Goal: Task Accomplishment & Management: Manage account settings

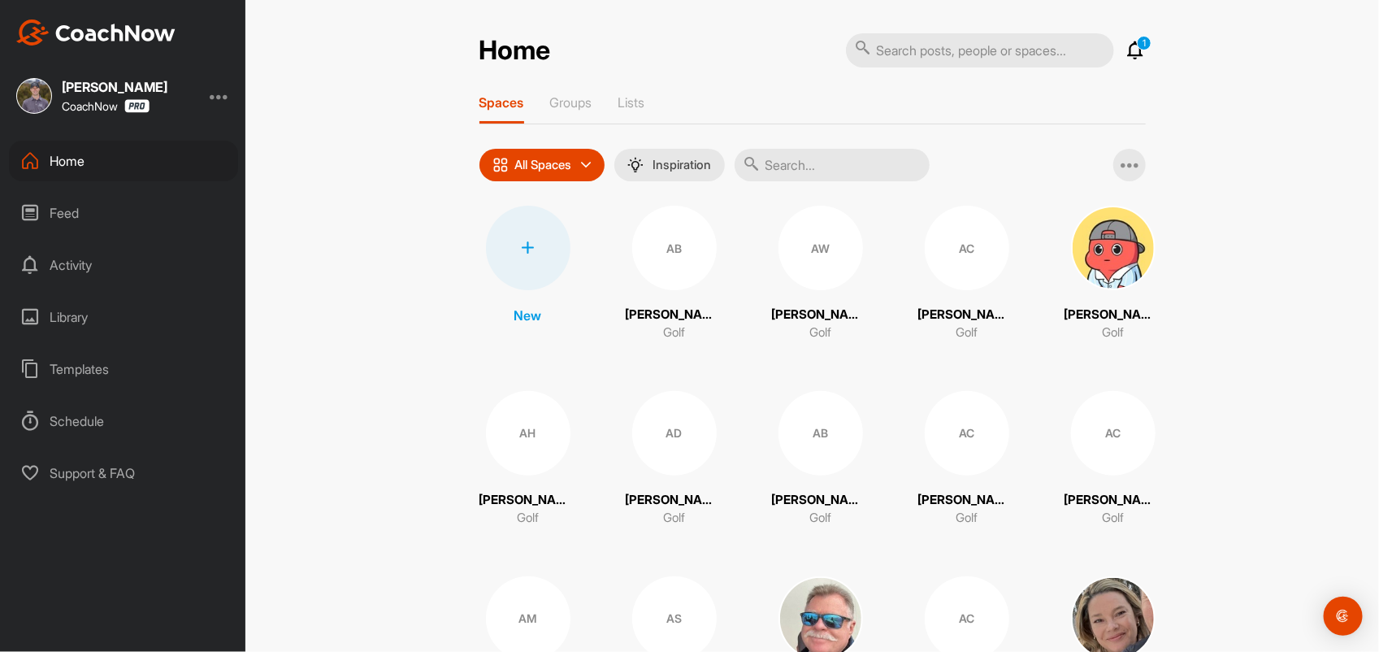
click at [84, 163] on div "Home" at bounding box center [123, 161] width 229 height 41
click at [792, 167] on input "text" at bounding box center [832, 165] width 195 height 33
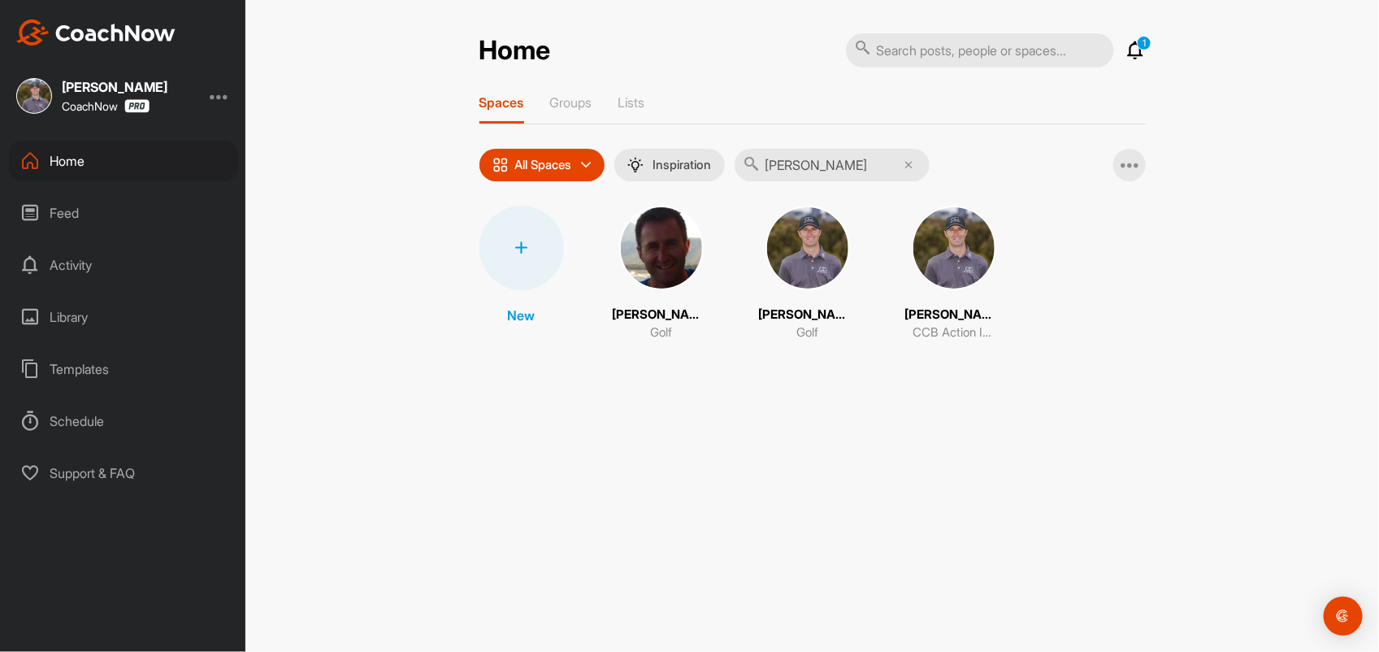
type input "[PERSON_NAME]"
click at [826, 241] on img at bounding box center [808, 248] width 85 height 85
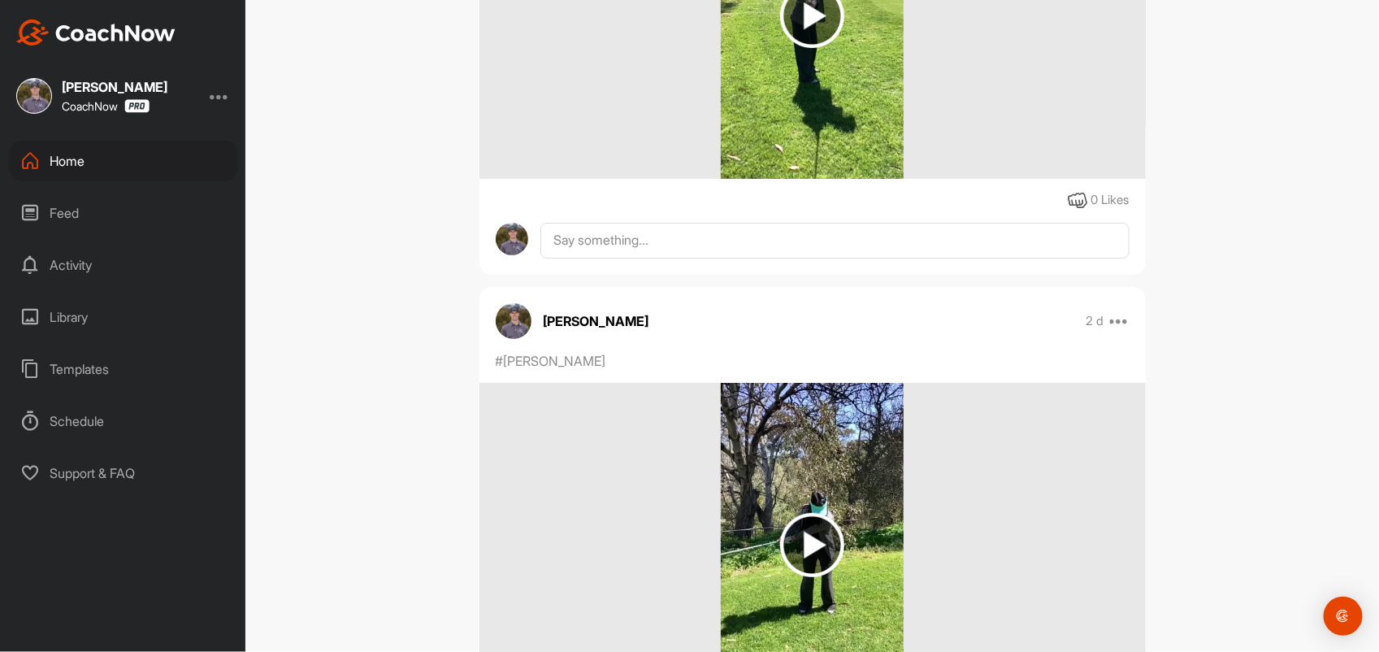
scroll to position [2641, 0]
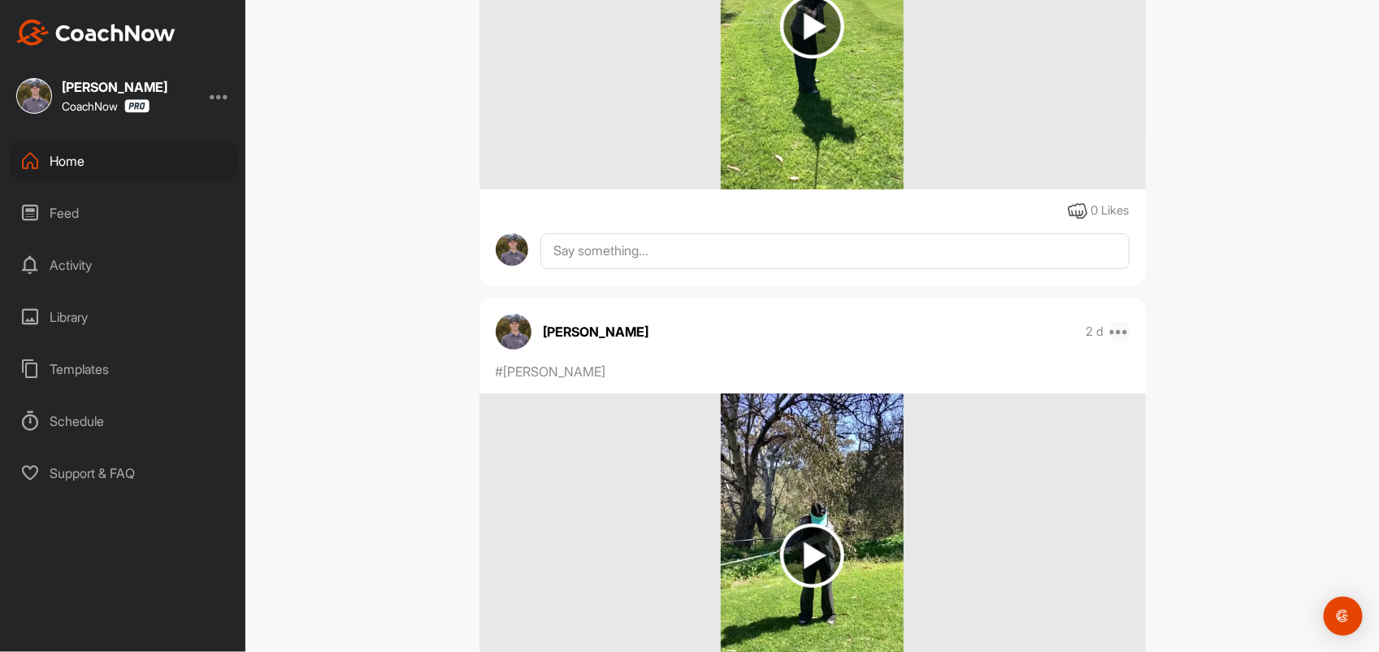
click at [1111, 341] on icon at bounding box center [1120, 332] width 20 height 20
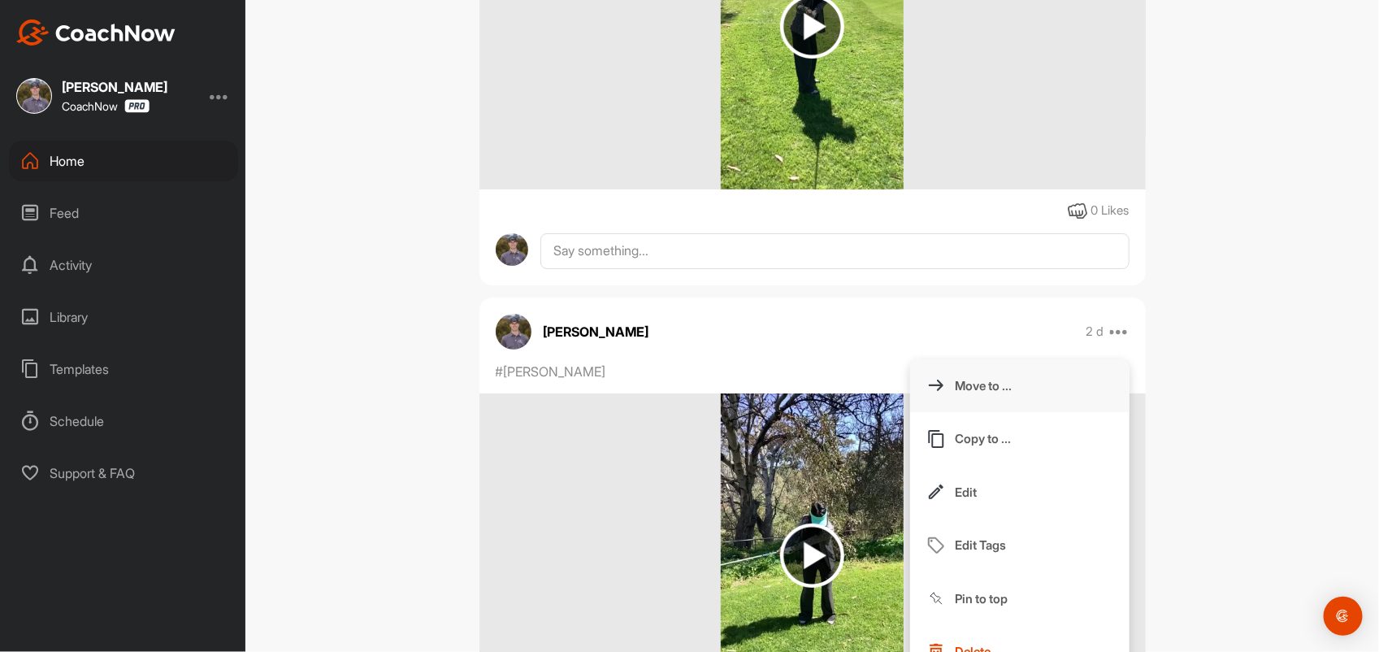
click at [974, 394] on p "Move to ..." at bounding box center [984, 385] width 57 height 17
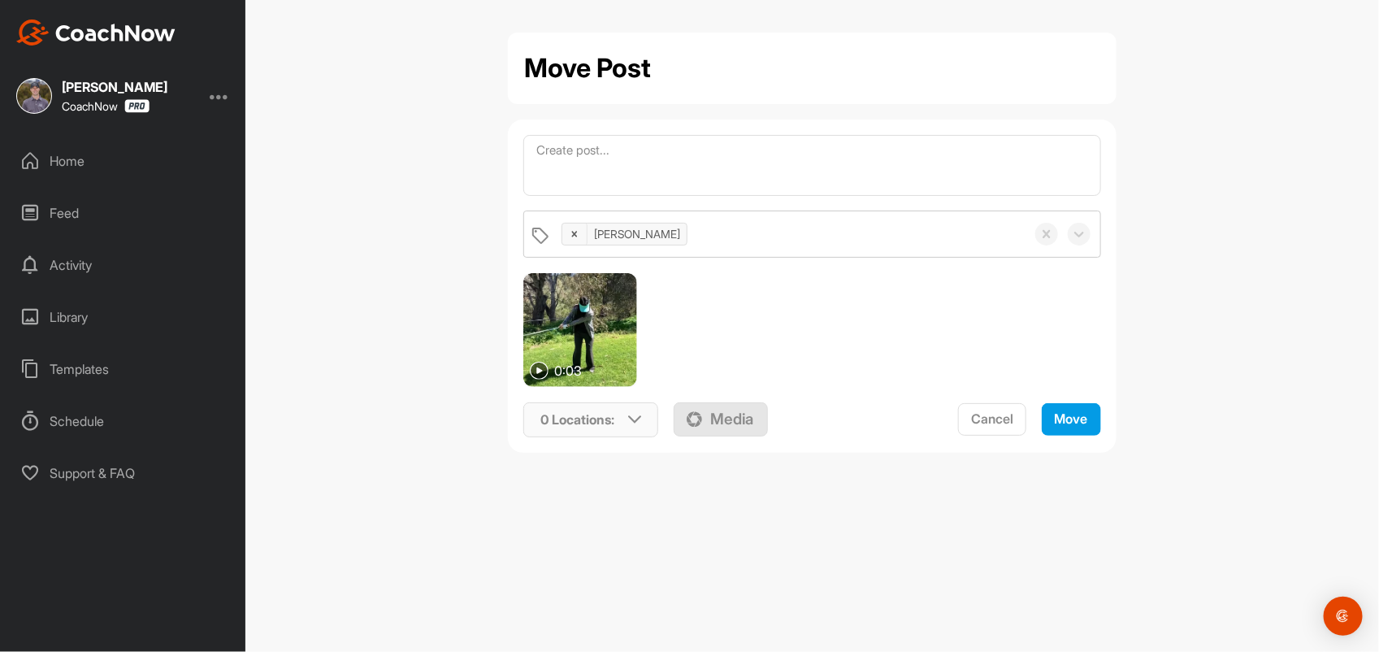
click at [636, 413] on icon at bounding box center [634, 419] width 13 height 13
click at [610, 482] on input "text" at bounding box center [633, 483] width 195 height 34
type input "[PERSON_NAME]"
click at [720, 627] on div at bounding box center [718, 619] width 22 height 20
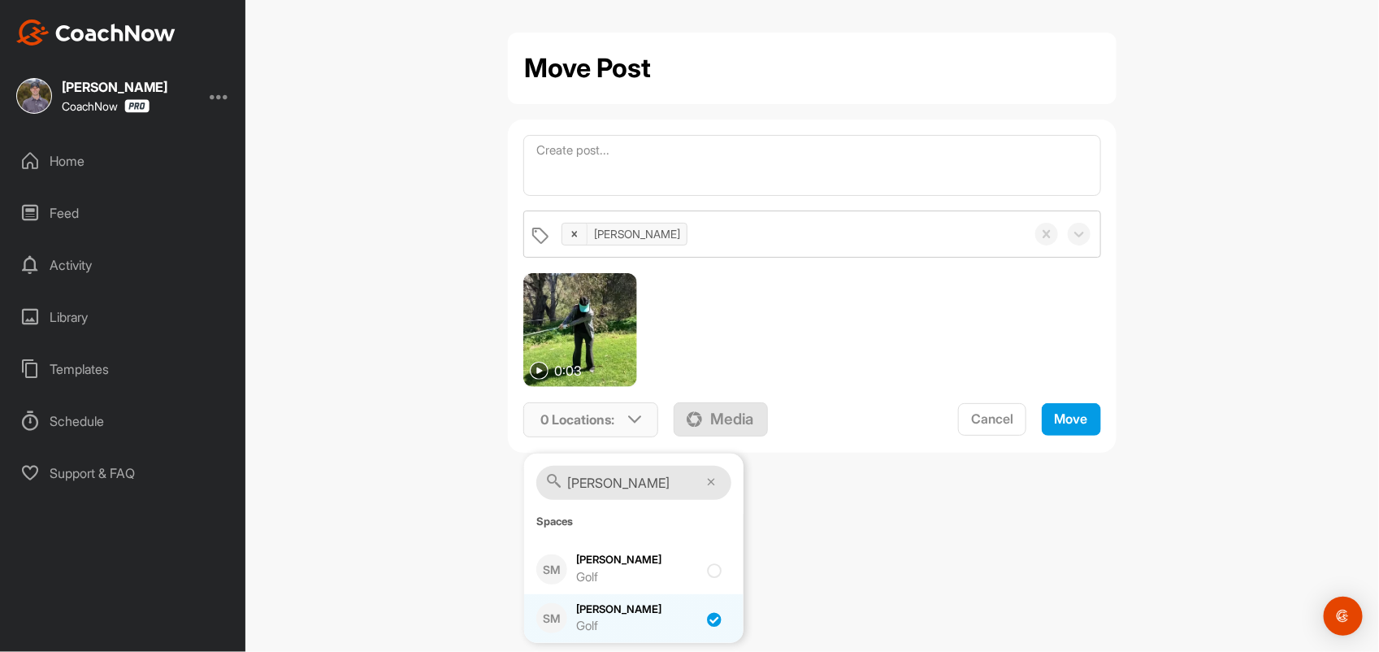
checkbox input "true"
click at [1070, 419] on span "Move" at bounding box center [1071, 418] width 33 height 16
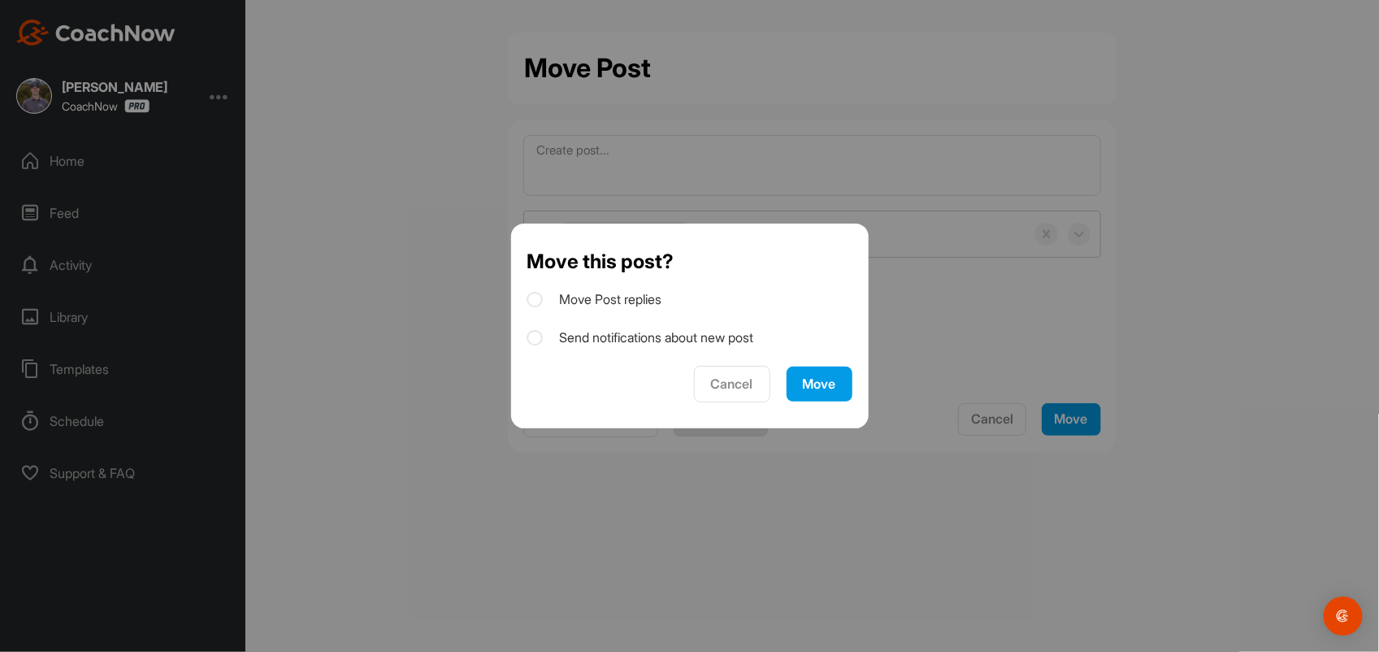
click at [537, 342] on icon at bounding box center [535, 338] width 16 height 16
click at [537, 338] on input "Send notifications about new post" at bounding box center [532, 333] width 11 height 11
checkbox input "true"
click at [817, 380] on div "Move" at bounding box center [819, 383] width 33 height 17
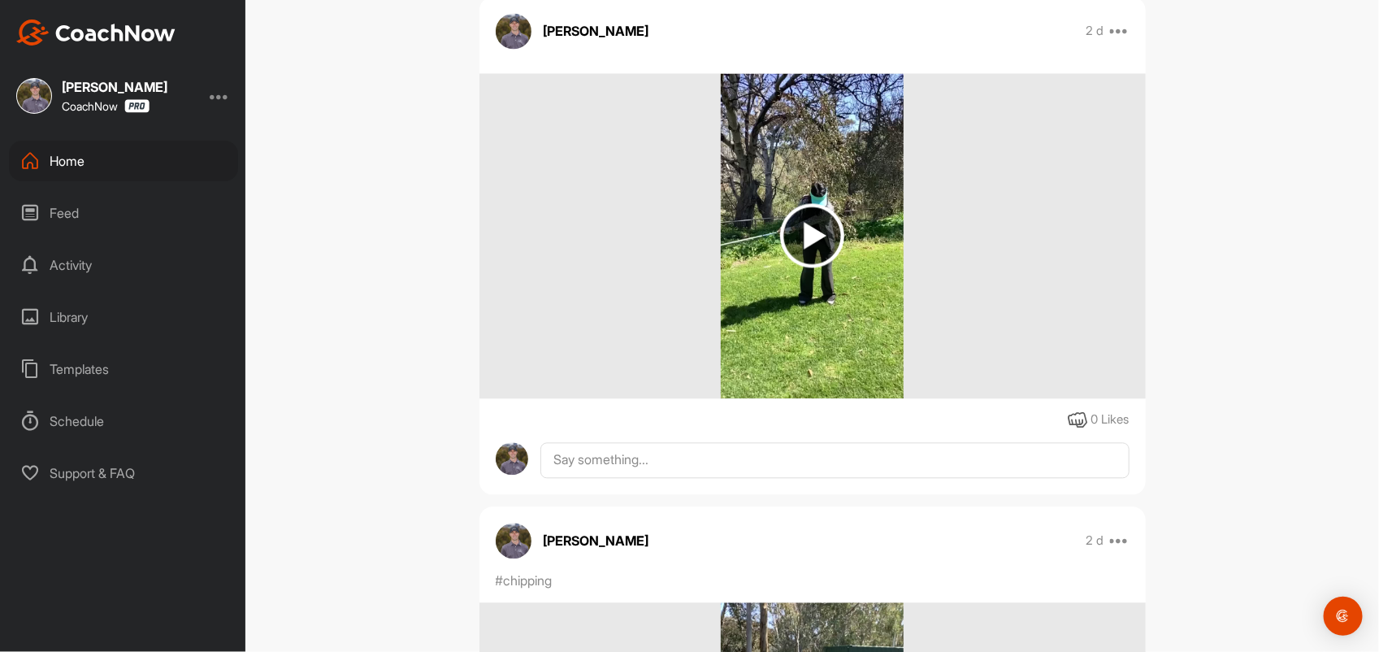
scroll to position [1287, 0]
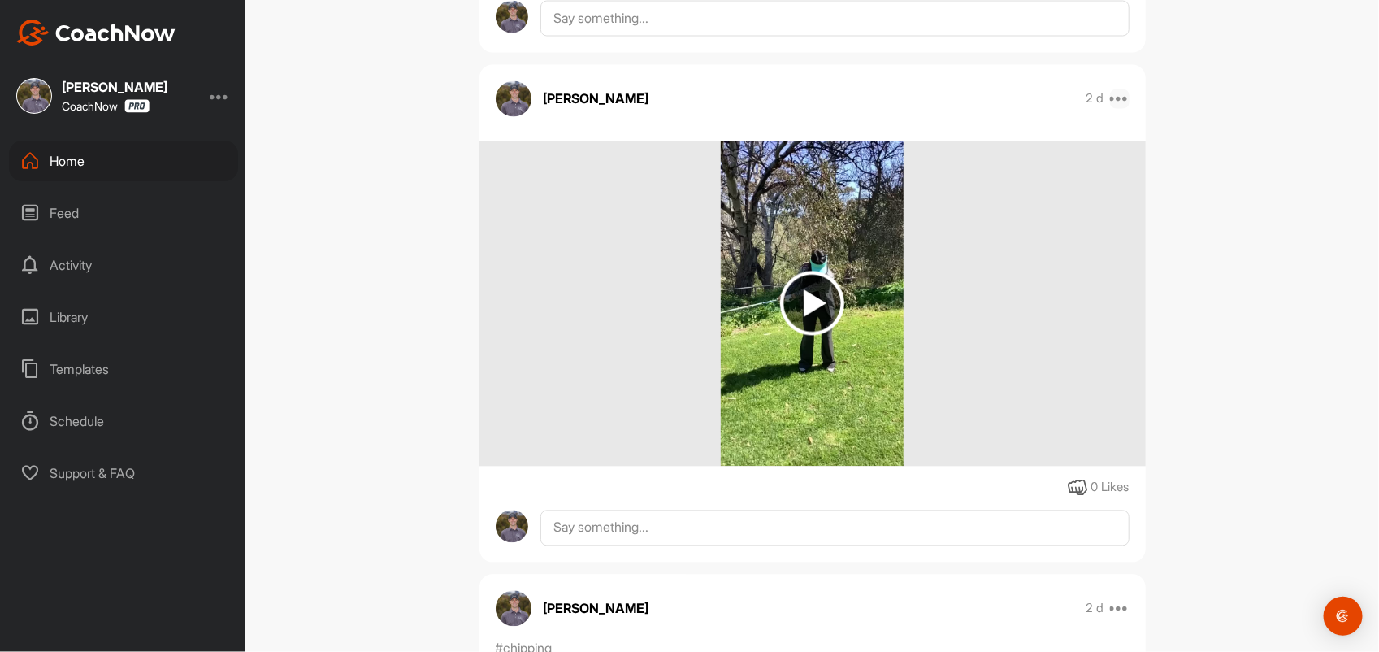
click at [1116, 102] on icon at bounding box center [1120, 99] width 20 height 20
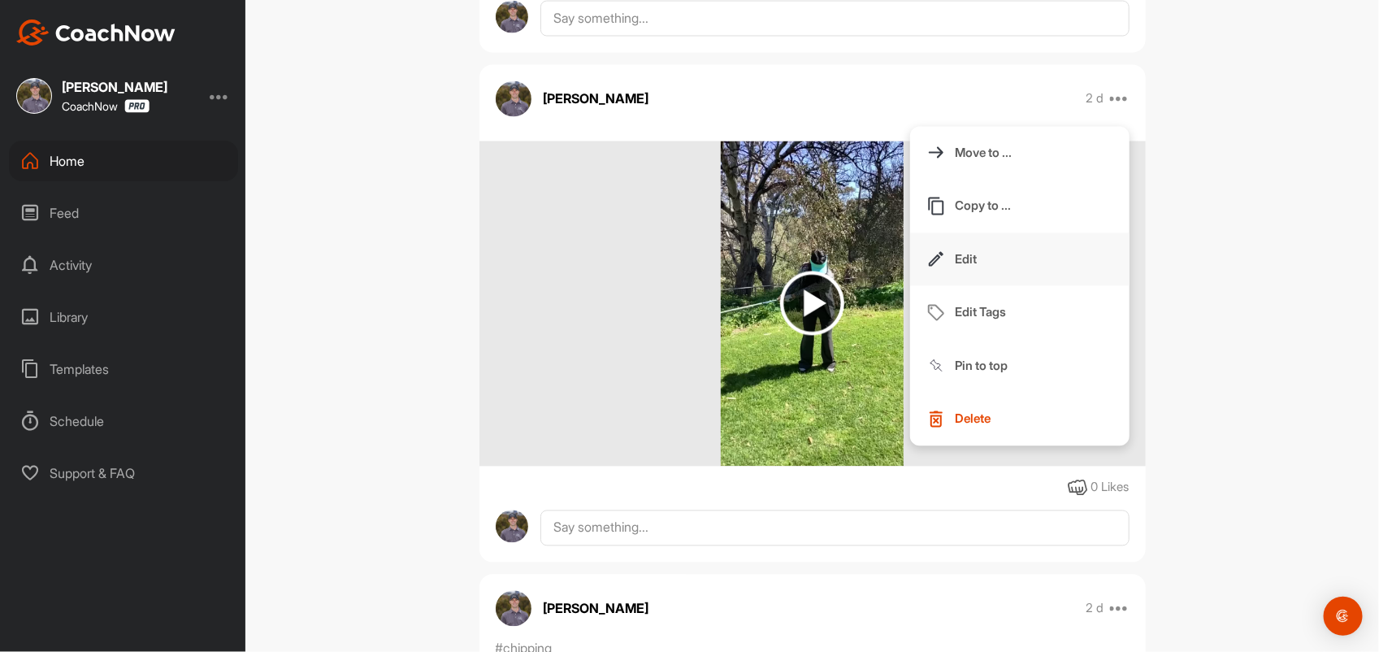
click at [961, 254] on p "Edit" at bounding box center [967, 259] width 22 height 17
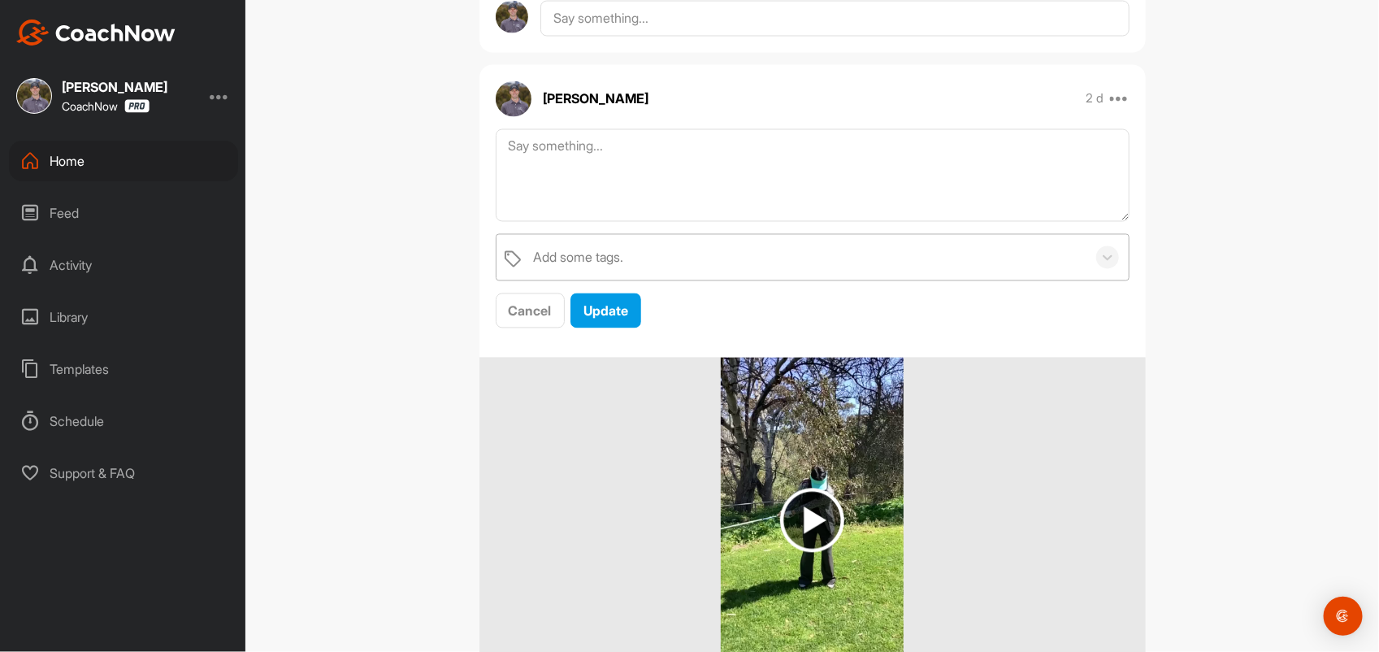
click at [604, 257] on div "Add some tags." at bounding box center [579, 258] width 90 height 20
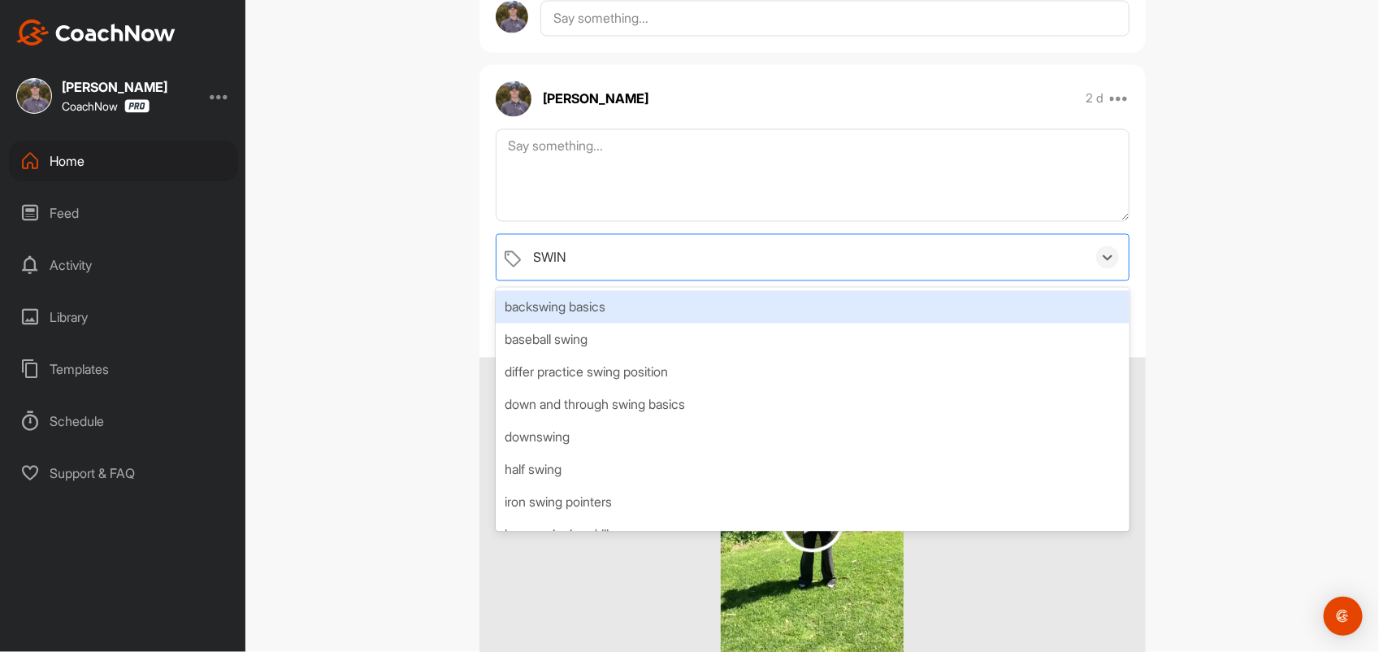
type input "SWING"
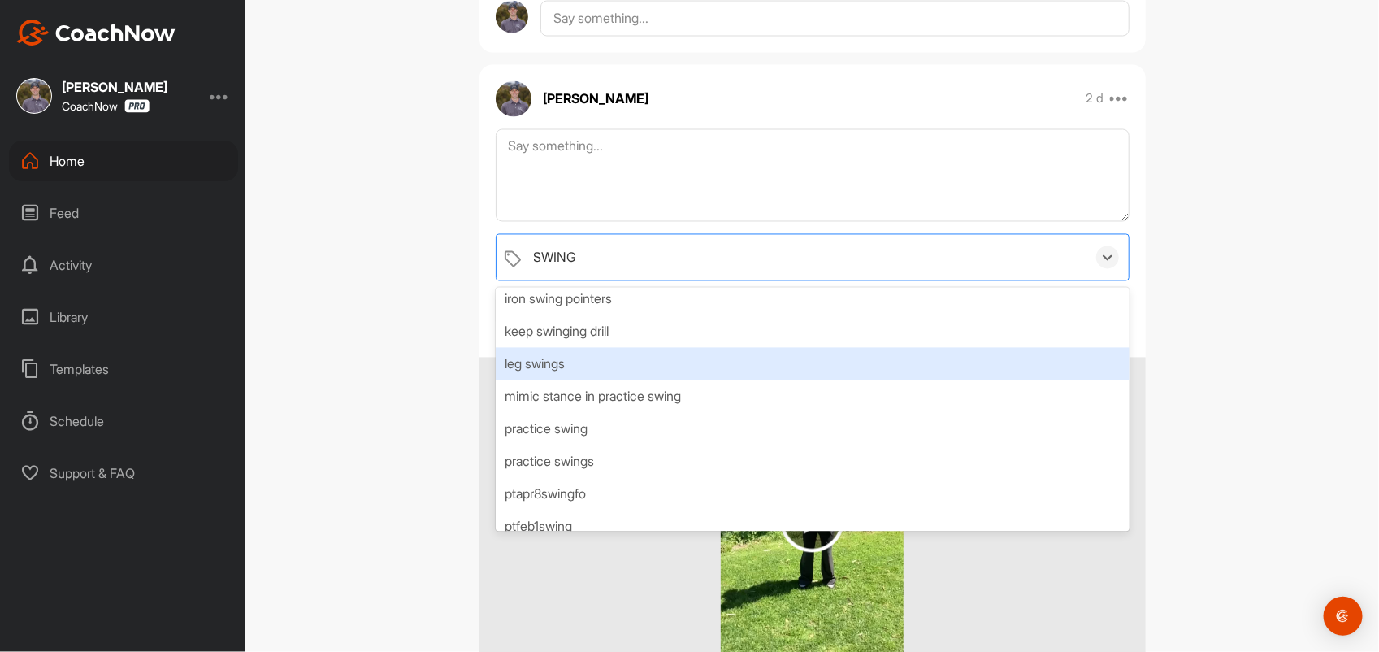
scroll to position [347, 0]
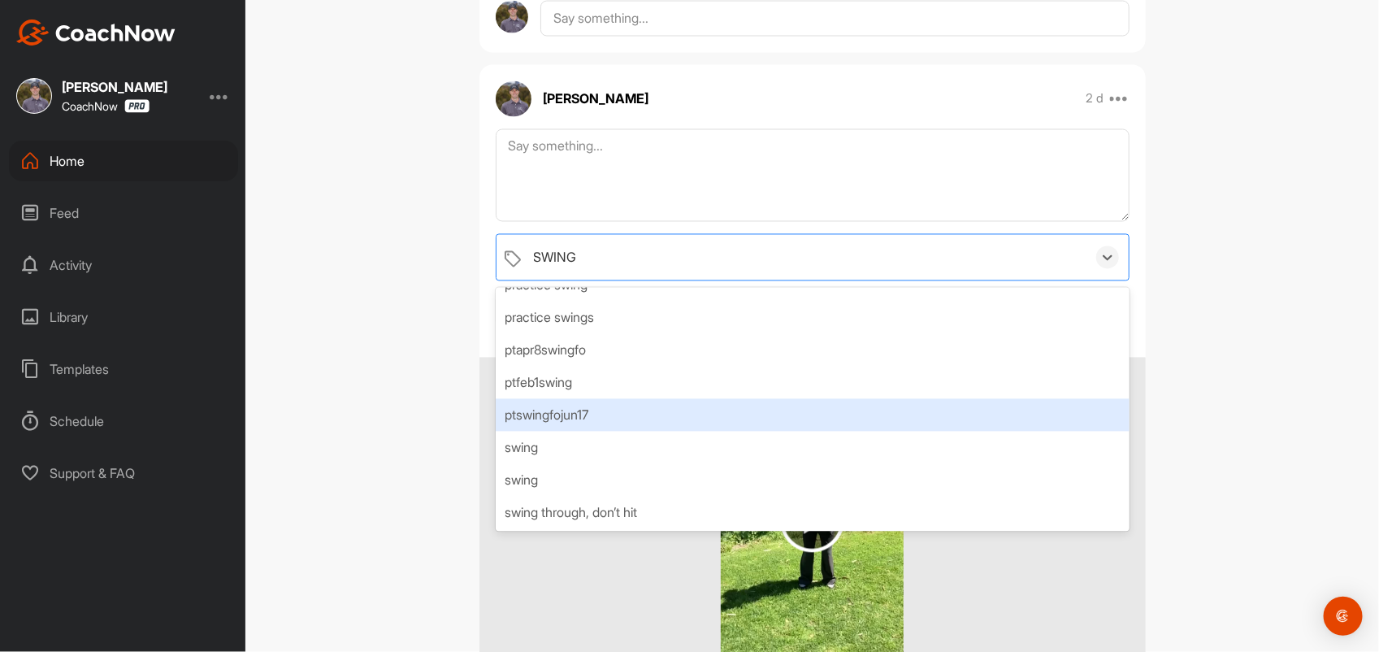
click at [705, 428] on div "ptswingfojun17" at bounding box center [813, 415] width 634 height 33
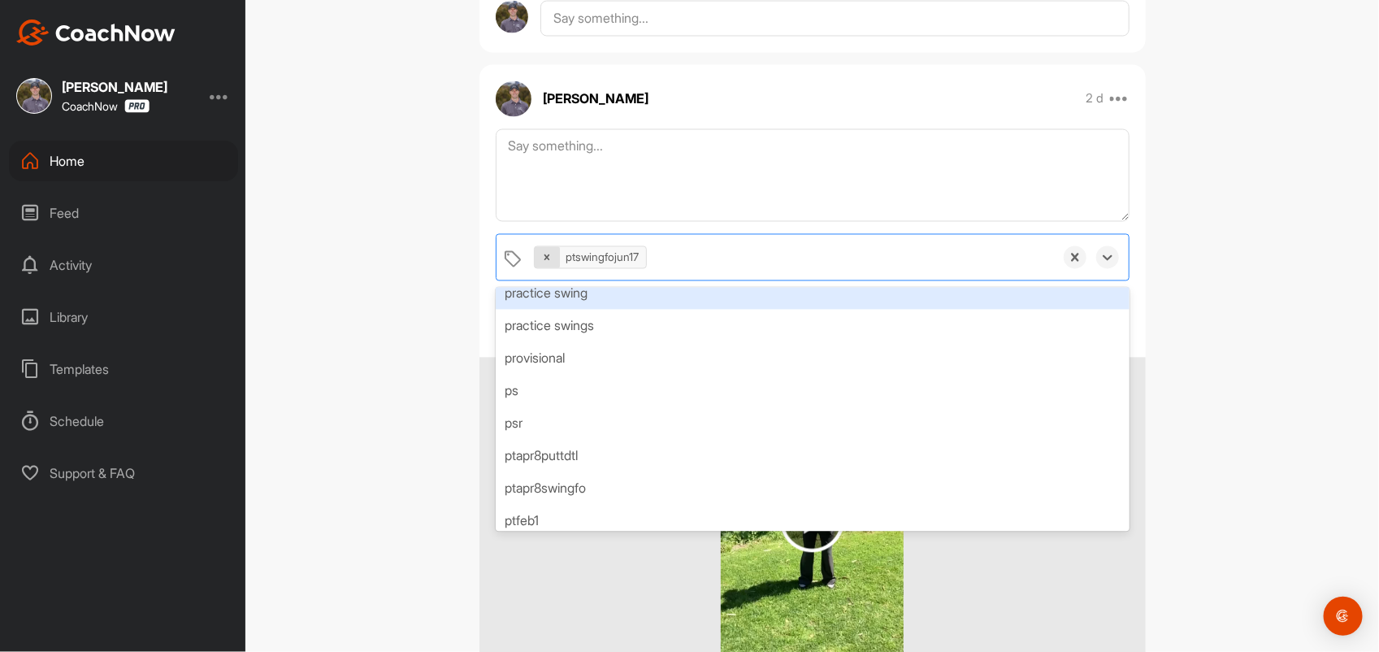
click at [541, 261] on icon at bounding box center [546, 257] width 11 height 11
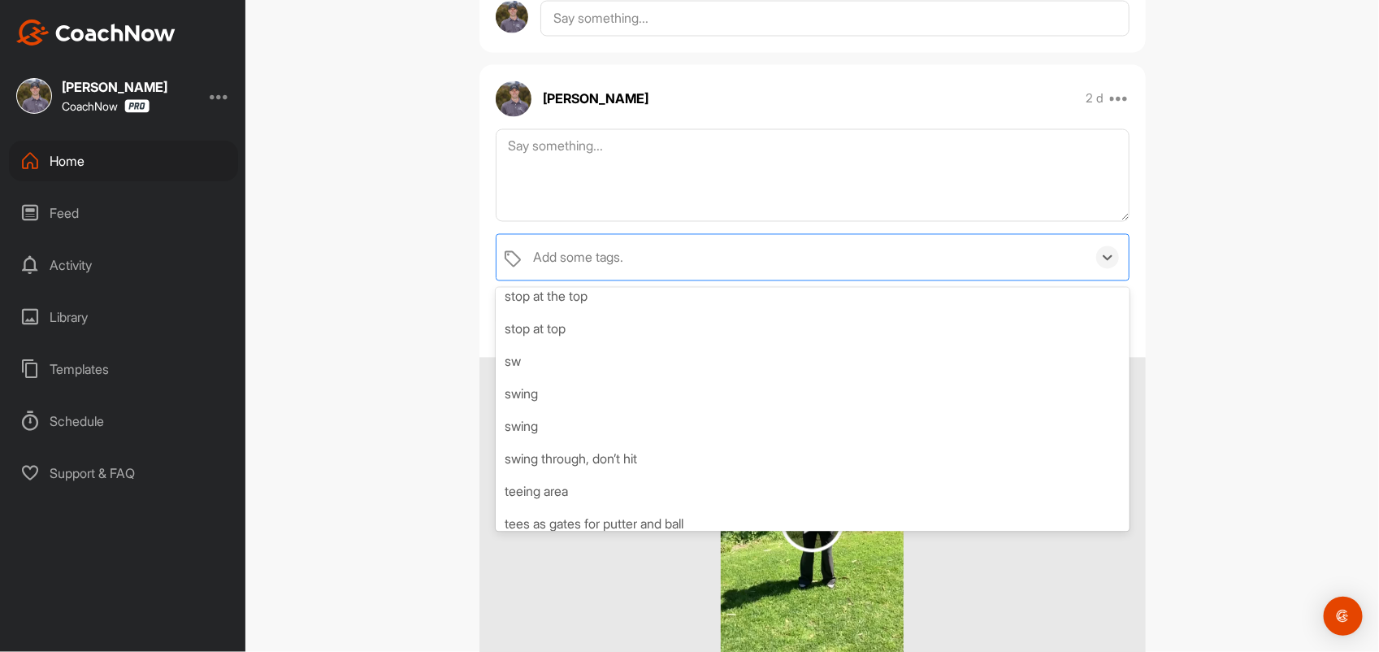
scroll to position [10905, 0]
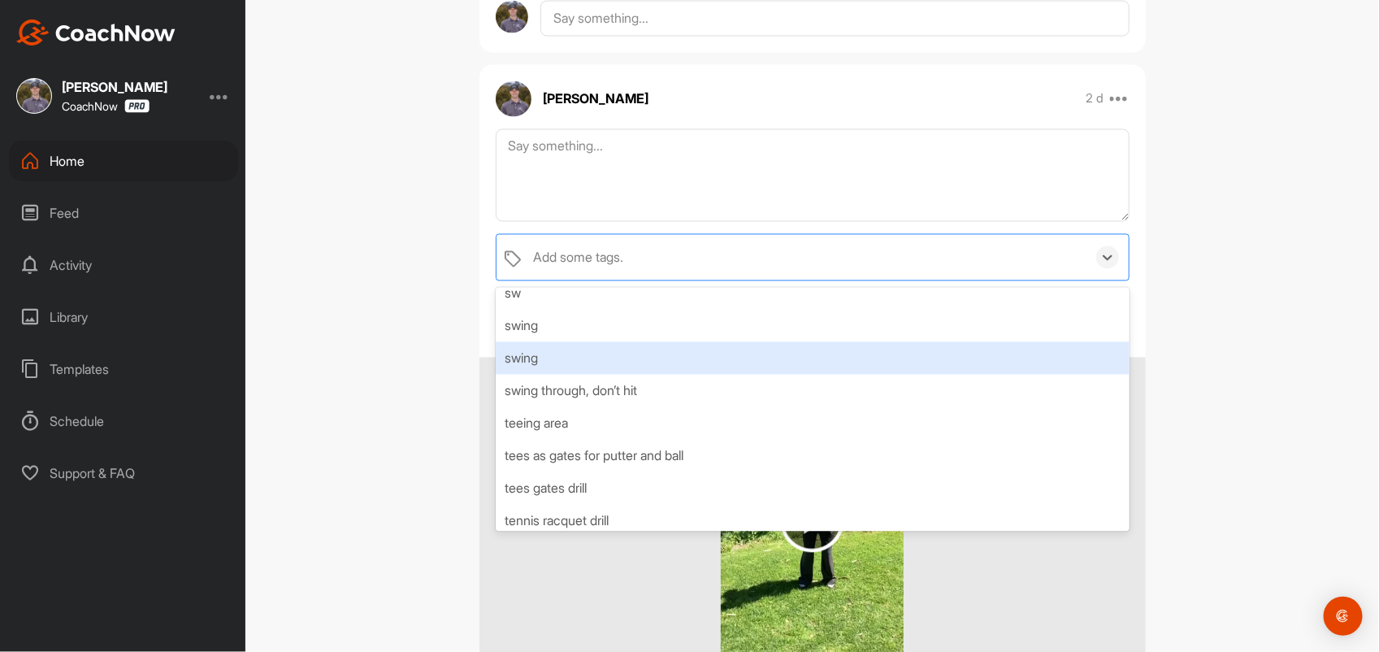
click at [514, 351] on div "swing" at bounding box center [813, 358] width 634 height 33
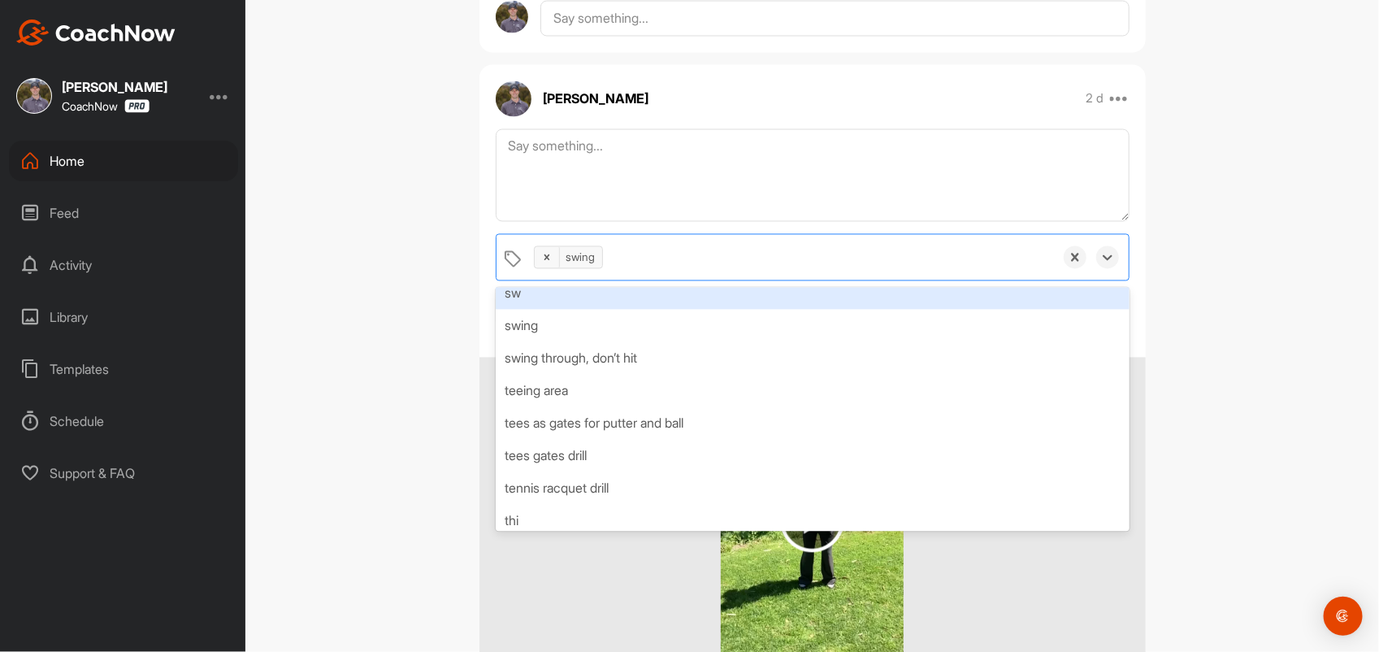
click at [1197, 313] on div "EW [PERSON_NAME] Bookings Golf Space Settings Your Notifications Timeline Sched…" at bounding box center [812, 326] width 1134 height 652
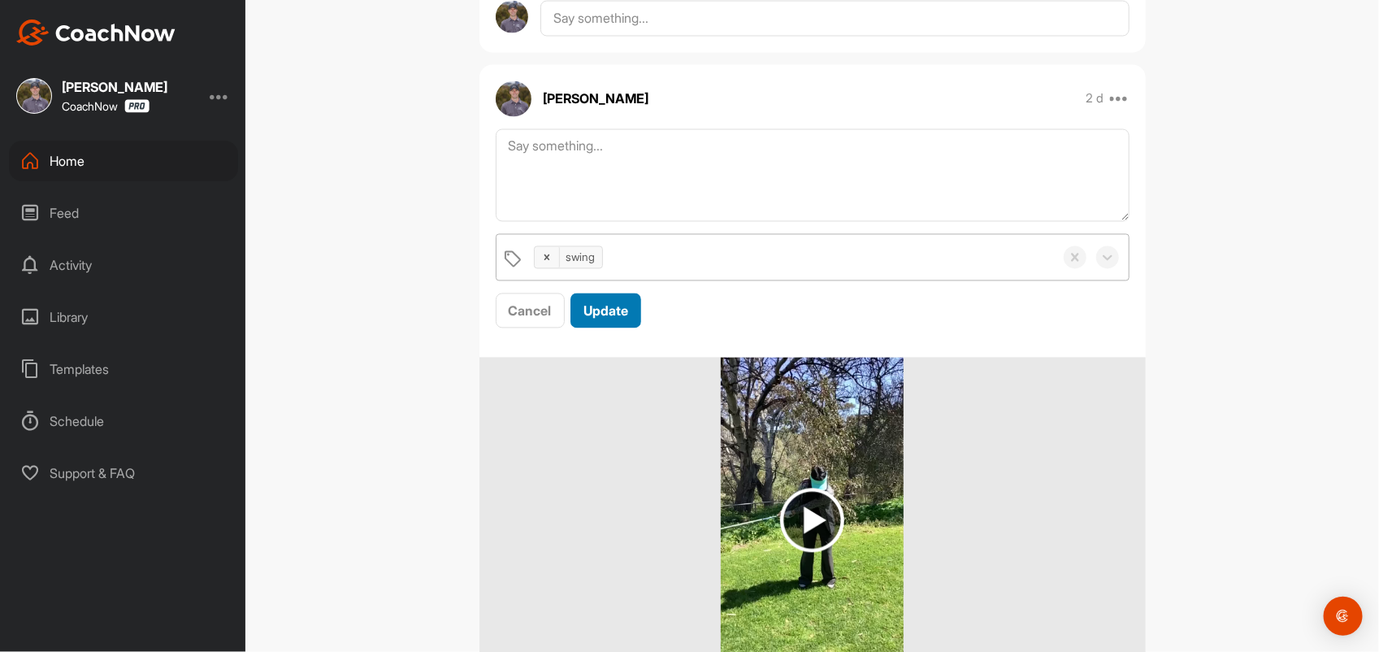
click at [599, 309] on span "Update" at bounding box center [606, 311] width 45 height 16
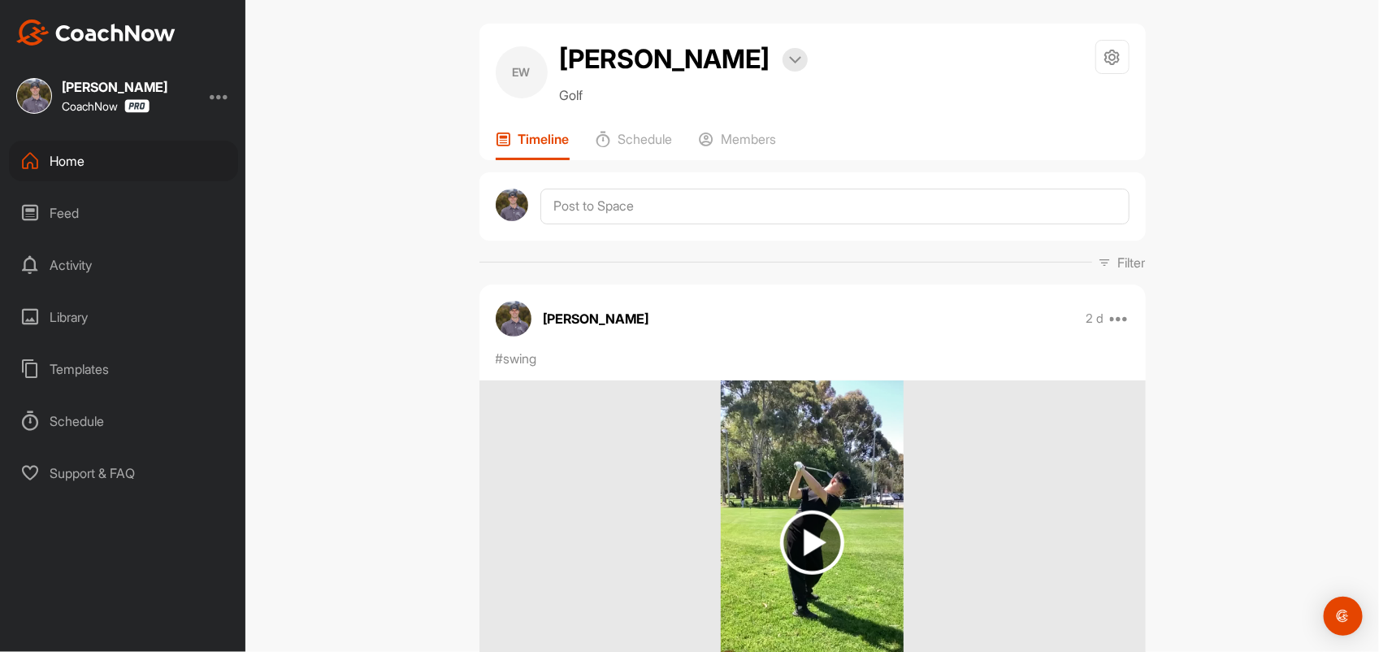
scroll to position [0, 0]
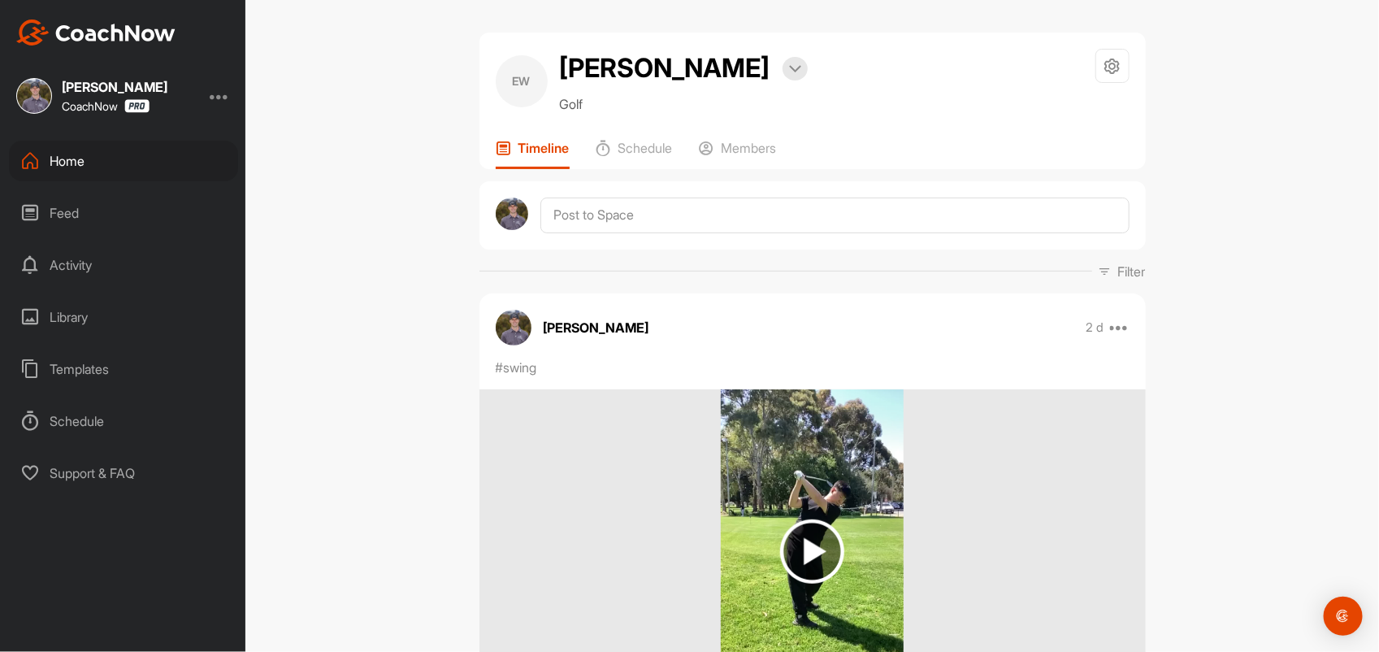
click at [59, 165] on div "Home" at bounding box center [123, 161] width 229 height 41
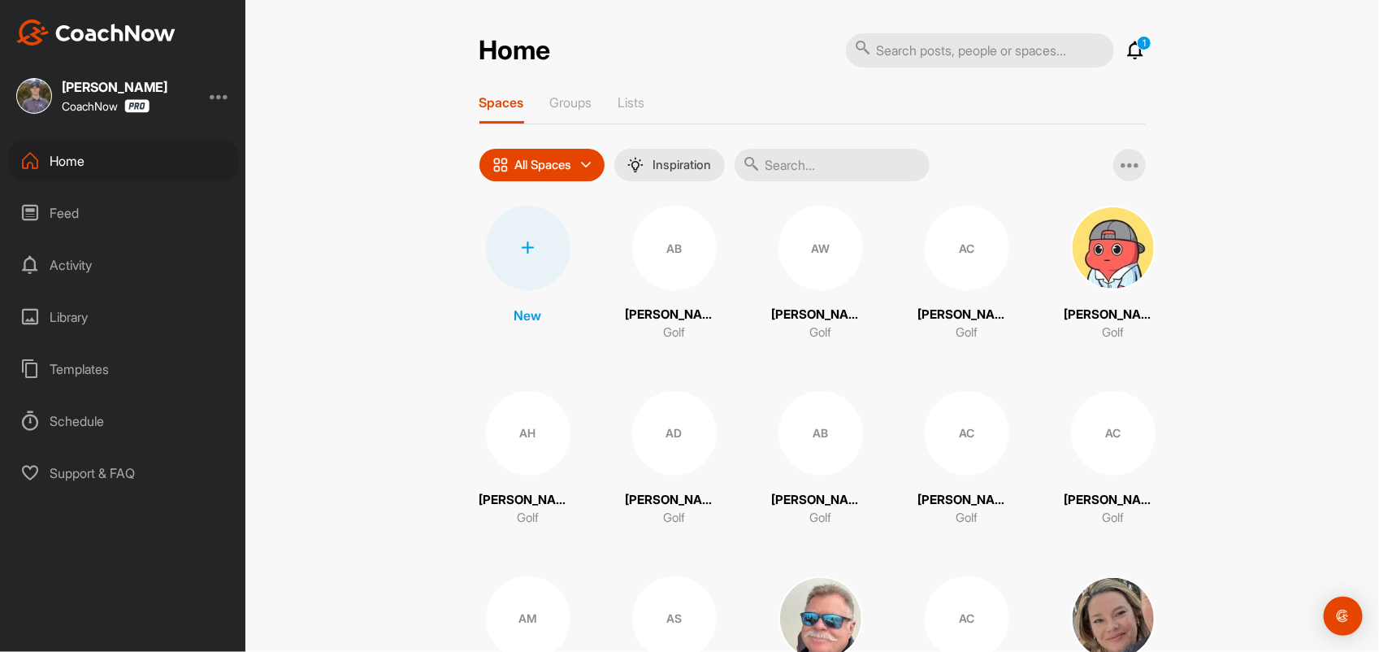
click at [770, 163] on input "text" at bounding box center [832, 165] width 195 height 33
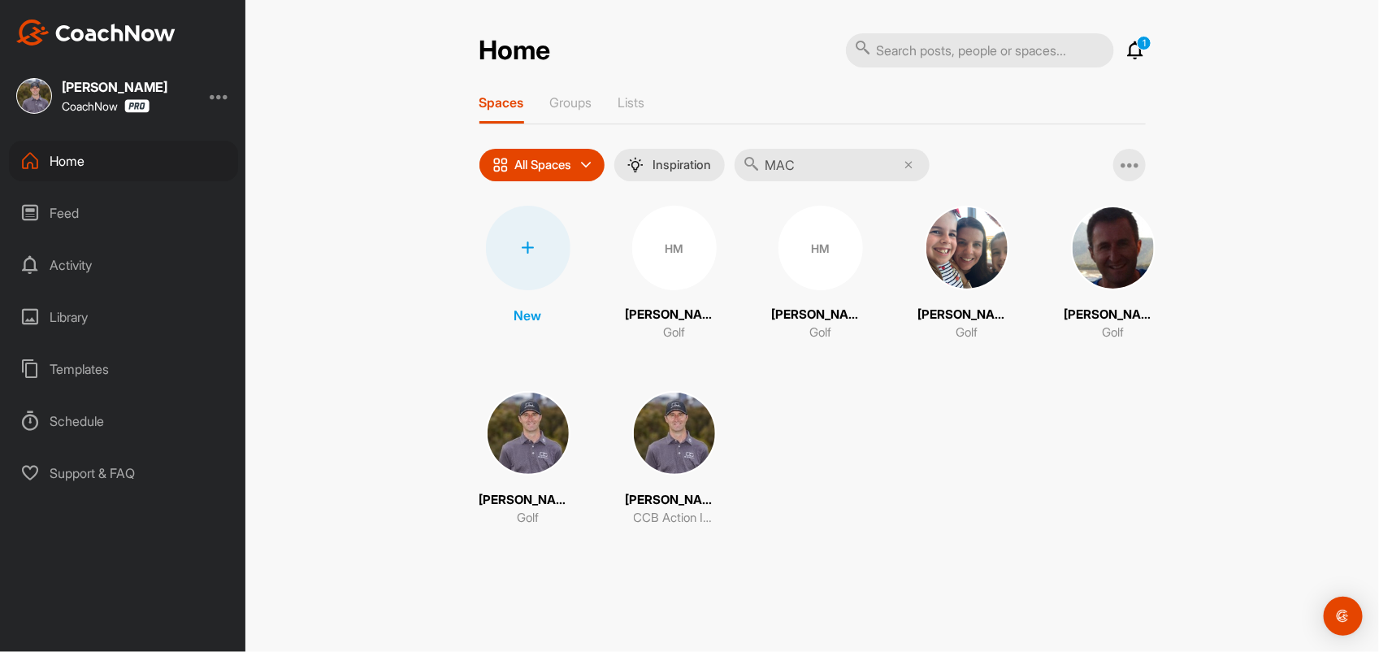
type input "MAC"
click at [534, 435] on img at bounding box center [528, 433] width 85 height 85
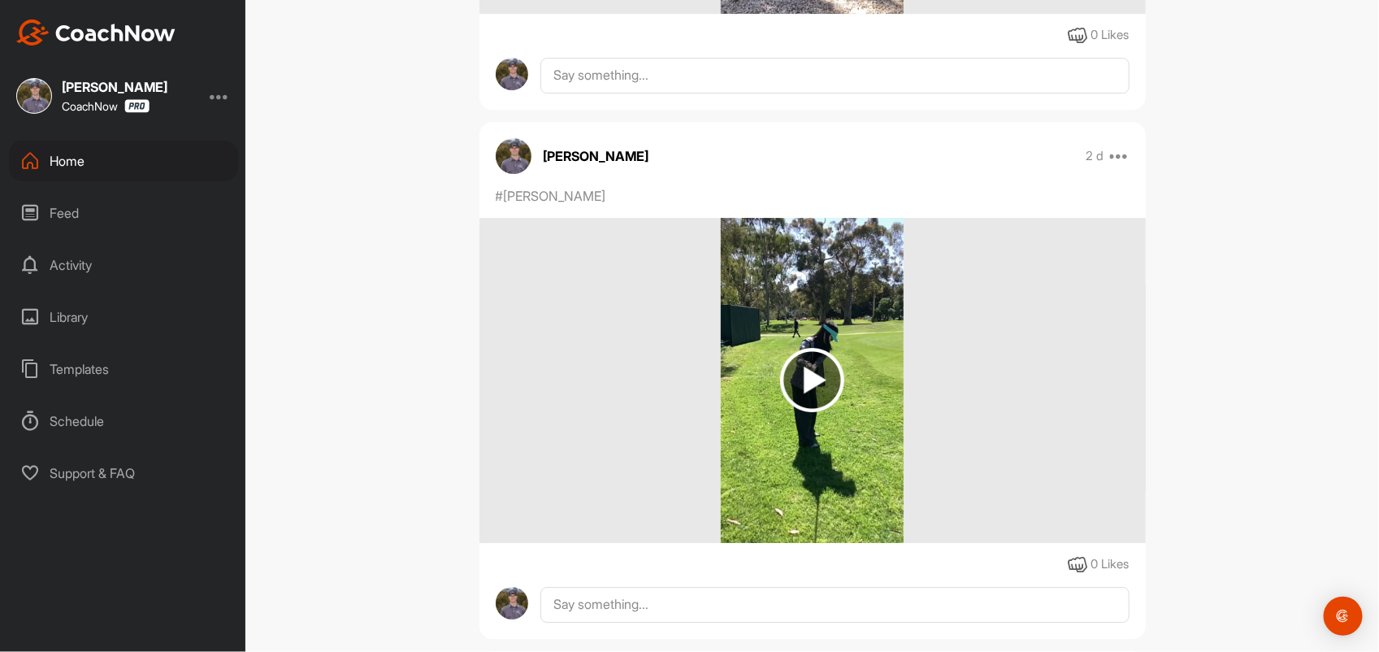
scroll to position [2337, 0]
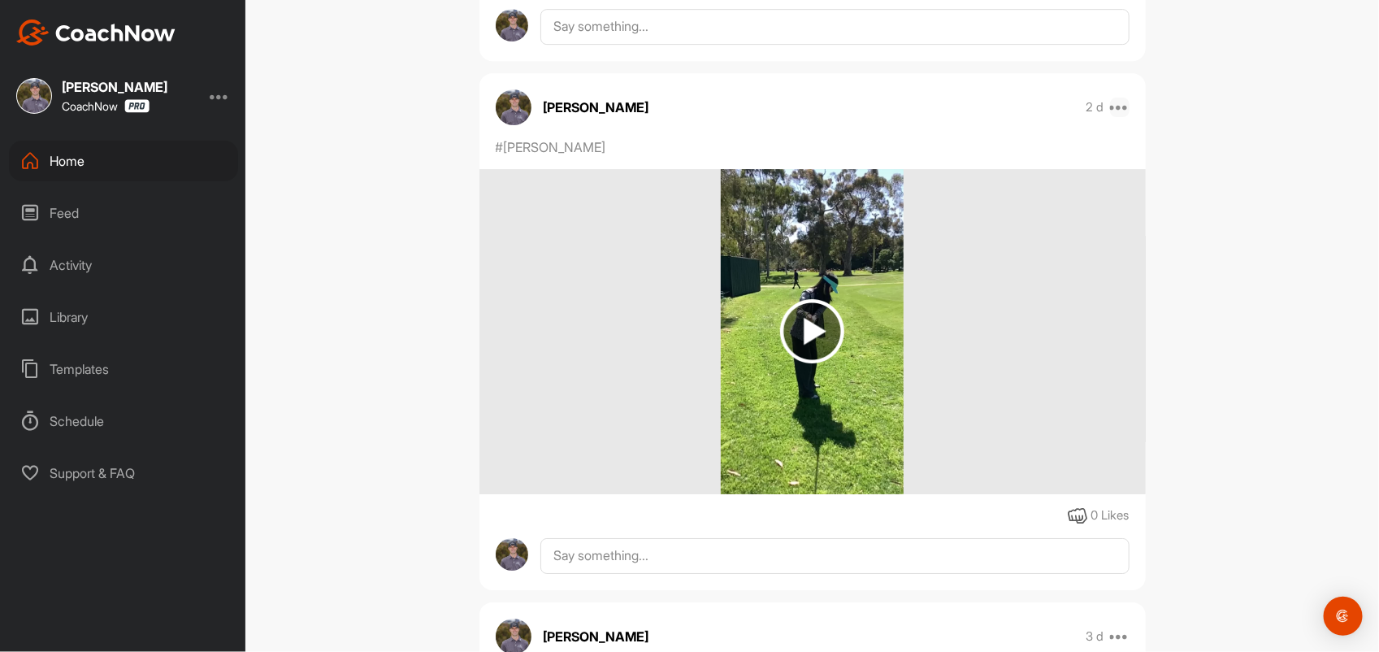
click at [1114, 117] on icon at bounding box center [1120, 108] width 20 height 20
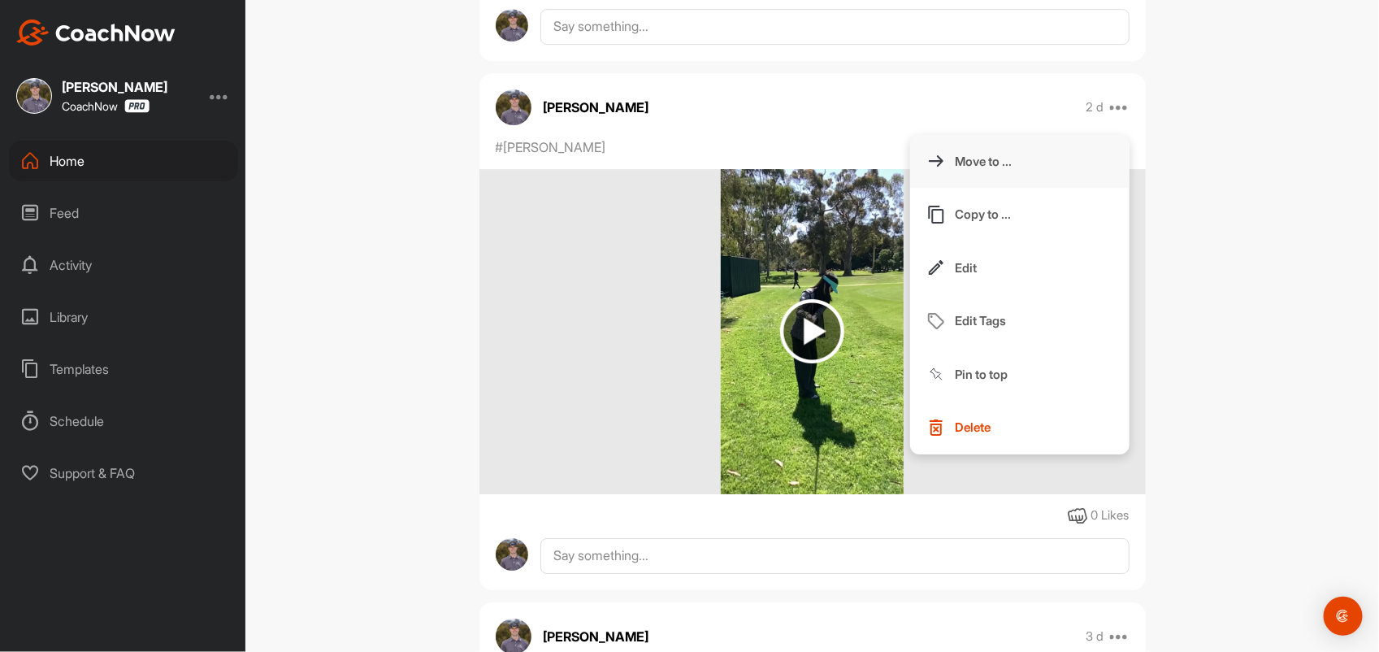
click at [976, 170] on p "Move to ..." at bounding box center [984, 161] width 57 height 17
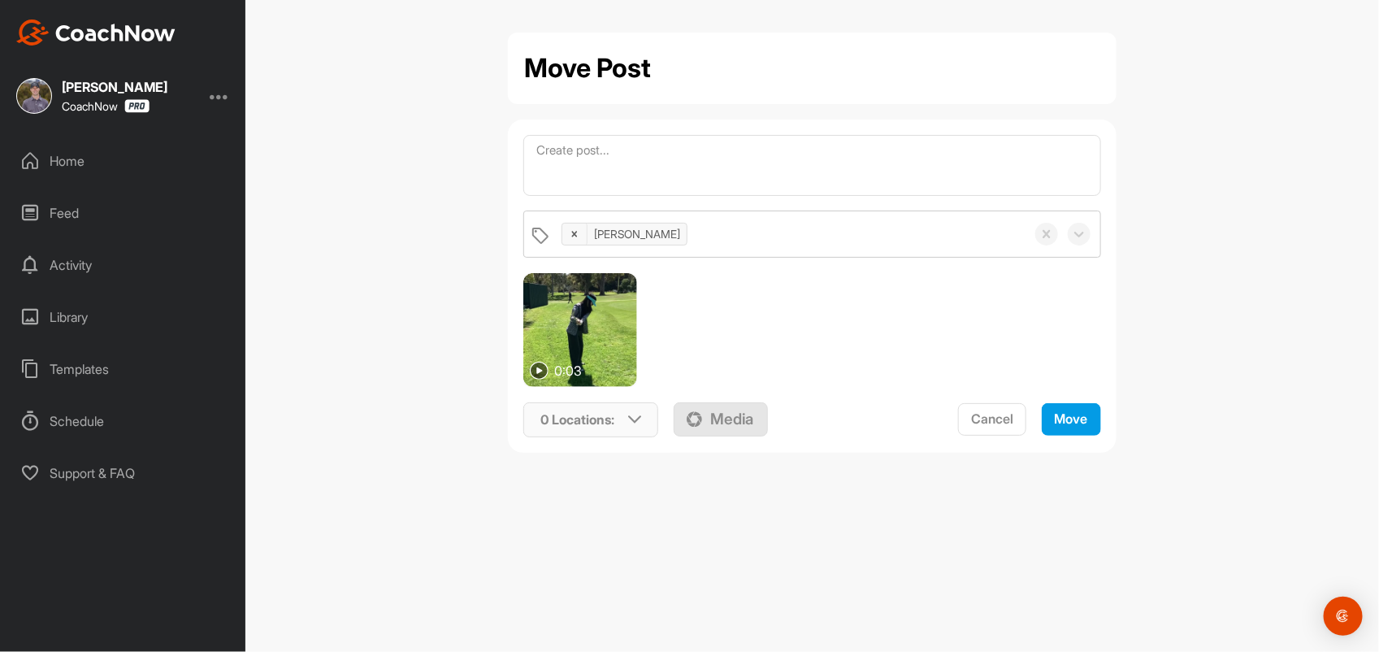
click at [607, 424] on p "0 Locations :" at bounding box center [577, 420] width 74 height 20
click at [592, 481] on input "text" at bounding box center [633, 483] width 195 height 34
type input "[PERSON_NAME]"
click at [715, 614] on input "checkbox" at bounding box center [712, 614] width 11 height 11
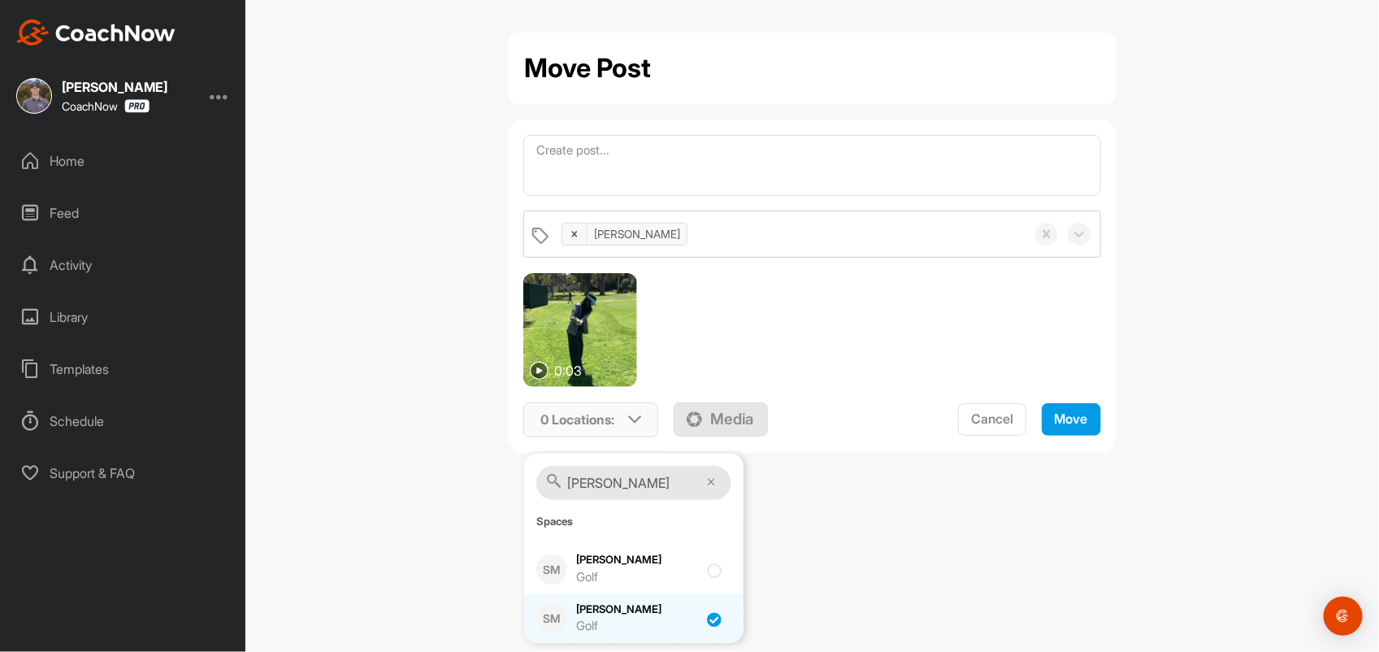
checkbox input "true"
click at [1055, 420] on span "Move" at bounding box center [1071, 418] width 33 height 16
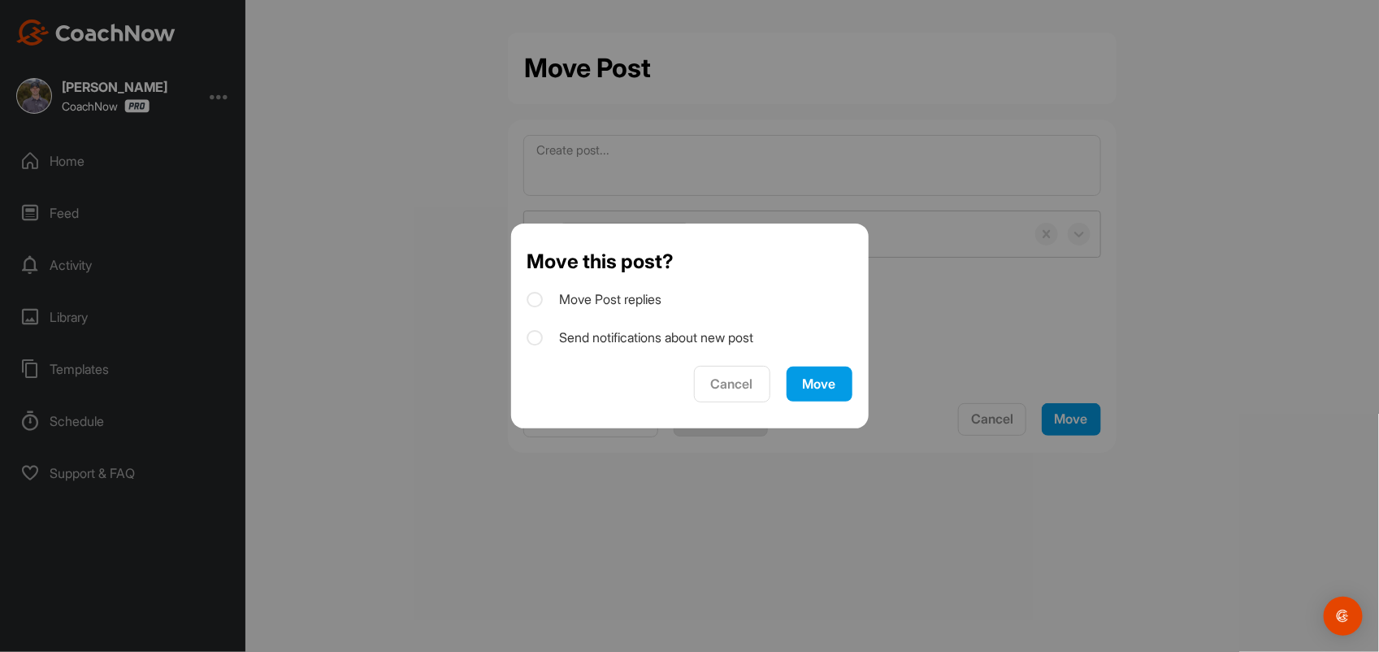
click at [529, 339] on icon at bounding box center [535, 338] width 16 height 16
click at [529, 338] on input "Send notifications about new post" at bounding box center [532, 333] width 11 height 11
checkbox input "true"
click at [811, 392] on div "Move" at bounding box center [819, 383] width 33 height 17
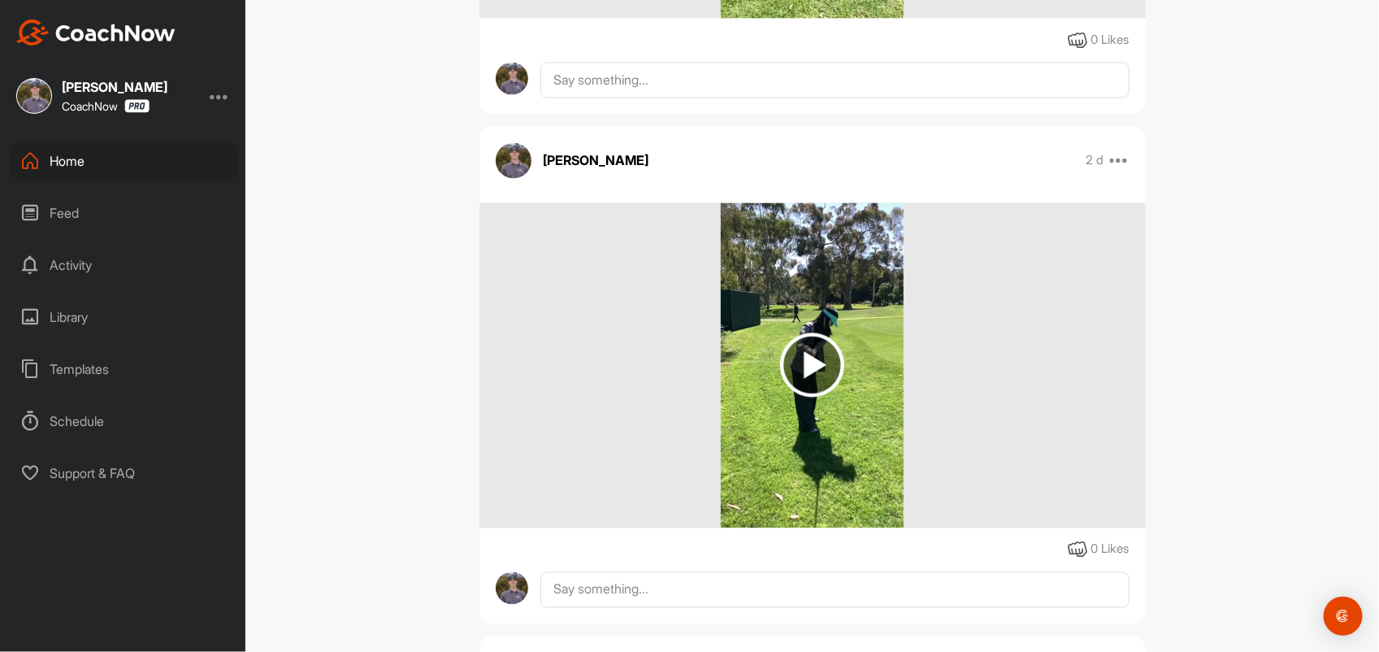
scroll to position [1207, 0]
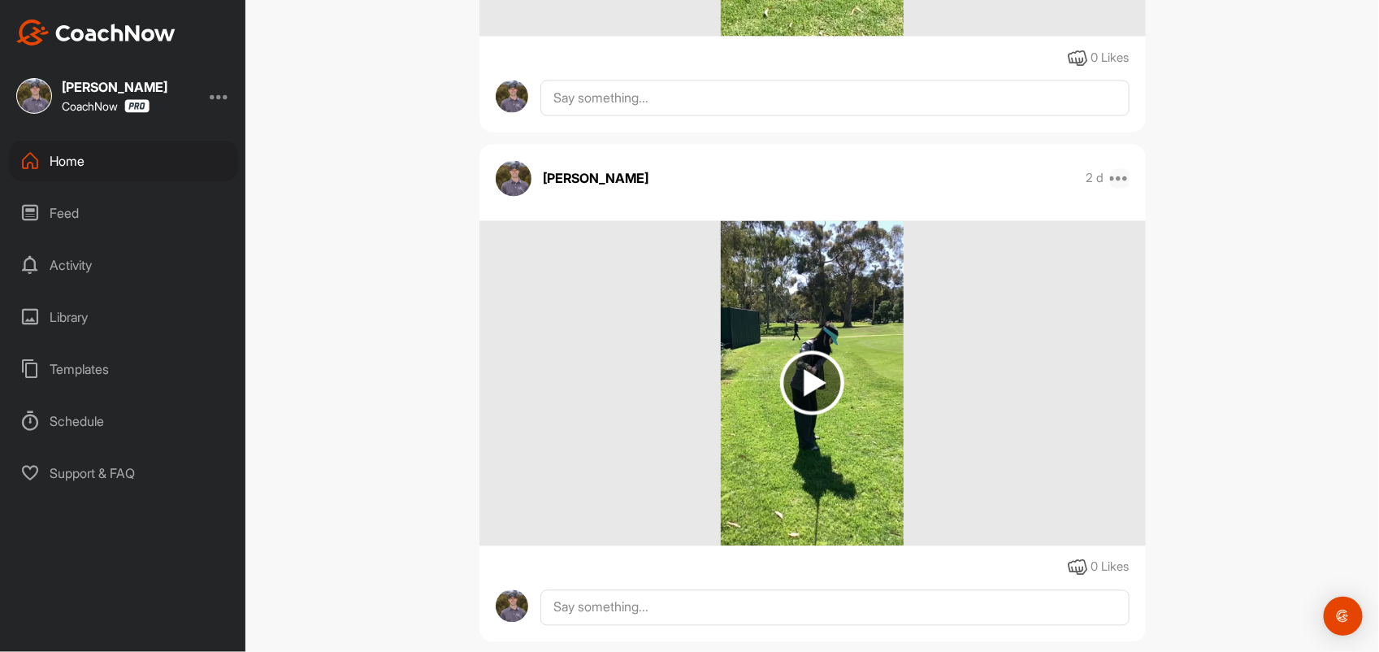
click at [1113, 180] on icon at bounding box center [1120, 179] width 20 height 20
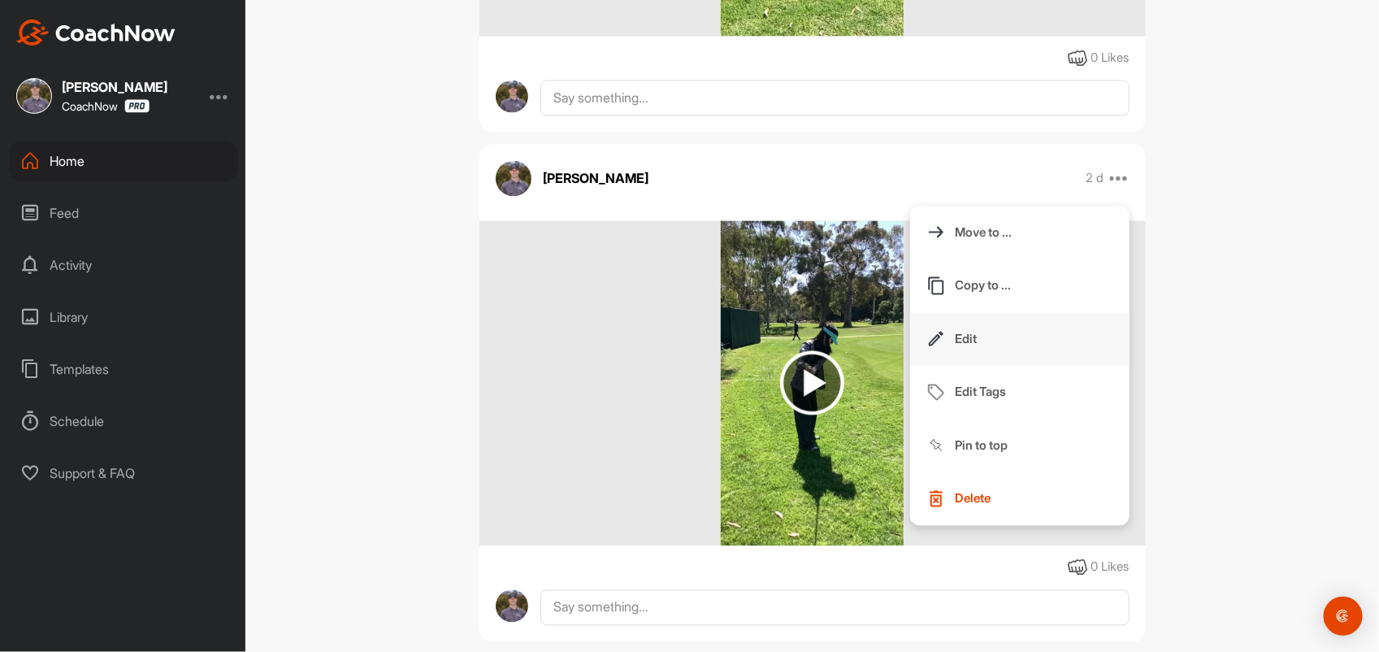
click at [959, 335] on p "Edit" at bounding box center [967, 339] width 22 height 17
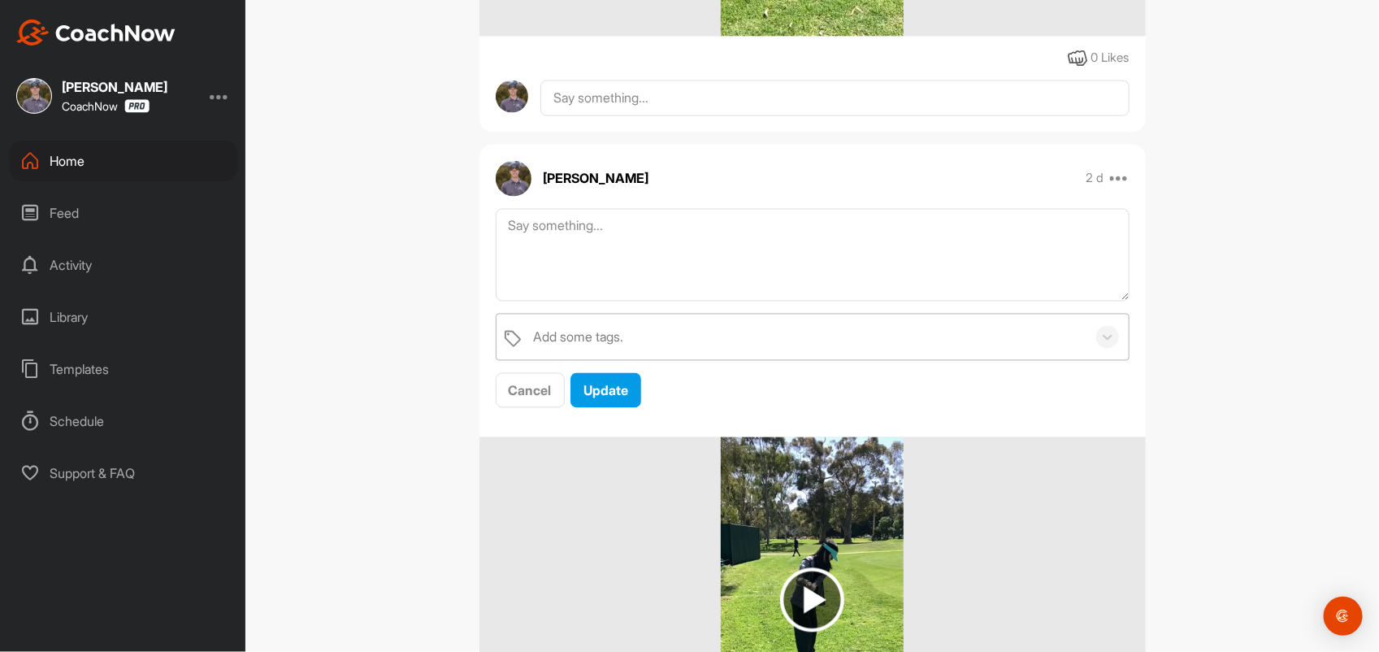
click at [692, 333] on div "Add some tags." at bounding box center [806, 338] width 561 height 46
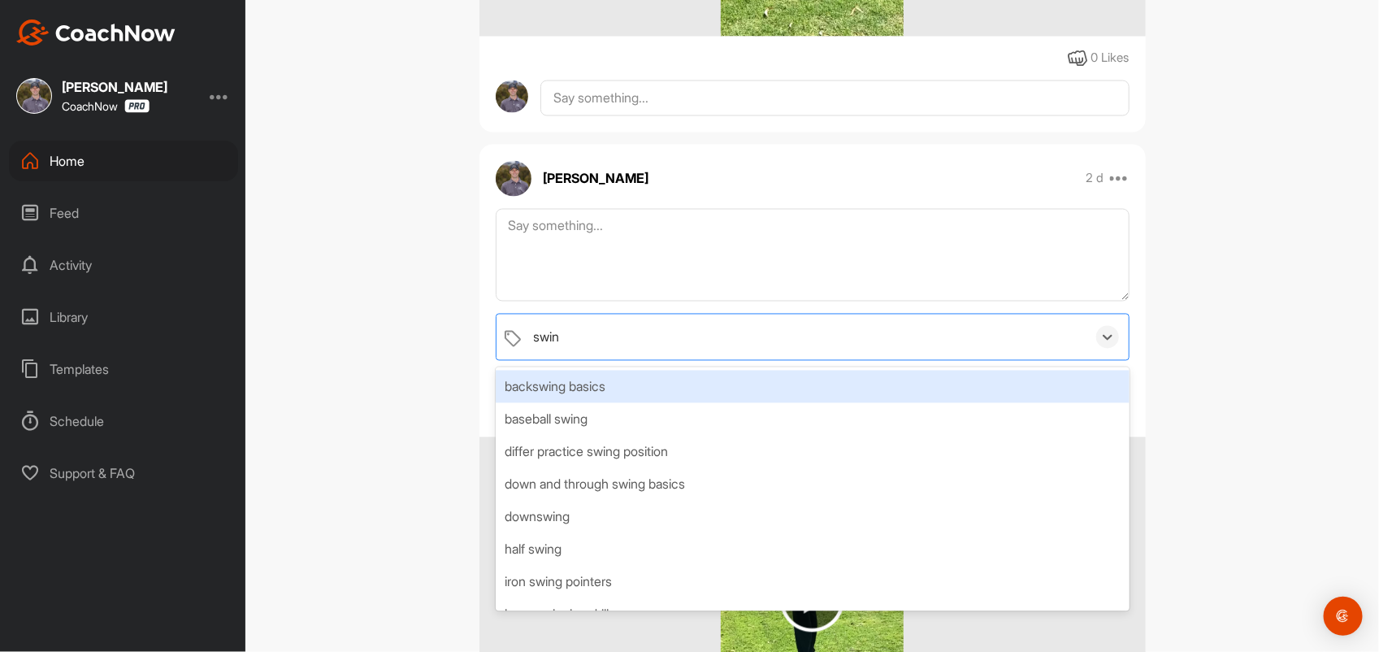
type input "swing"
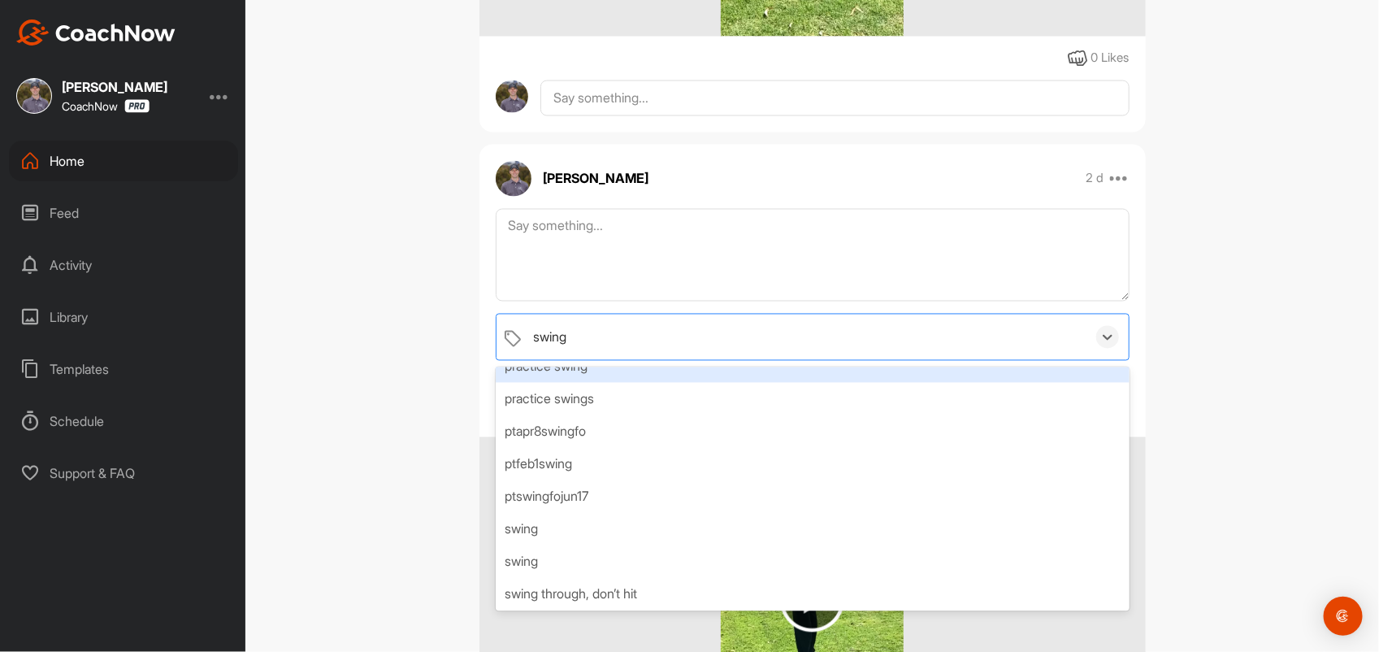
scroll to position [347, 0]
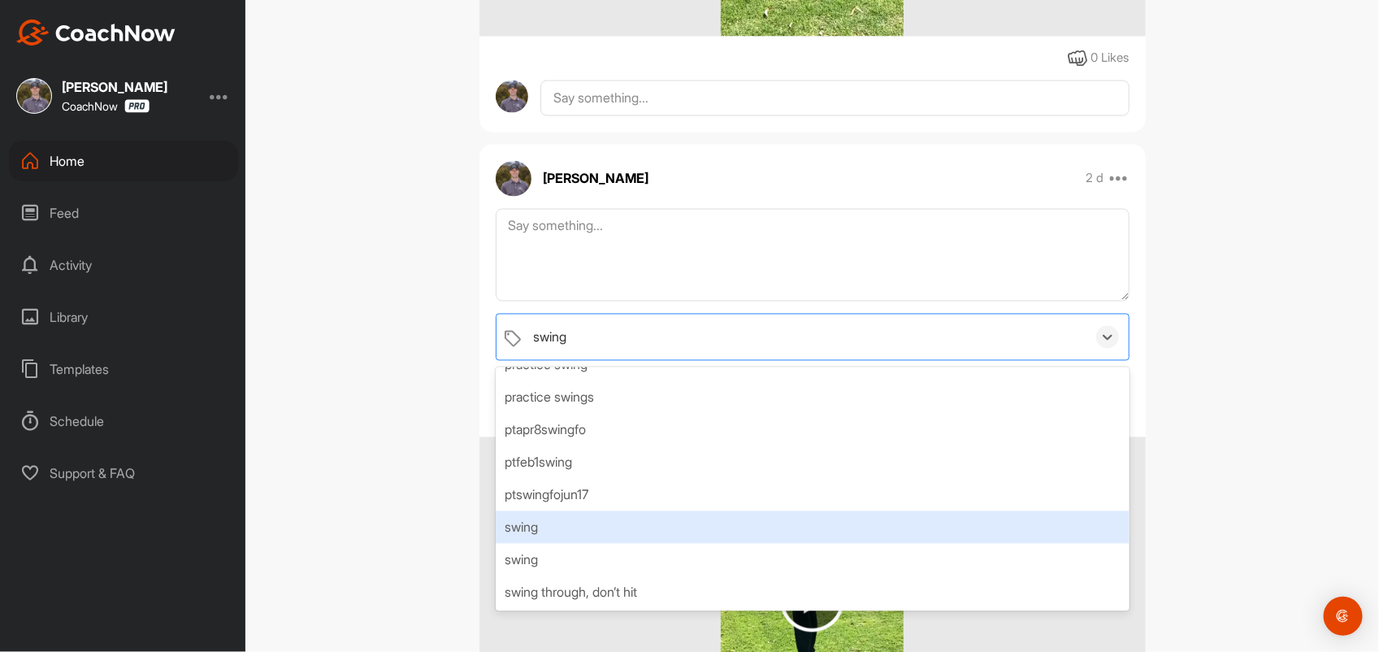
click at [579, 528] on div "swing" at bounding box center [813, 527] width 634 height 33
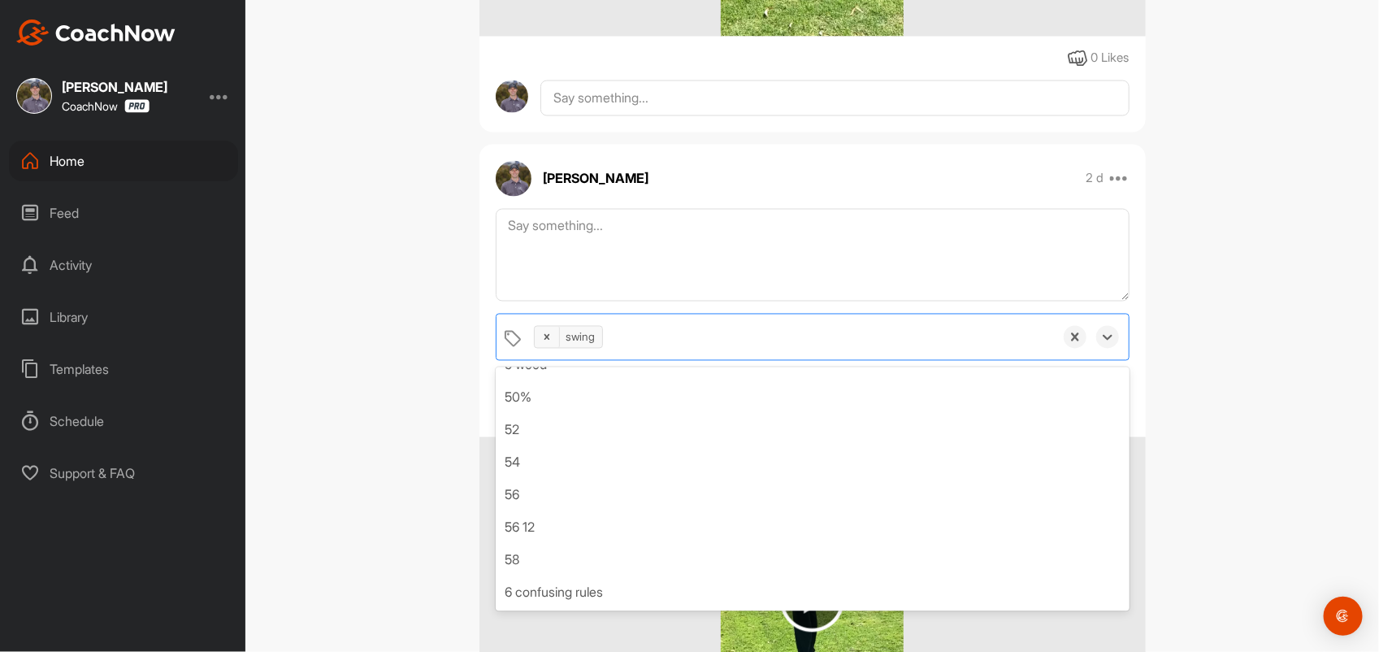
scroll to position [8467, 0]
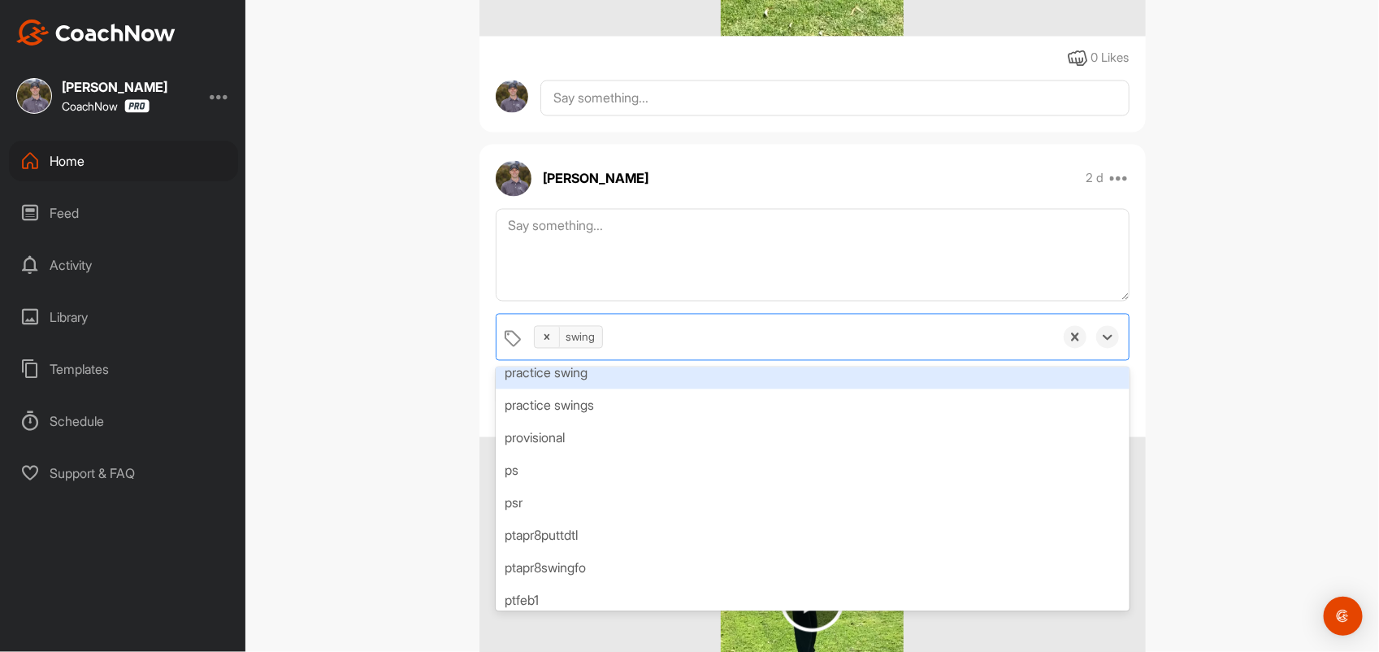
click at [1183, 337] on div "EW [PERSON_NAME] Bookings Golf Space Settings Your Notifications Timeline Sched…" at bounding box center [812, 326] width 1134 height 652
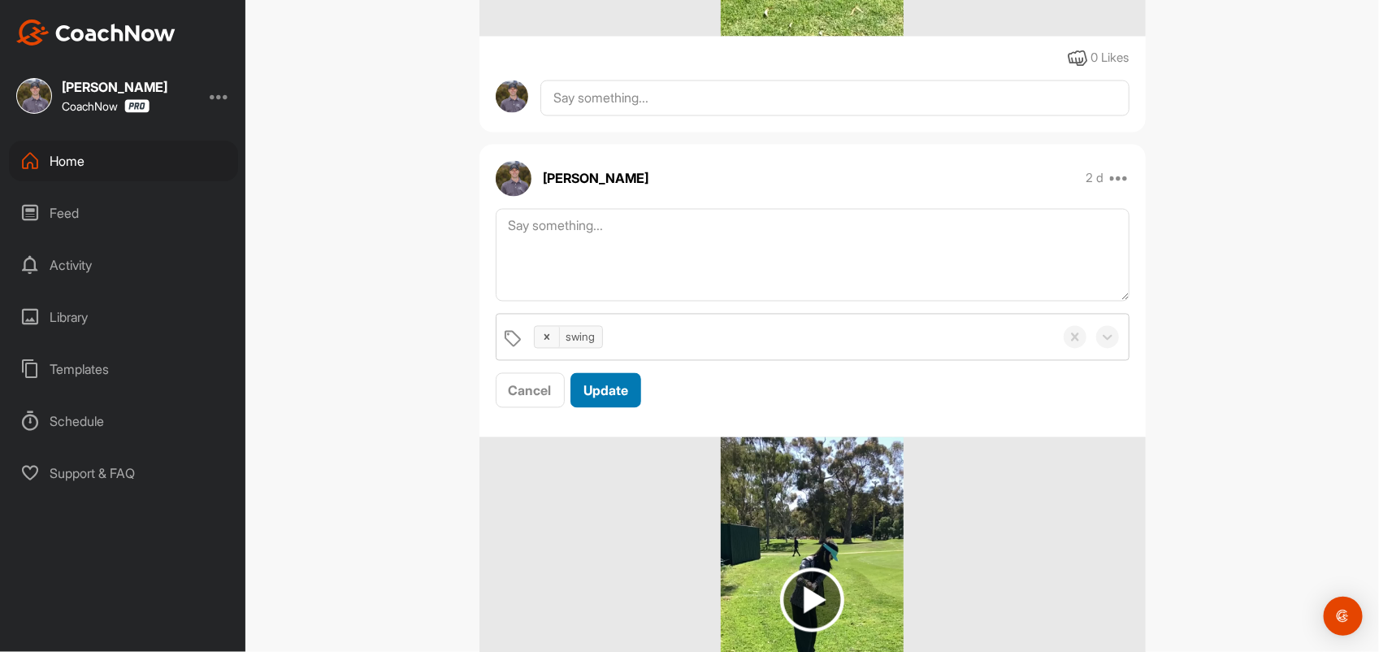
click at [608, 391] on span "Update" at bounding box center [606, 391] width 45 height 16
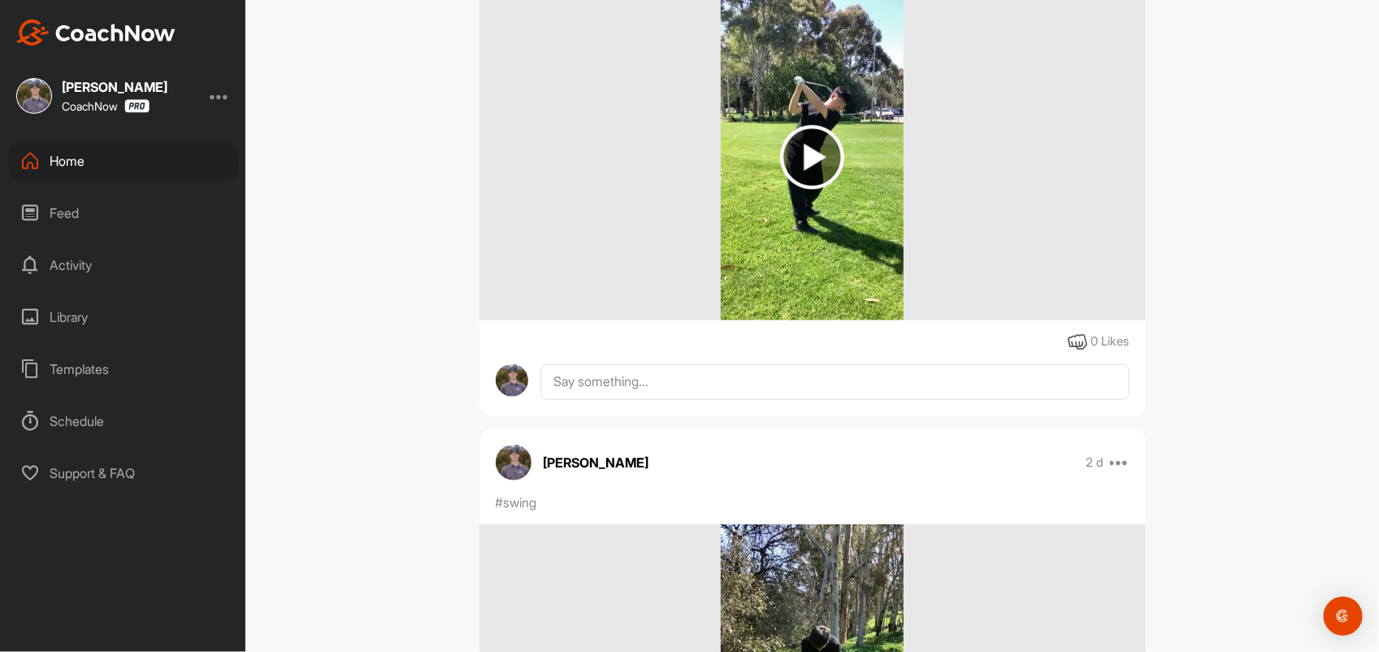
scroll to position [0, 0]
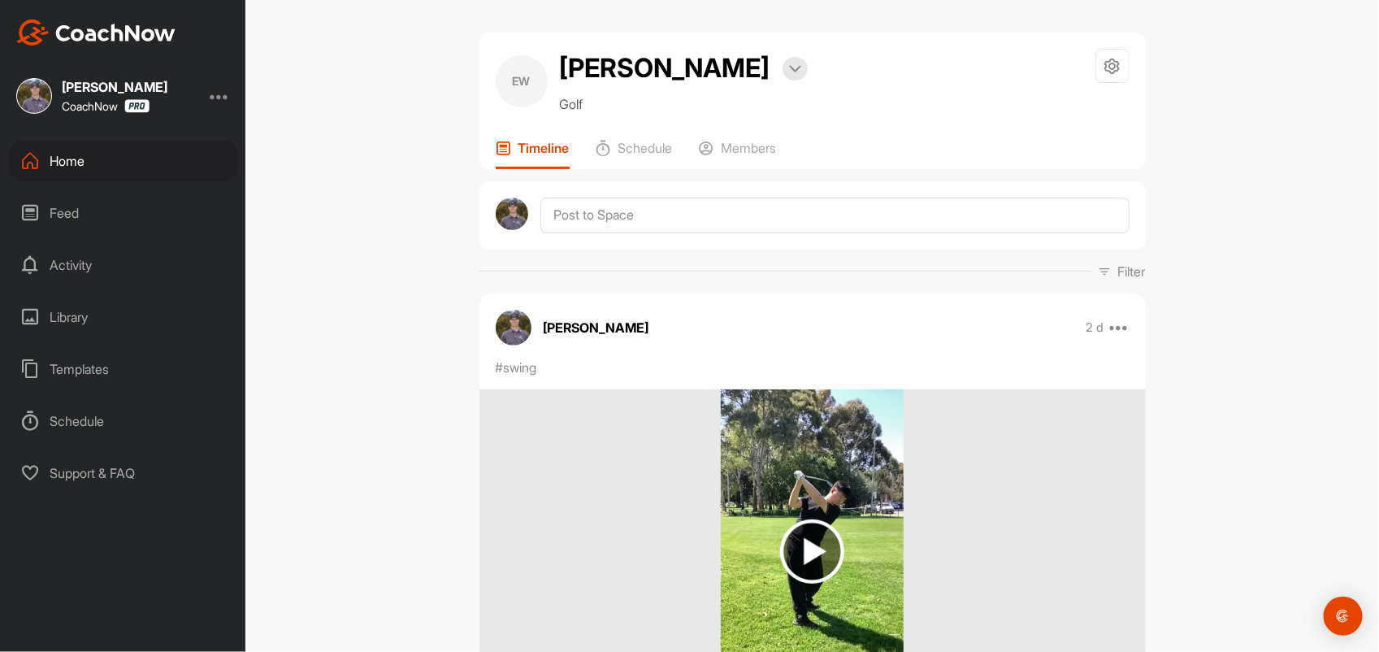
click at [80, 159] on div "Home" at bounding box center [123, 161] width 229 height 41
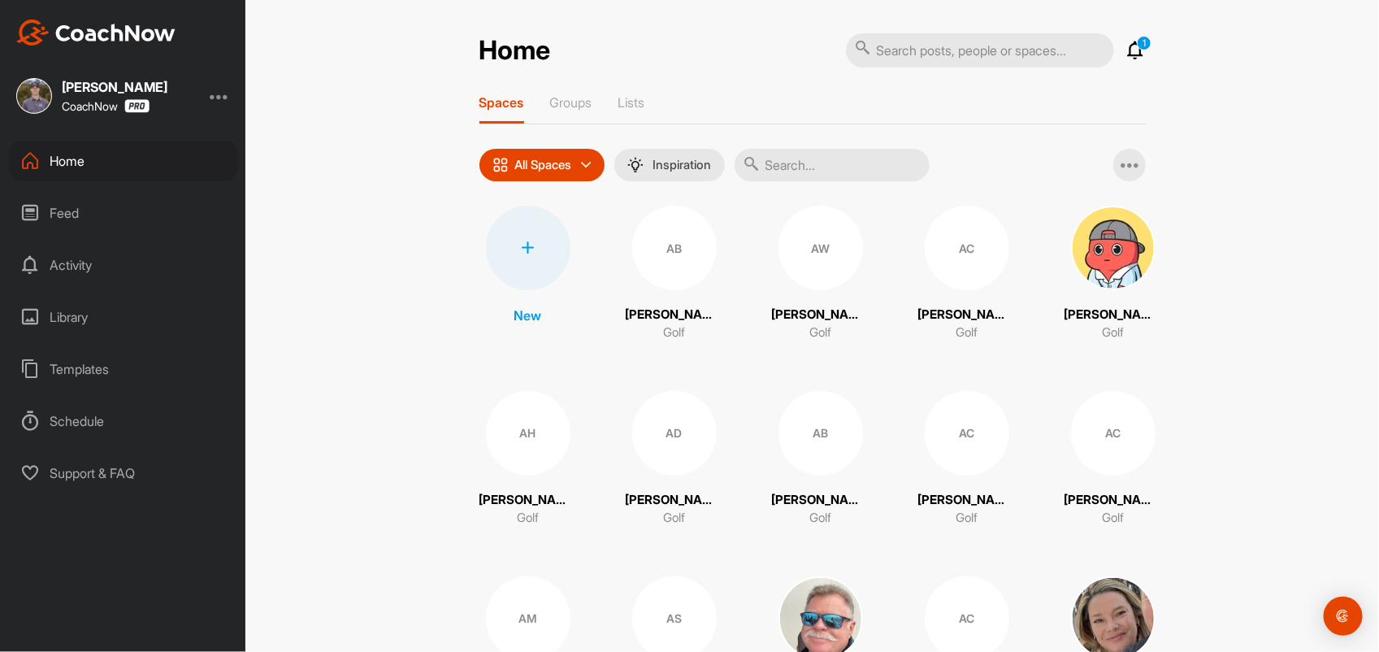
click at [806, 163] on input "text" at bounding box center [832, 165] width 195 height 33
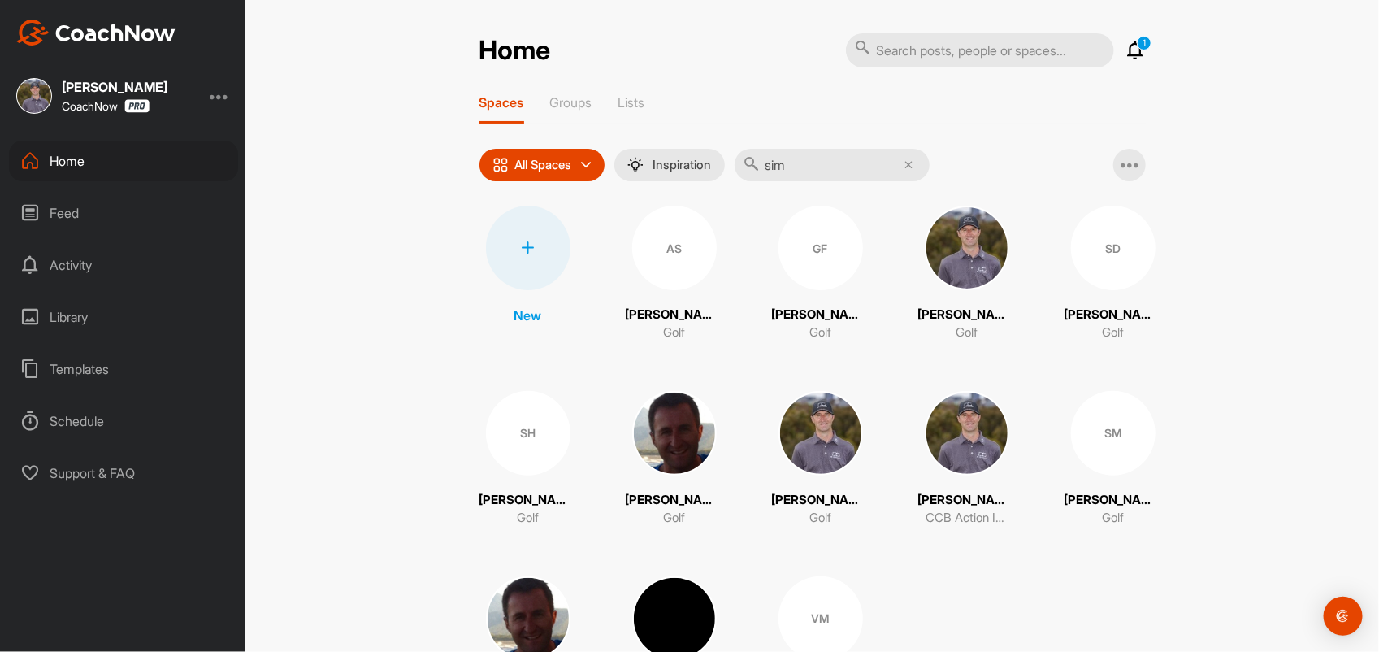
type input "sim"
click at [795, 423] on img at bounding box center [821, 433] width 85 height 85
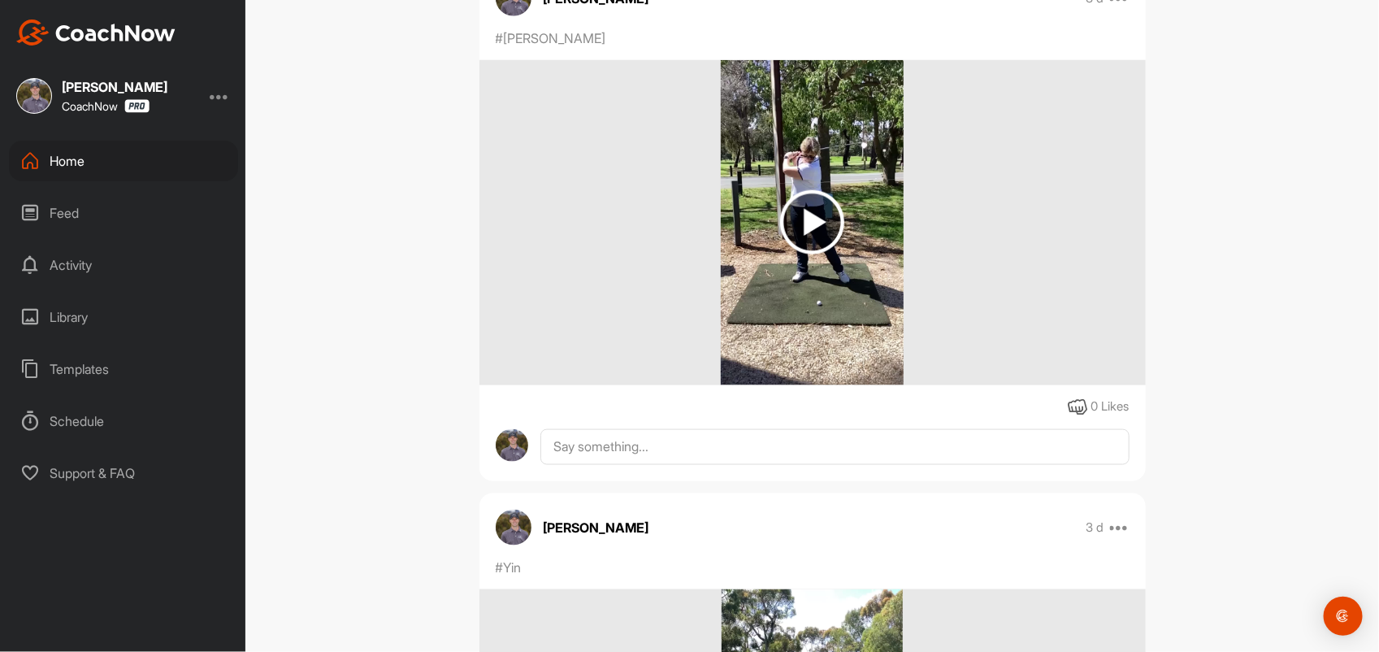
scroll to position [3454, 0]
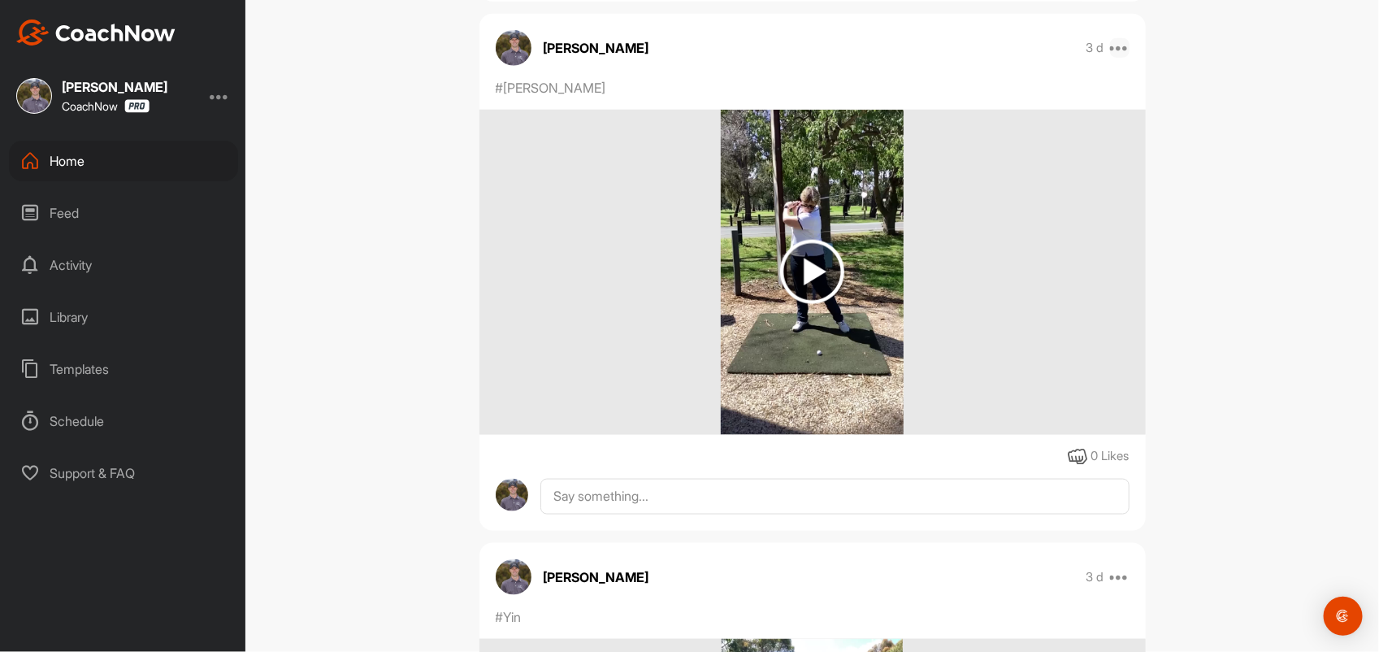
click at [1116, 58] on icon at bounding box center [1120, 48] width 20 height 20
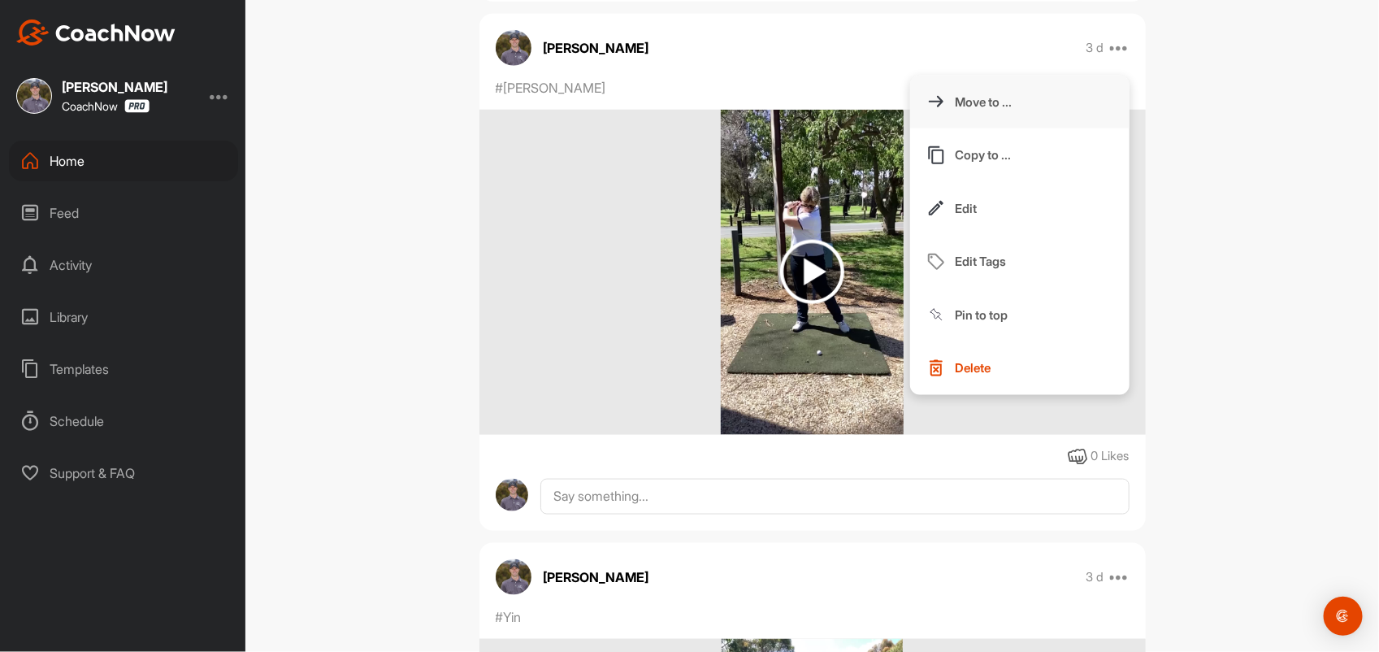
click at [978, 111] on p "Move to ..." at bounding box center [984, 101] width 57 height 17
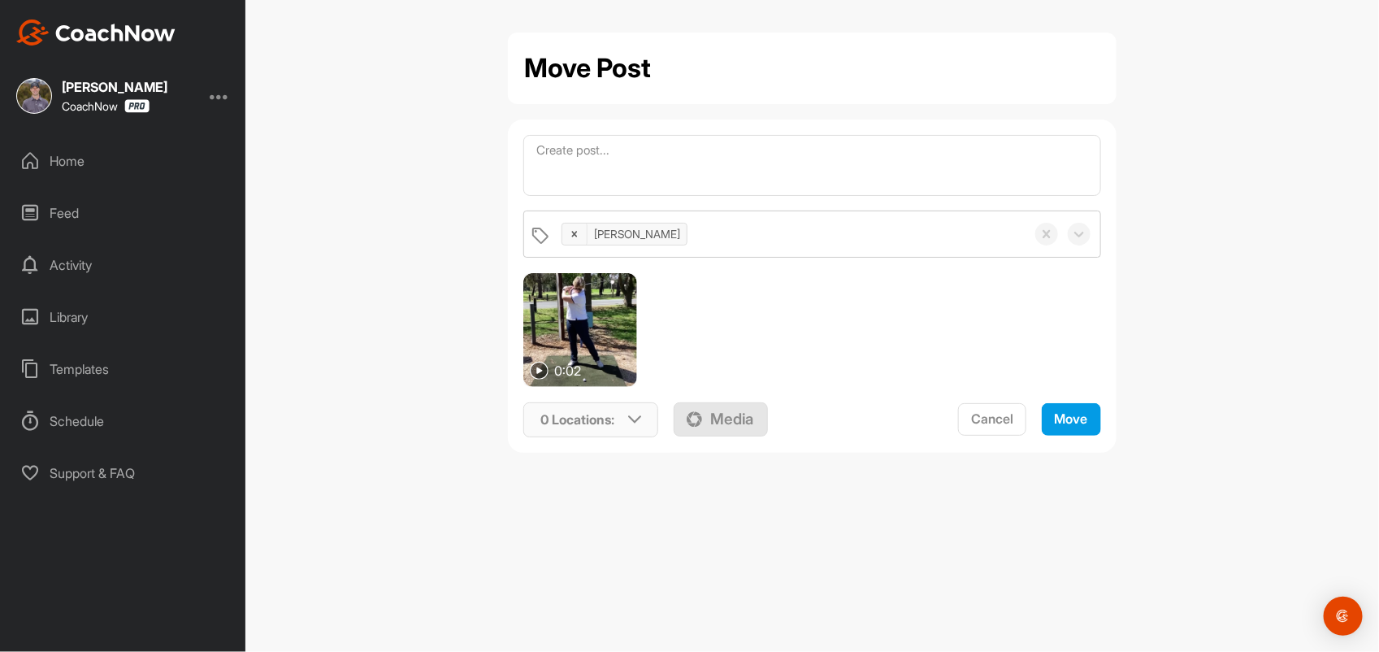
click at [628, 421] on icon at bounding box center [634, 419] width 13 height 13
click at [619, 484] on input "text" at bounding box center [633, 483] width 195 height 34
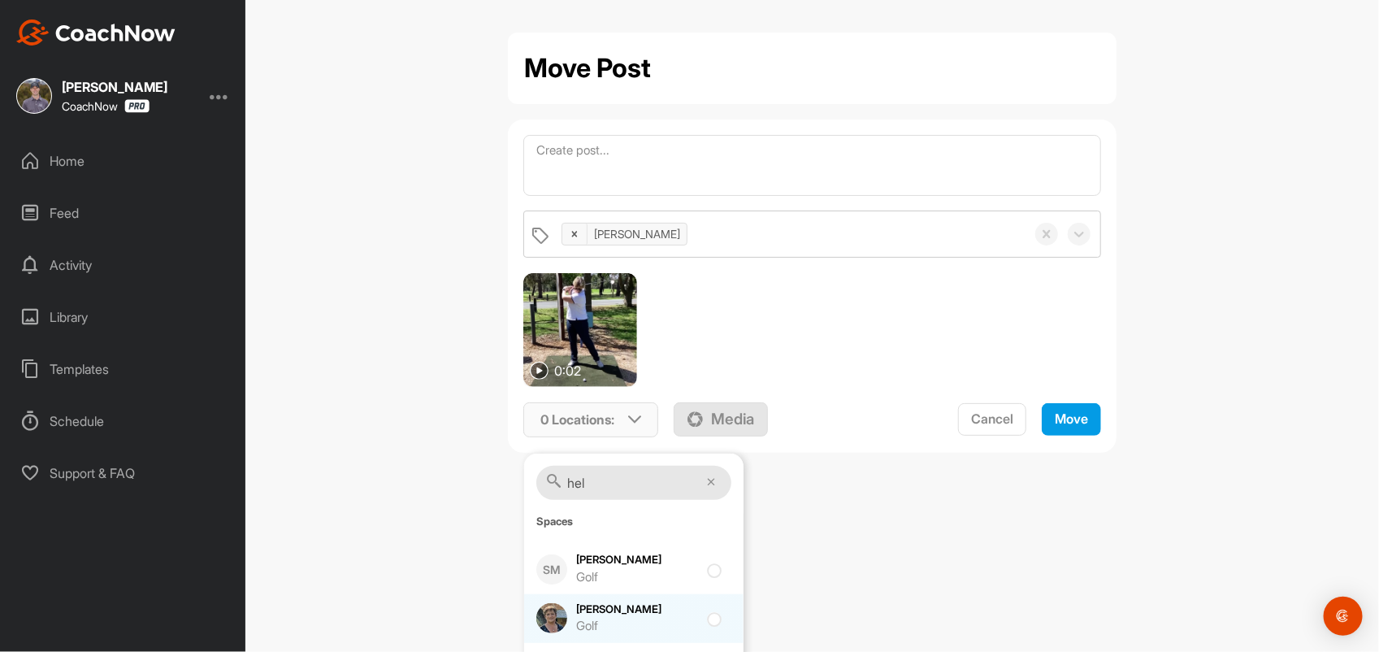
type input "hel"
click at [707, 619] on input "checkbox" at bounding box center [712, 614] width 11 height 11
checkbox input "true"
click at [1055, 420] on span "Move" at bounding box center [1071, 418] width 33 height 16
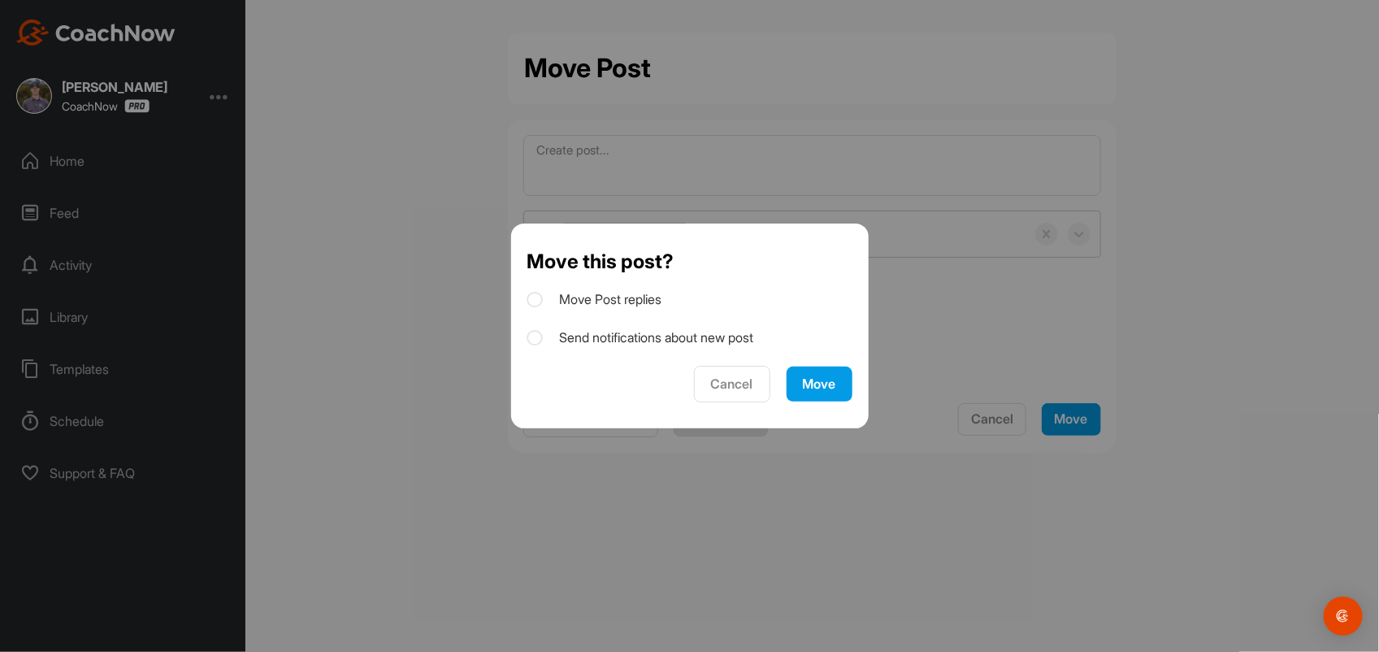
click at [536, 343] on icon at bounding box center [535, 338] width 16 height 16
click at [536, 338] on input "Send notifications about new post" at bounding box center [532, 333] width 11 height 11
checkbox input "true"
click at [803, 388] on div "Move" at bounding box center [819, 383] width 33 height 17
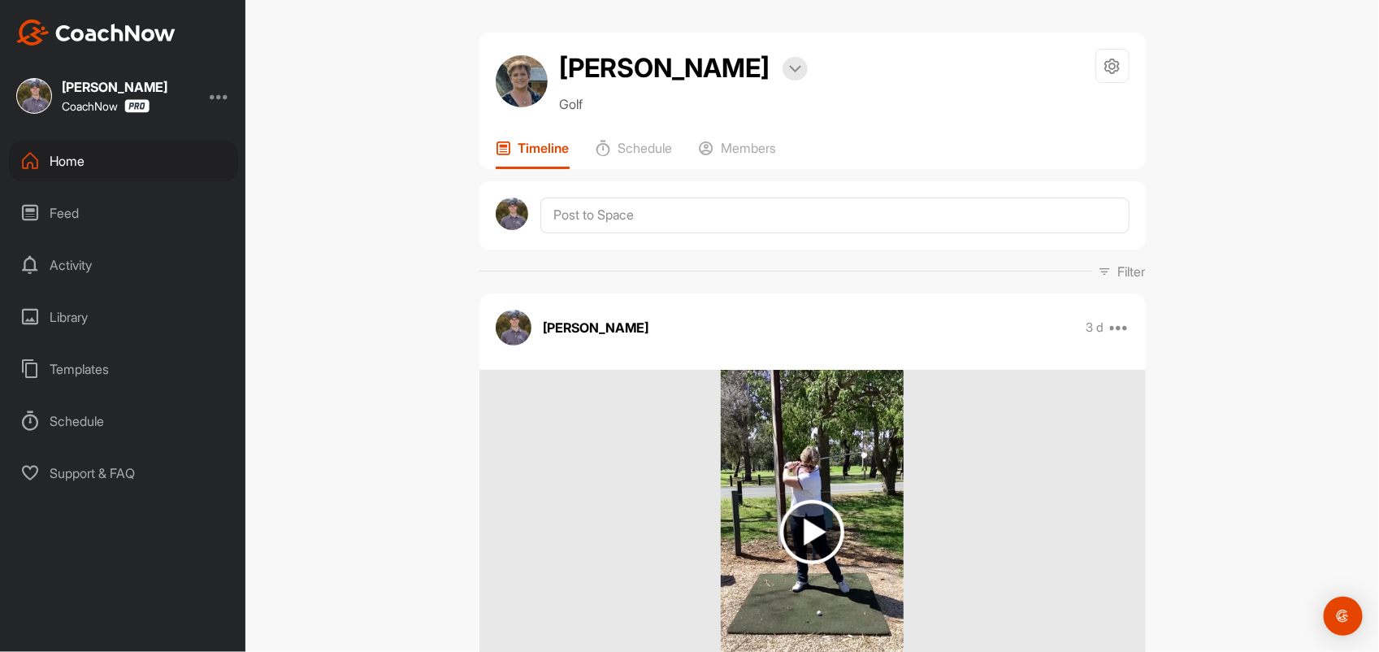
click at [806, 533] on img at bounding box center [812, 532] width 64 height 64
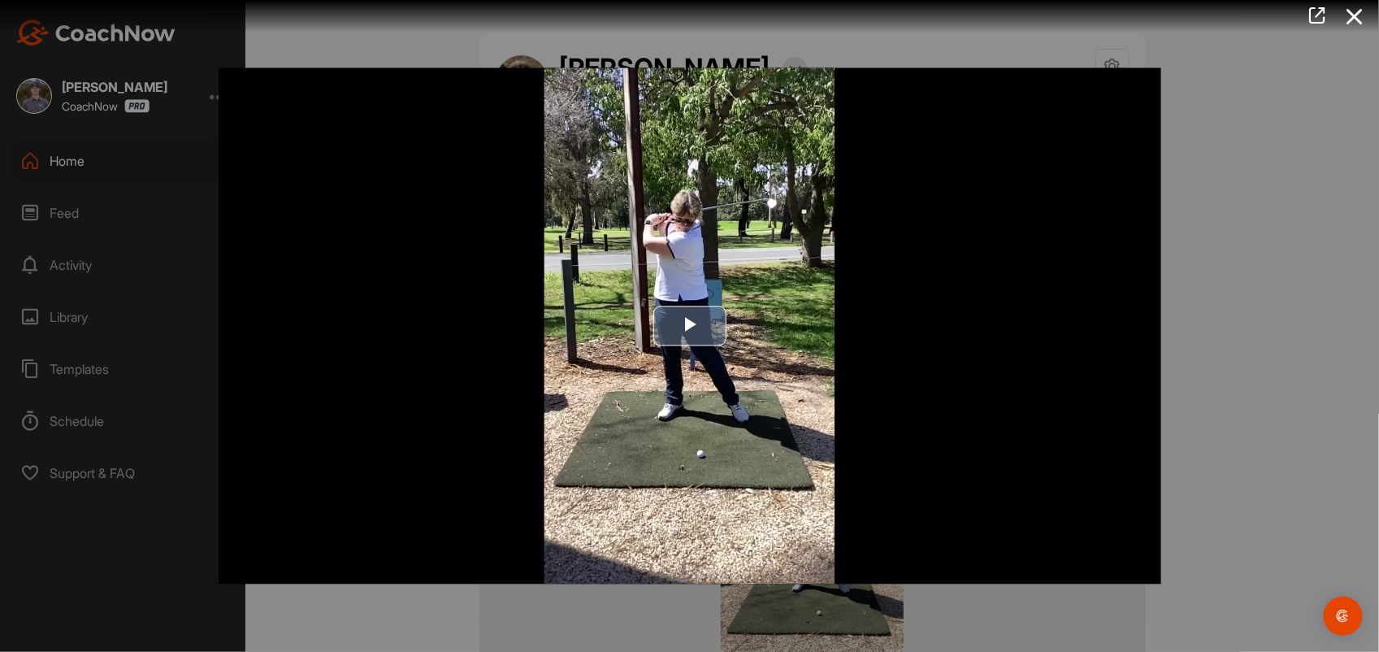
click at [690, 326] on span "Video Player" at bounding box center [690, 326] width 0 height 0
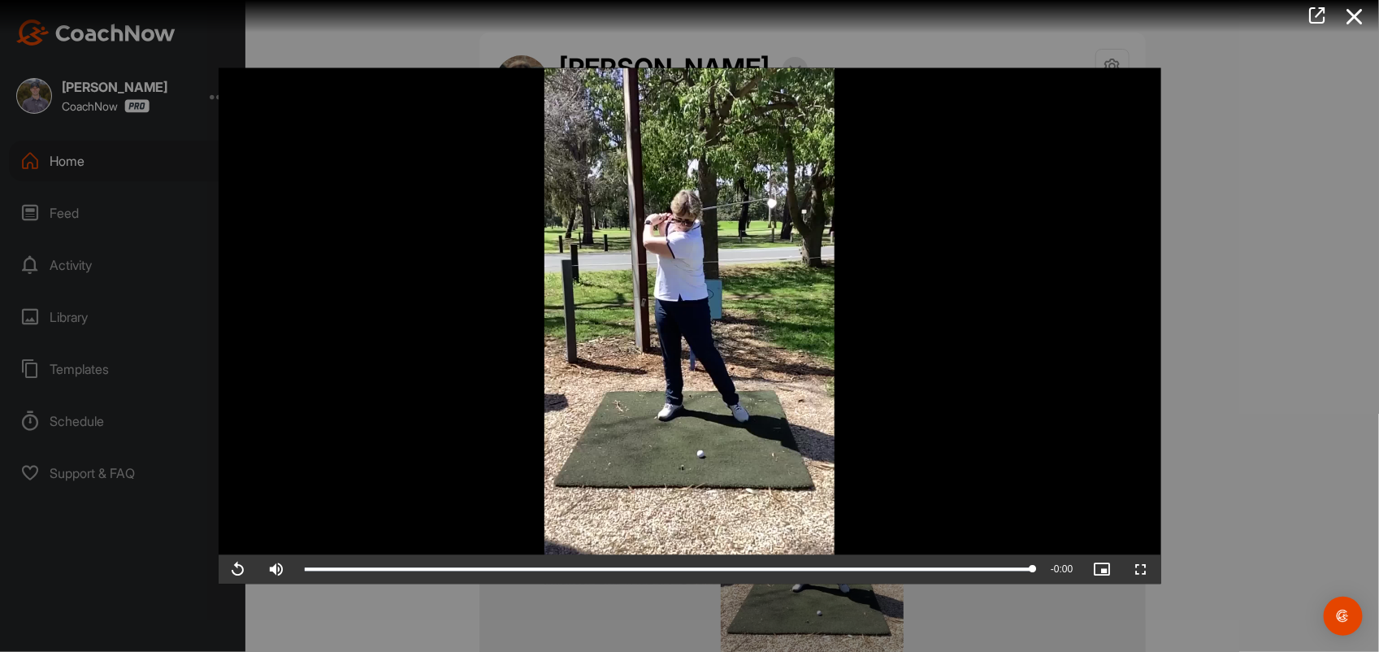
click at [1187, 285] on div at bounding box center [689, 326] width 1379 height 652
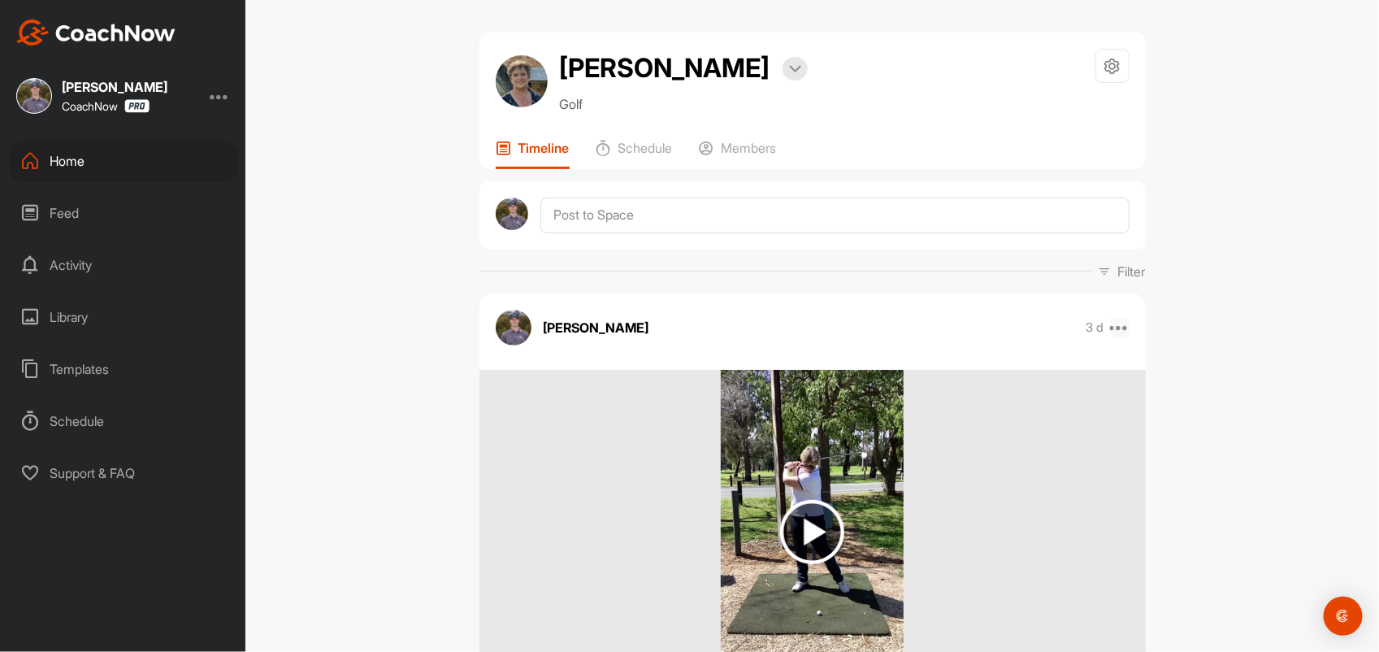
click at [1114, 327] on icon at bounding box center [1120, 328] width 20 height 20
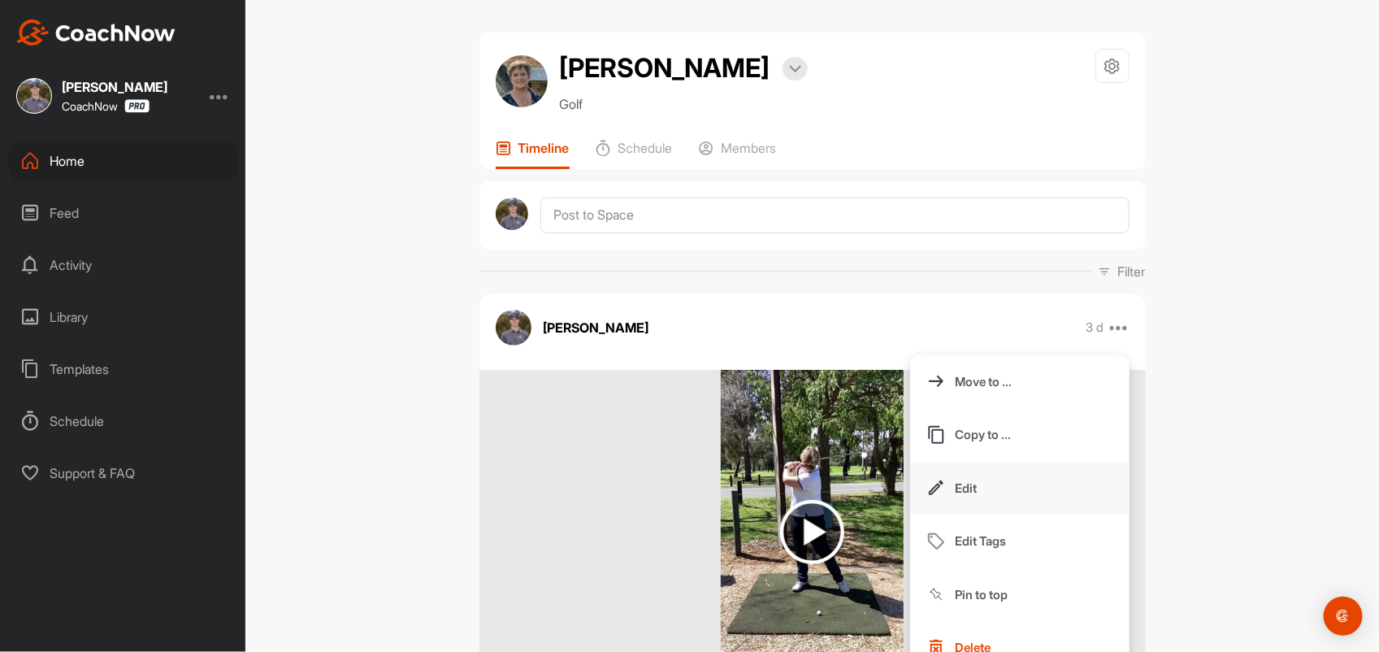
click at [961, 488] on p "Edit" at bounding box center [967, 488] width 22 height 17
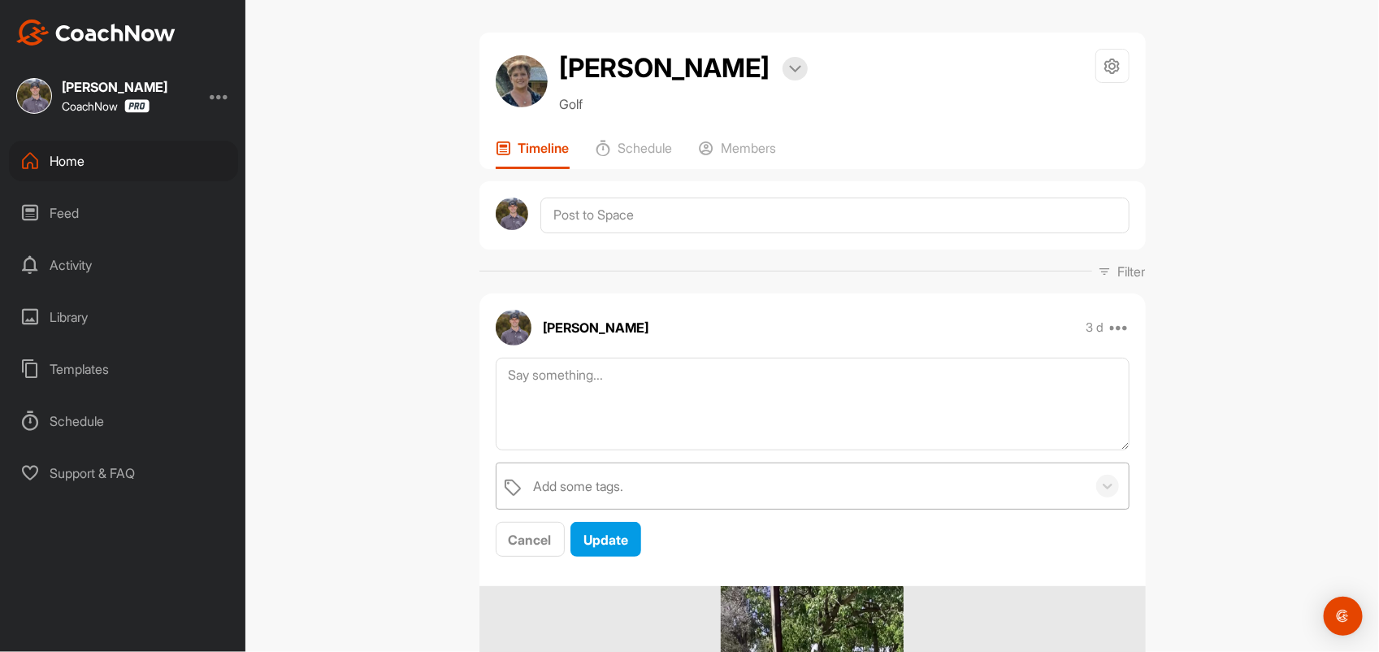
click at [534, 480] on div "Add some tags." at bounding box center [579, 486] width 90 height 20
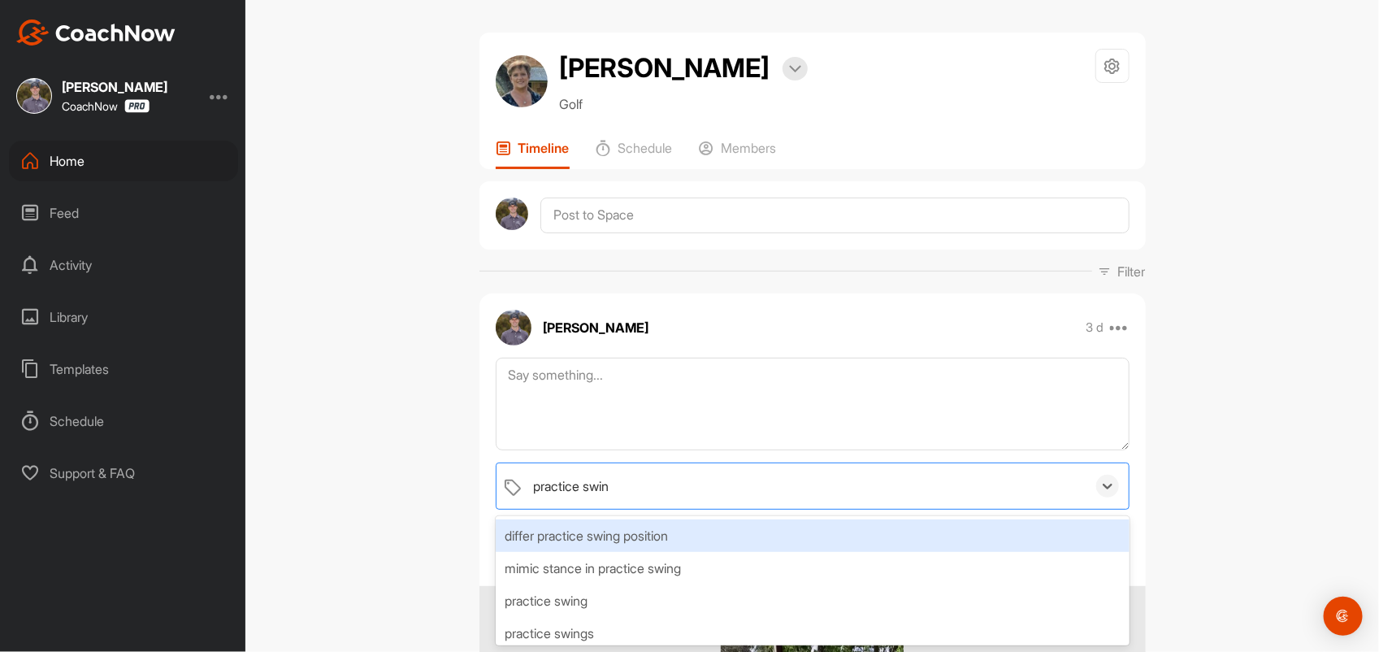
type input "practice swing"
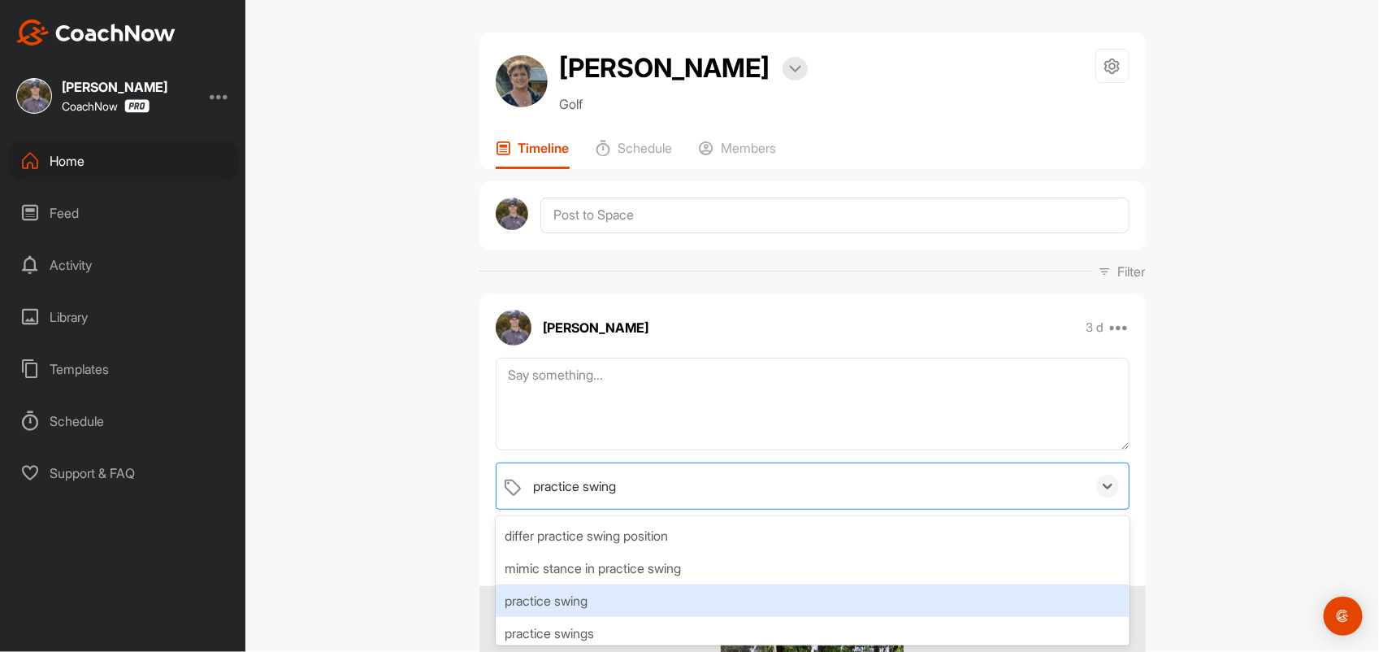
click at [567, 599] on div "practice swing" at bounding box center [813, 600] width 634 height 33
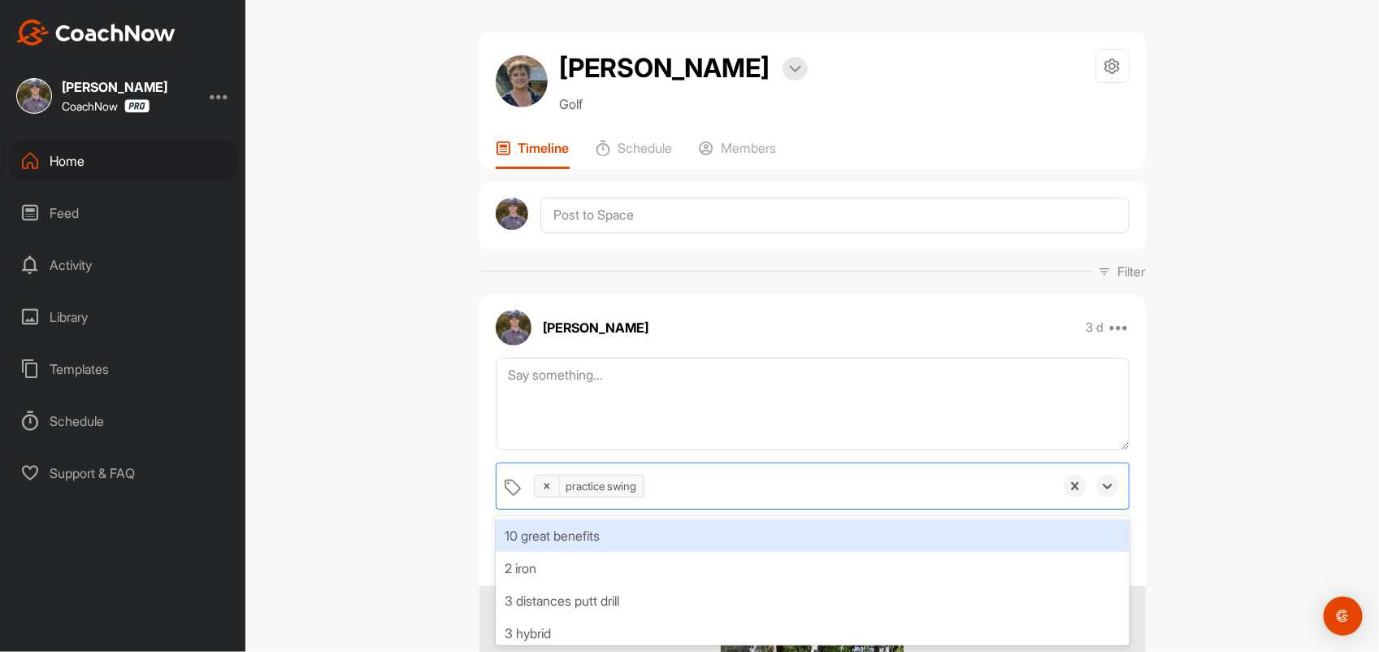
click at [1244, 419] on div "[PERSON_NAME] Bookings Golf Space Settings Your Notifications Timeline Schedule…" at bounding box center [812, 326] width 1134 height 652
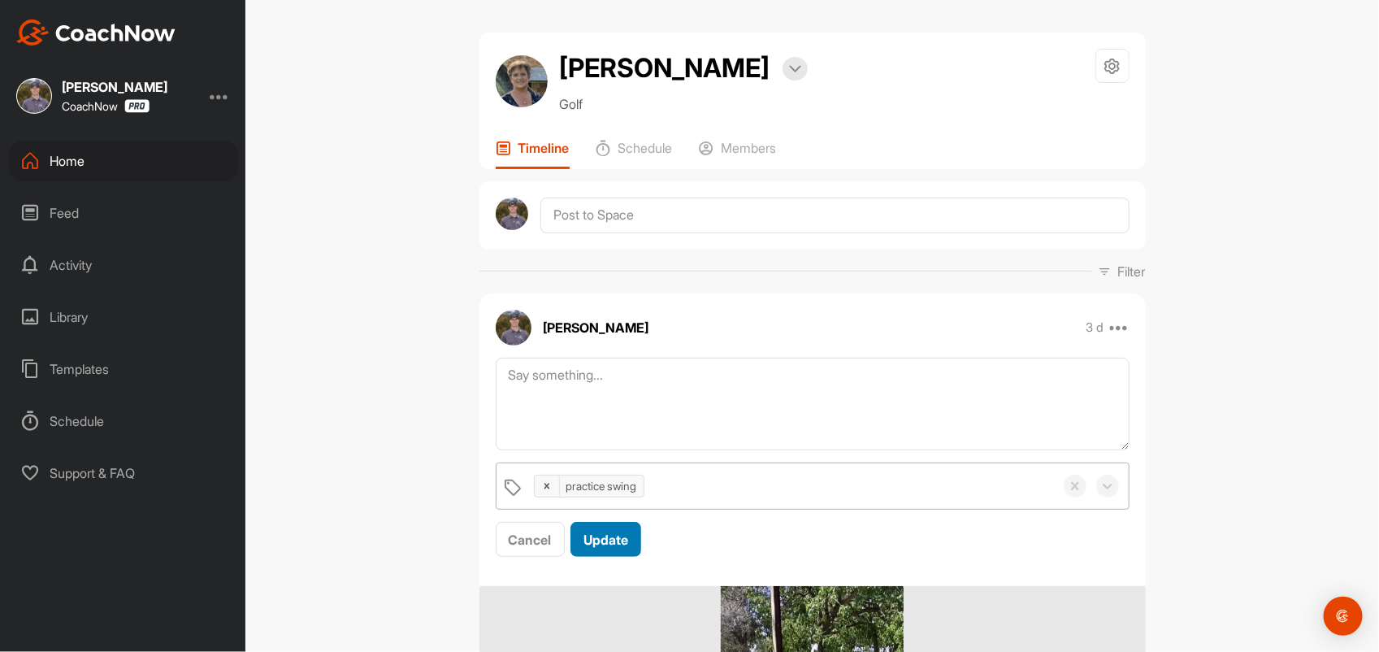
click at [602, 541] on span "Update" at bounding box center [606, 540] width 45 height 16
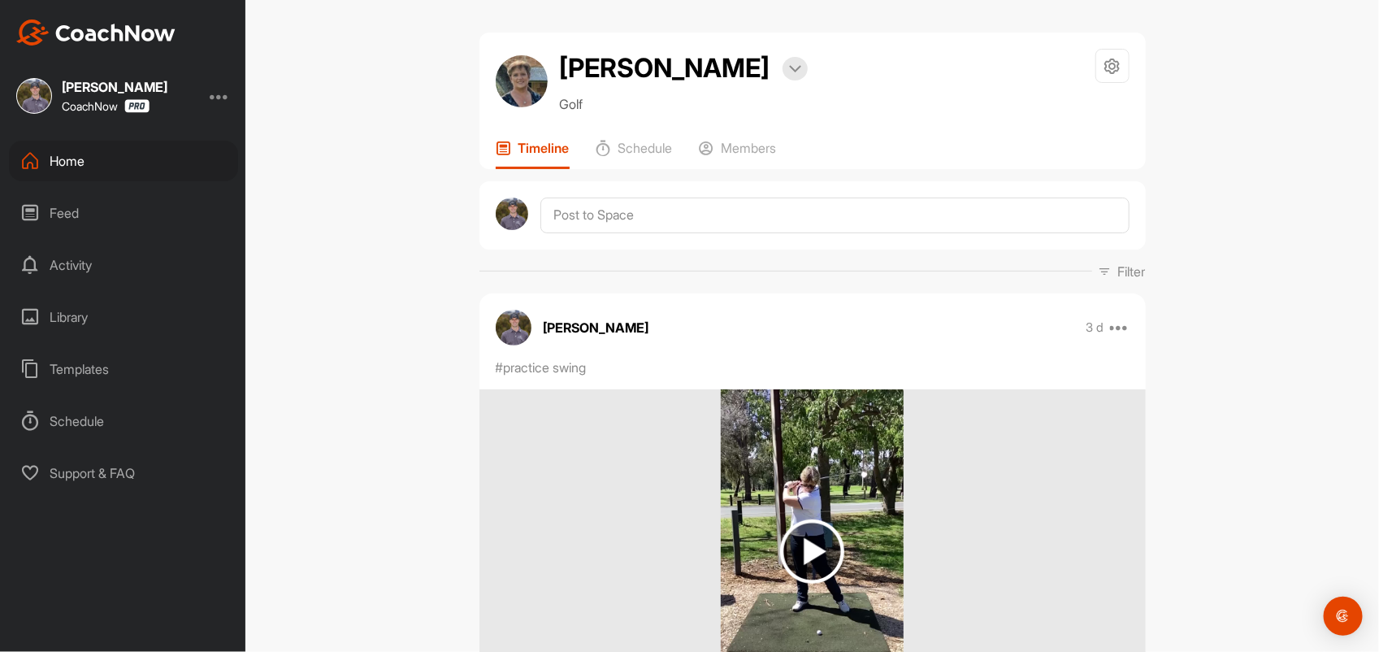
click at [73, 156] on div "Home" at bounding box center [123, 161] width 229 height 41
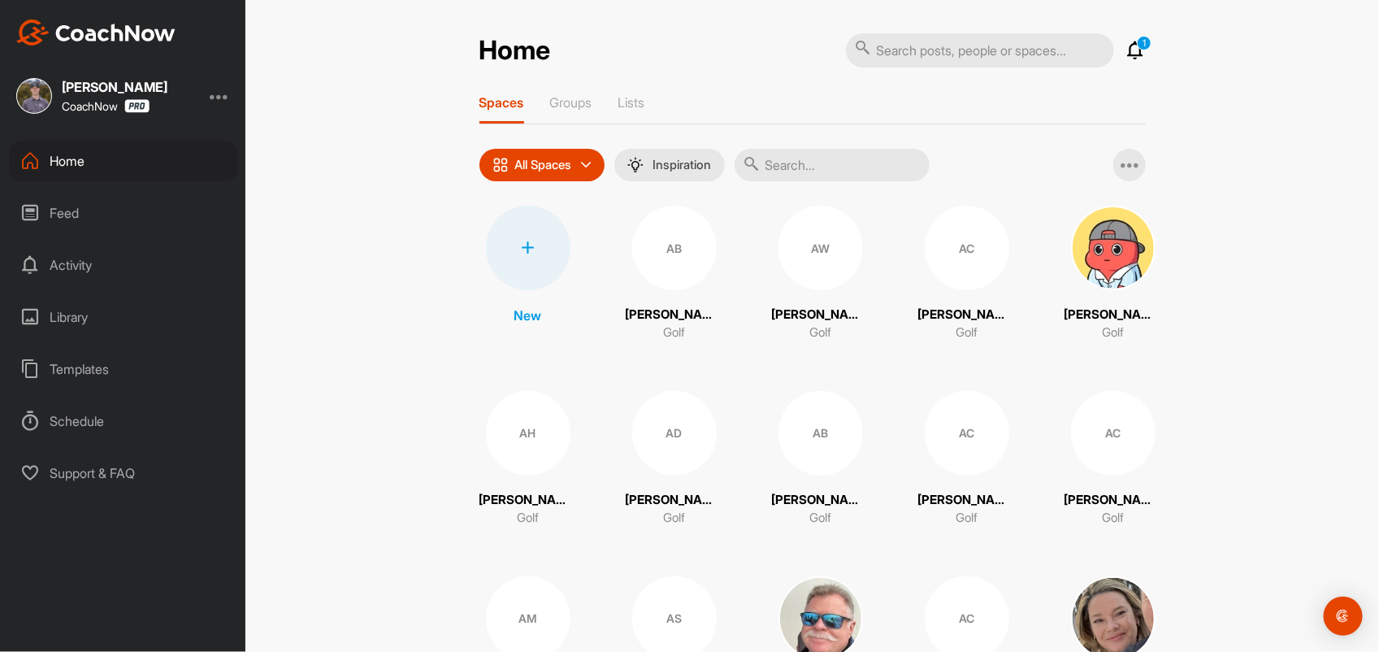
click at [793, 163] on input "text" at bounding box center [832, 165] width 195 height 33
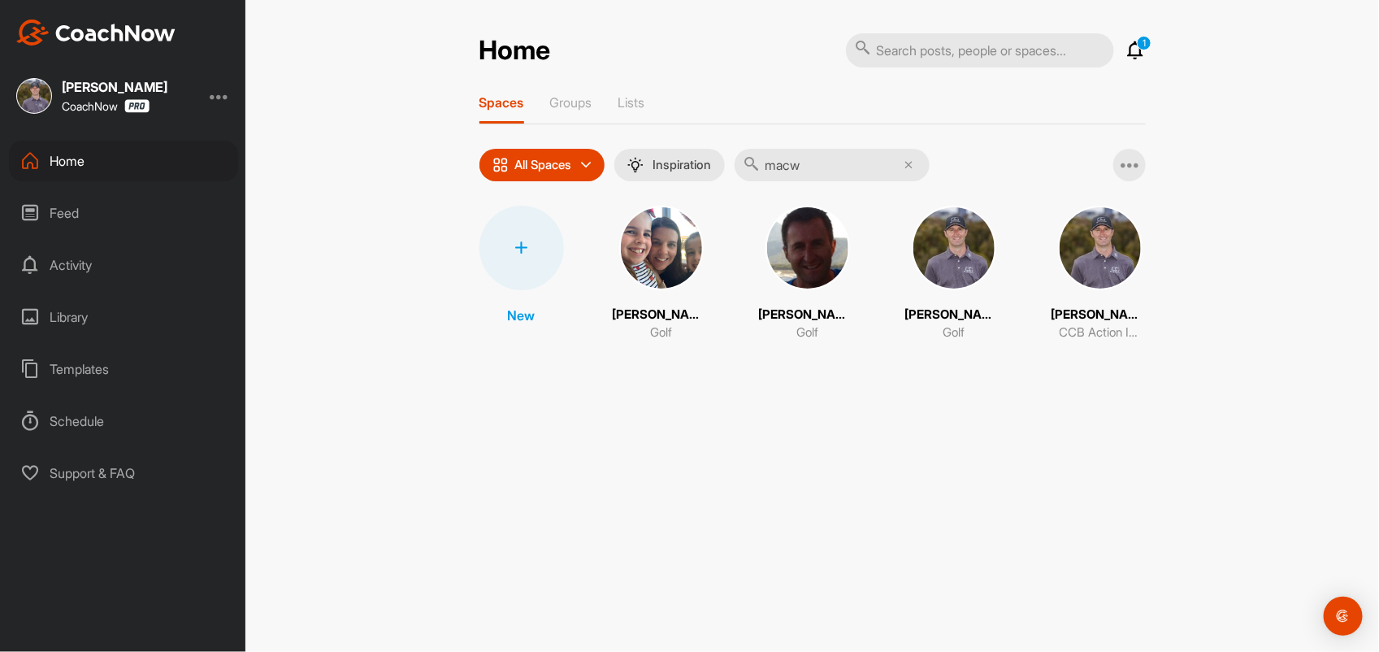
type input "macw"
click at [968, 233] on img at bounding box center [954, 248] width 85 height 85
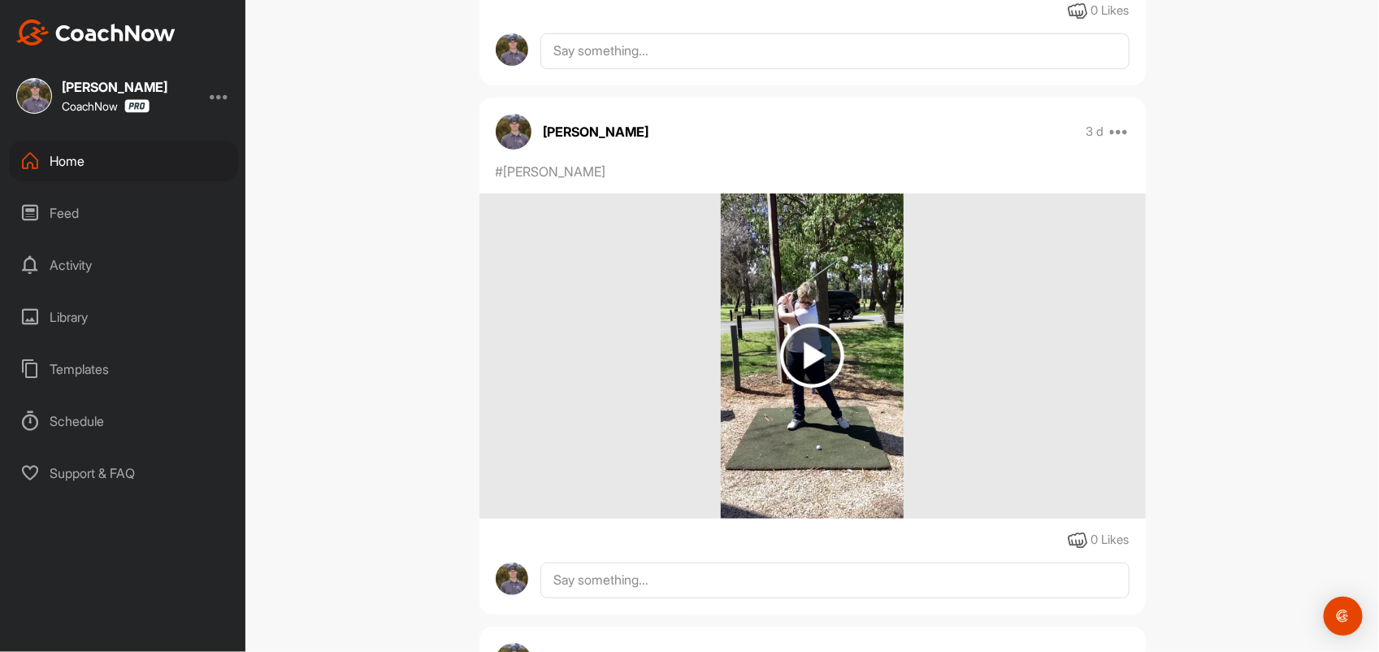
scroll to position [2845, 0]
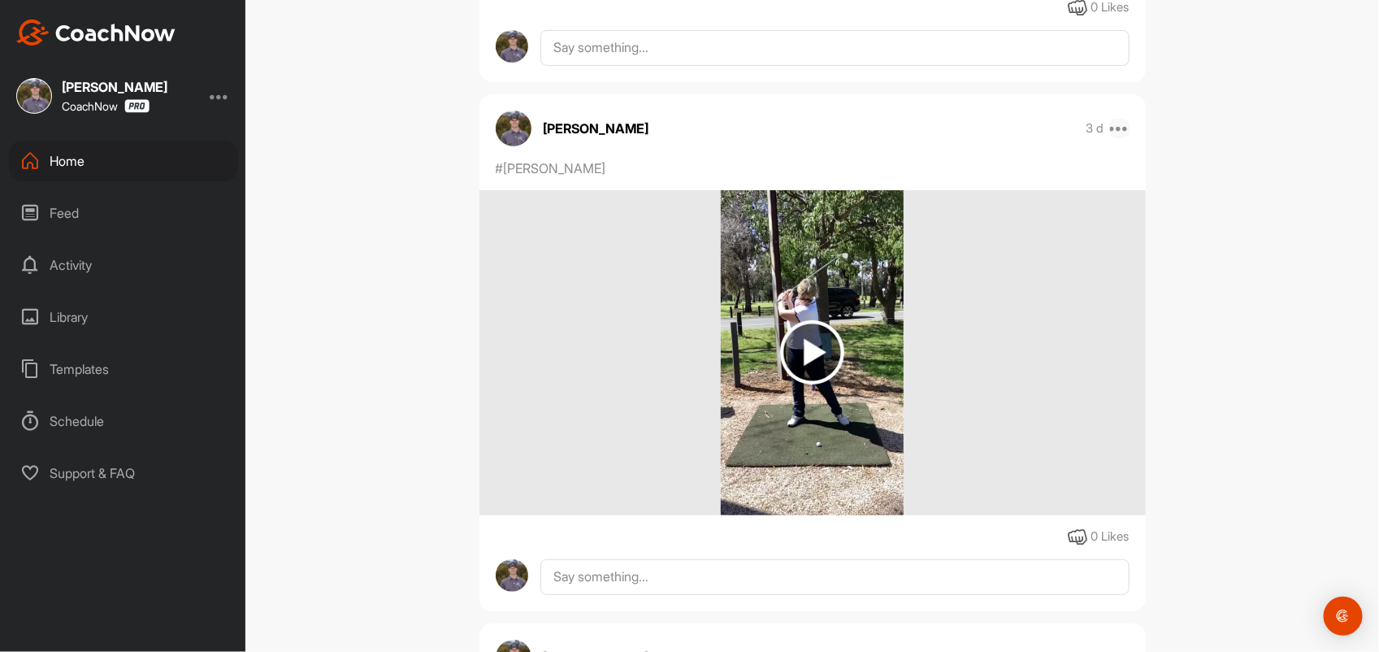
click at [1118, 138] on icon at bounding box center [1120, 129] width 20 height 20
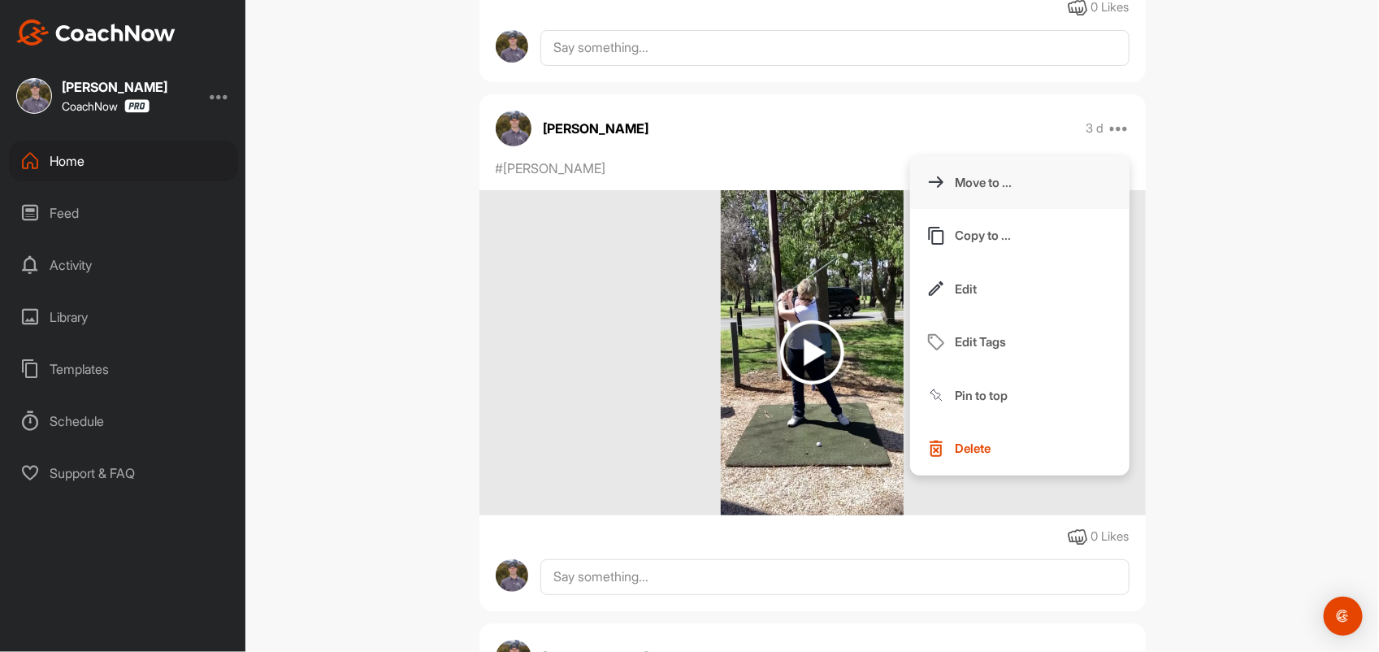
click at [980, 191] on p "Move to ..." at bounding box center [984, 182] width 57 height 17
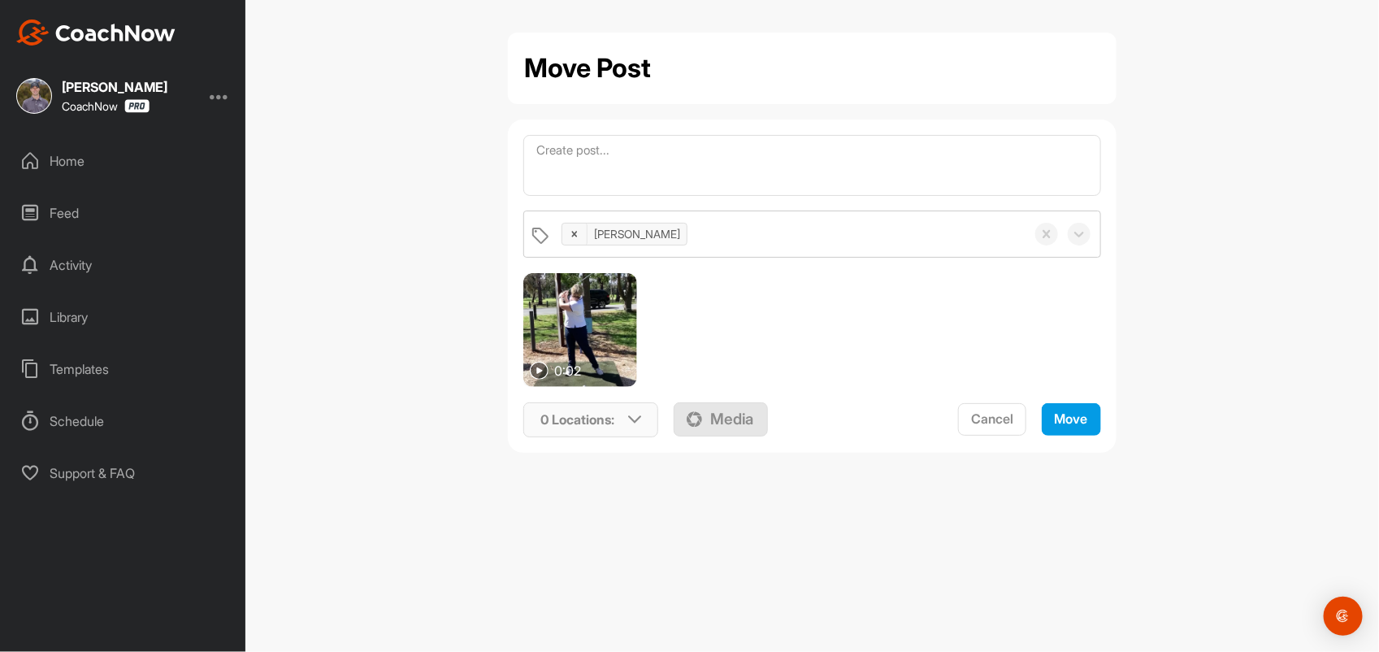
click at [614, 427] on p "0 Locations :" at bounding box center [577, 420] width 74 height 20
click at [603, 488] on input "text" at bounding box center [633, 483] width 195 height 34
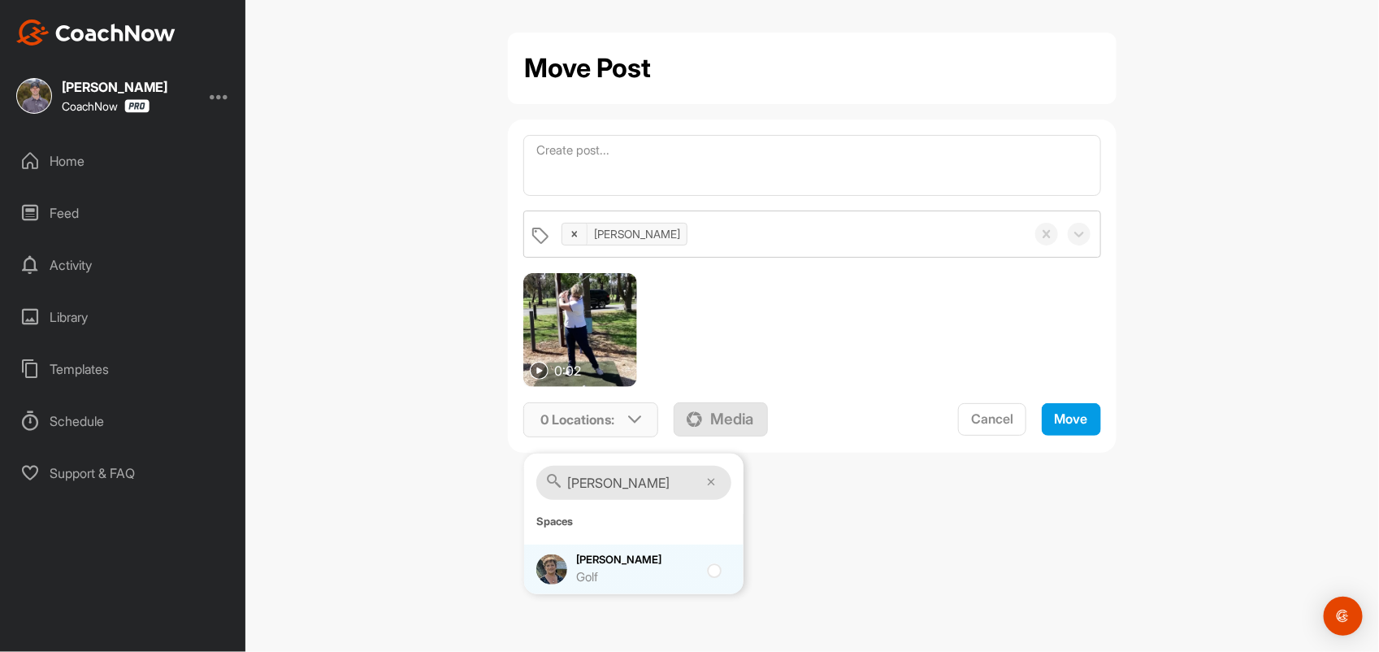
type input "[PERSON_NAME]"
click at [708, 575] on div at bounding box center [718, 570] width 22 height 20
checkbox input "true"
click at [1074, 416] on span "Move" at bounding box center [1071, 418] width 33 height 16
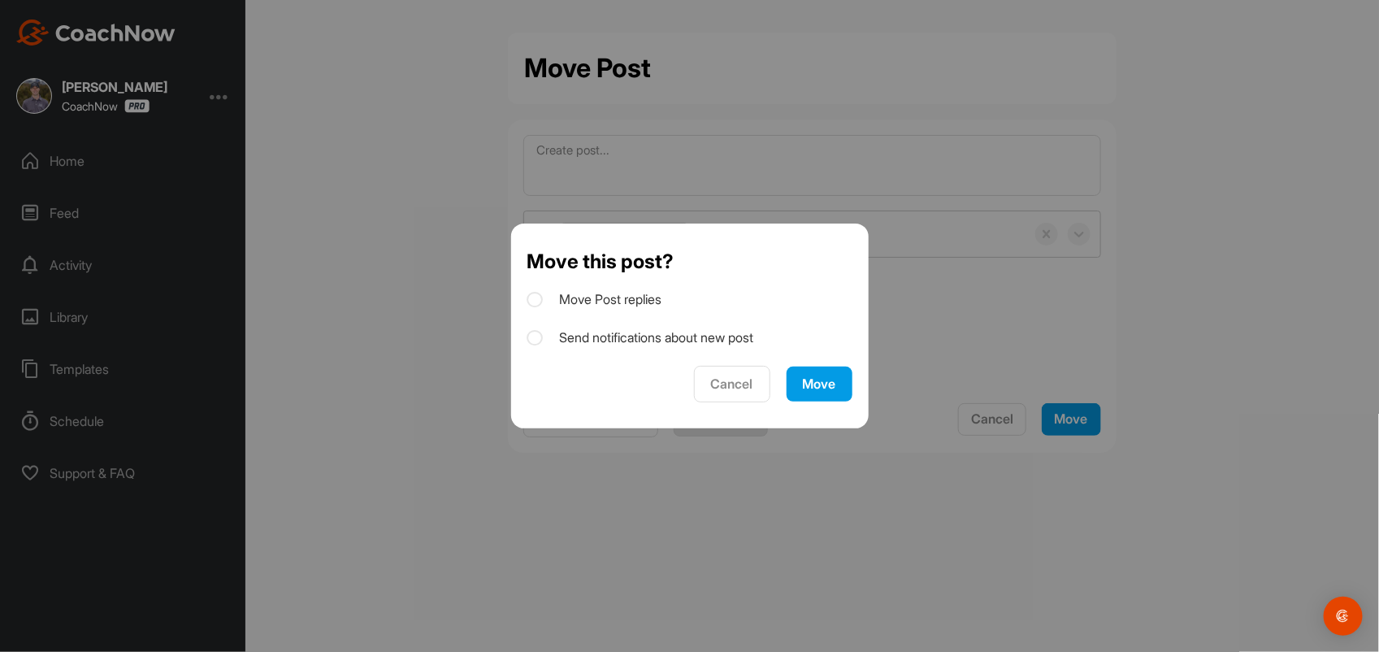
click at [533, 337] on icon at bounding box center [535, 338] width 16 height 16
click at [533, 337] on input "Send notifications about new post" at bounding box center [532, 333] width 11 height 11
checkbox input "true"
click at [819, 380] on div "Move" at bounding box center [819, 383] width 33 height 17
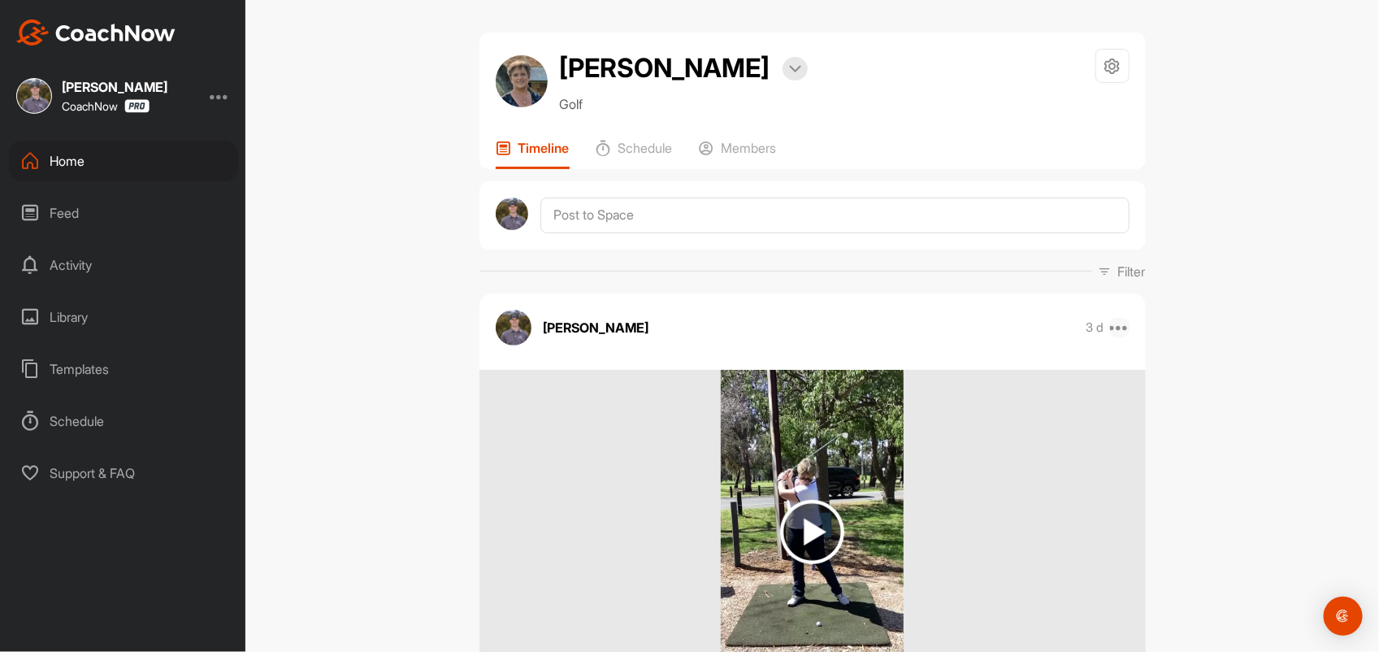
click at [1115, 327] on icon at bounding box center [1120, 328] width 20 height 20
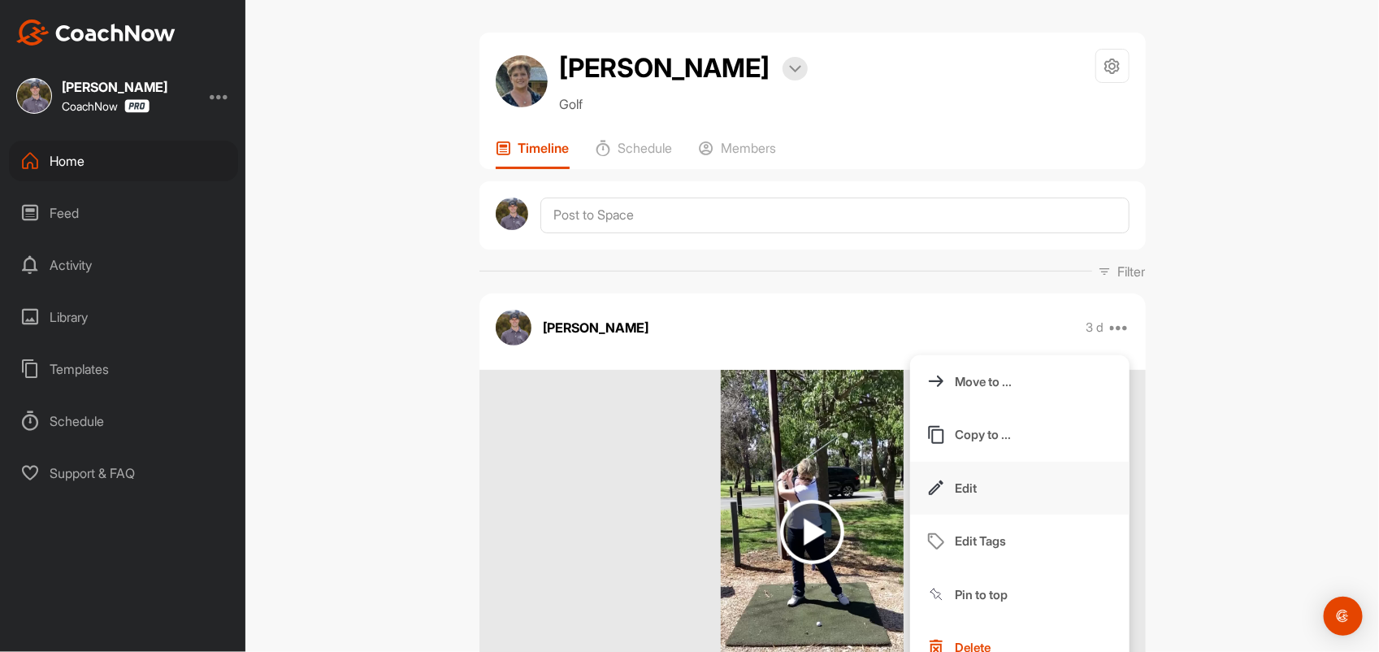
click at [959, 485] on p "Edit" at bounding box center [967, 488] width 22 height 17
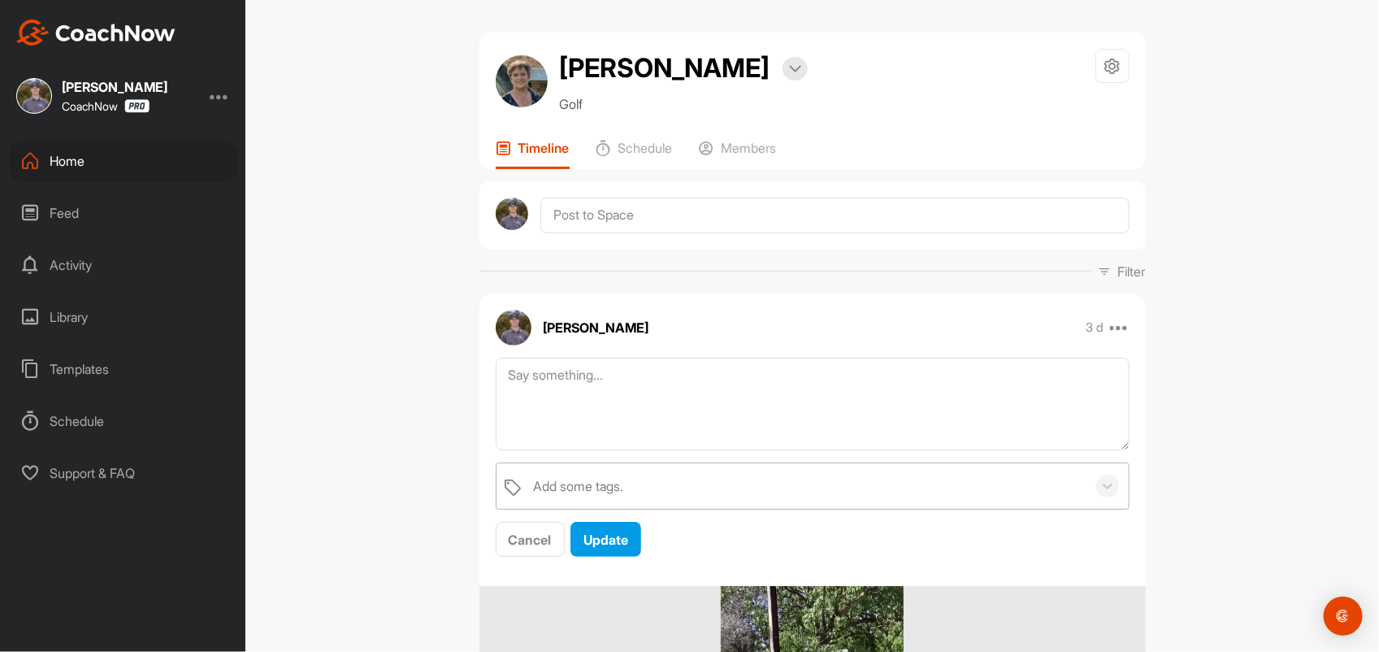
click at [571, 484] on div "Add some tags." at bounding box center [579, 486] width 90 height 20
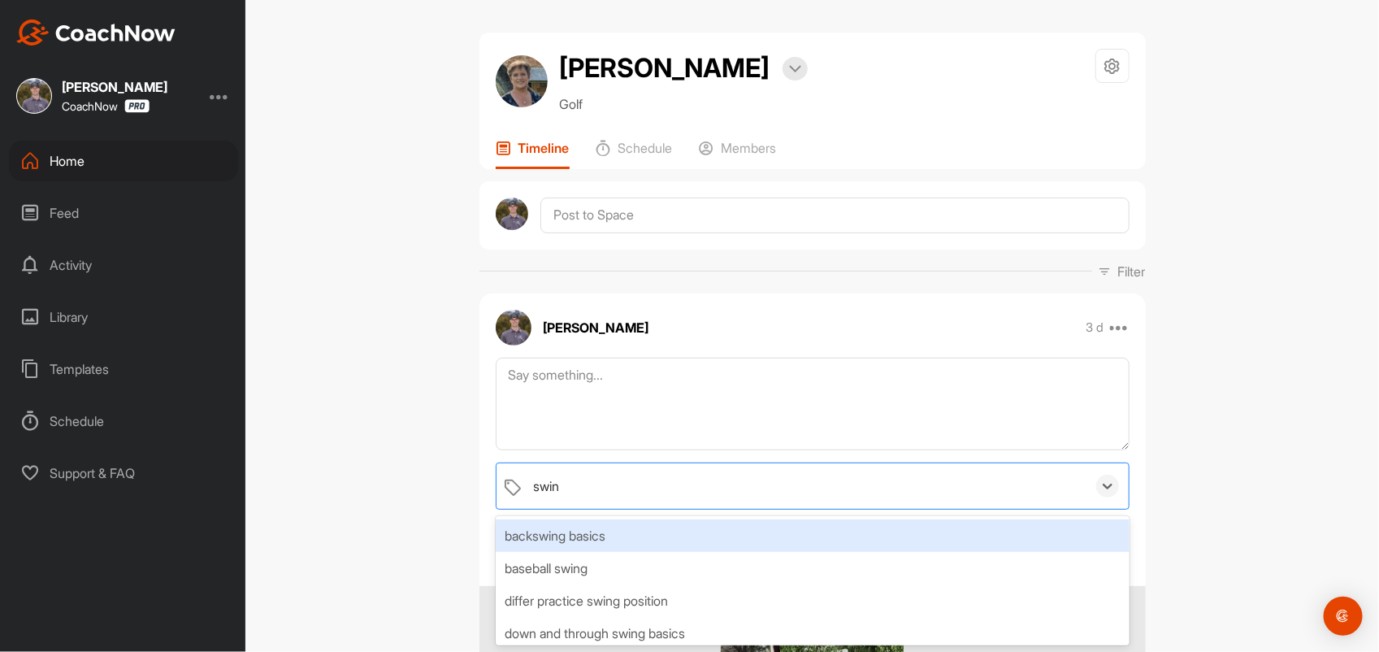
type input "swing"
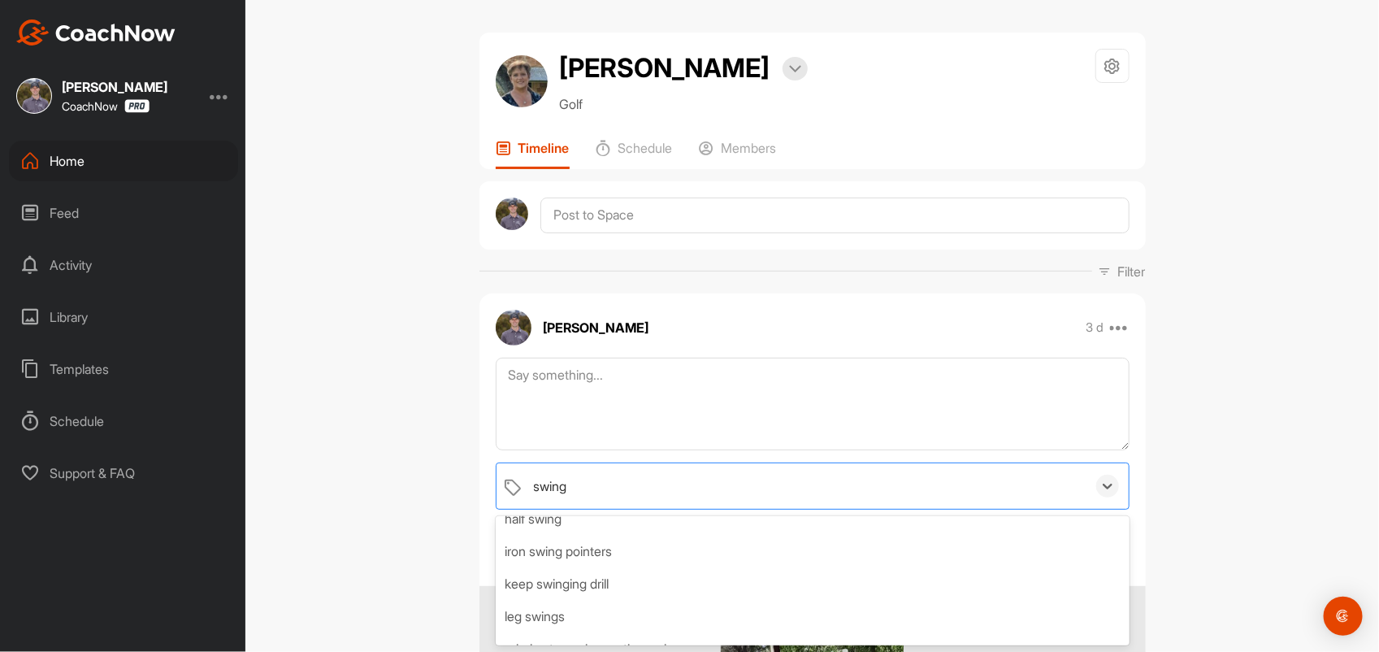
scroll to position [305, 0]
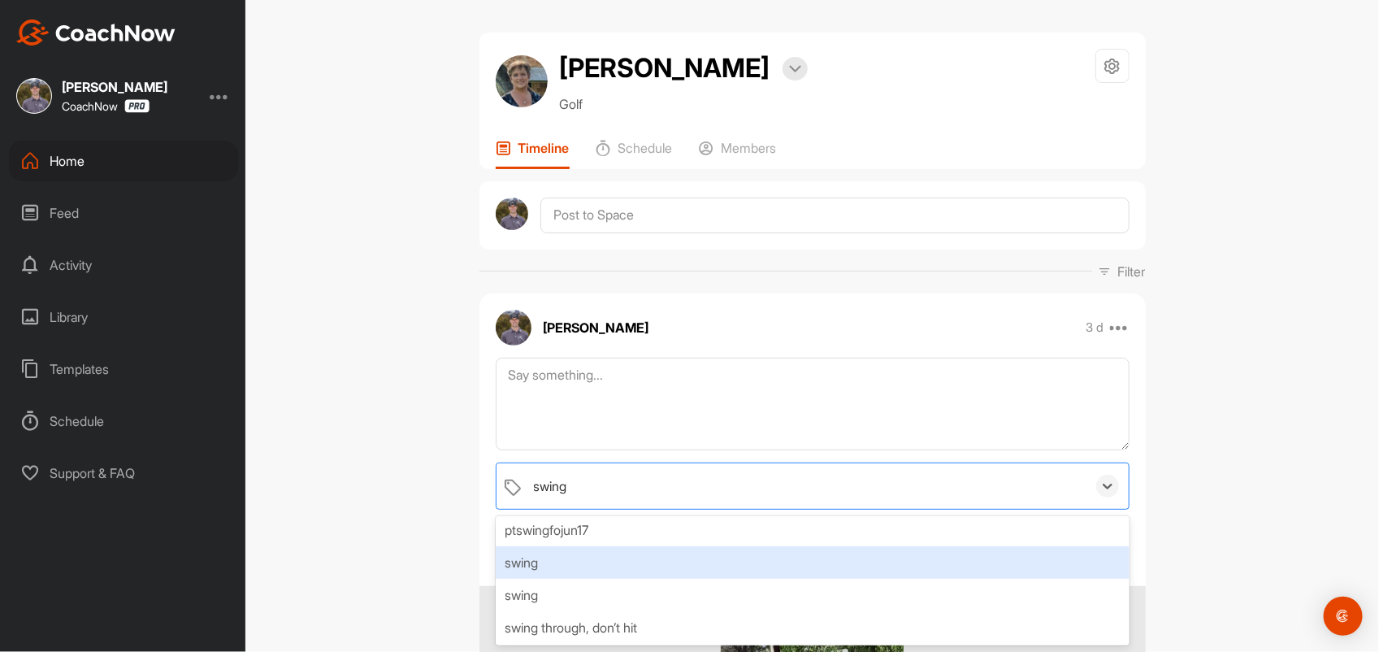
click at [563, 561] on div "swing" at bounding box center [813, 562] width 634 height 33
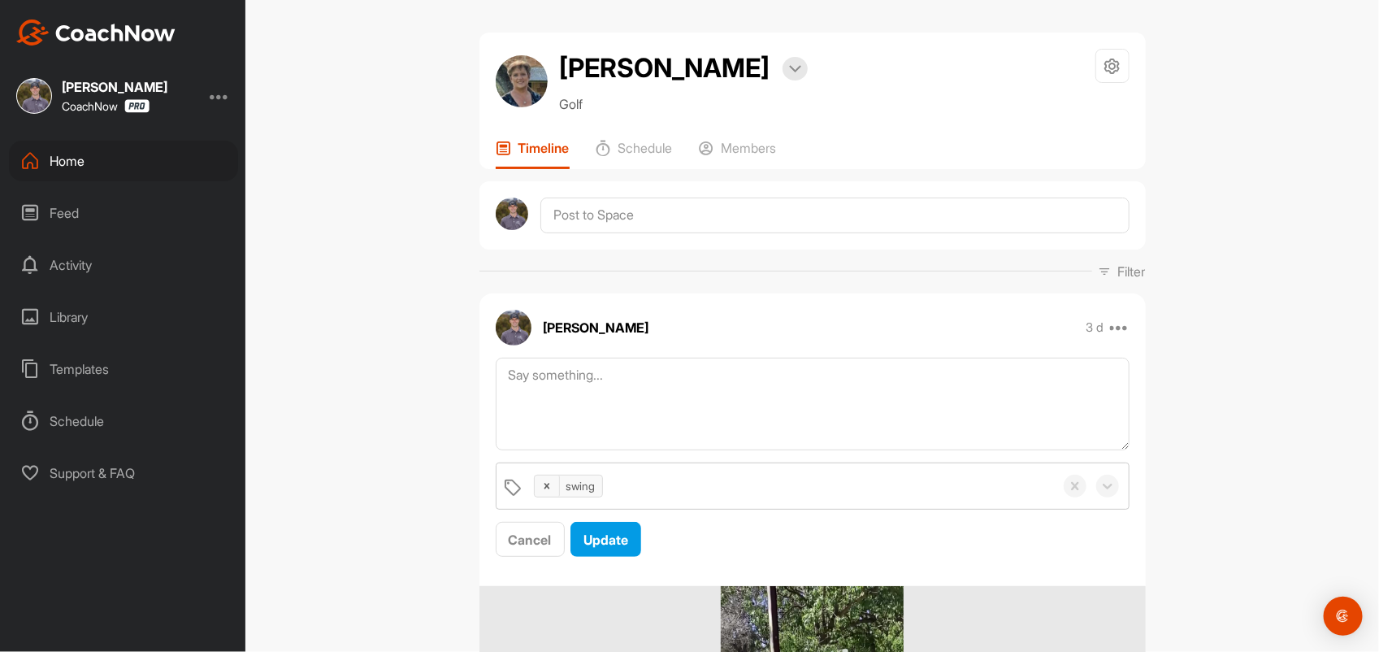
click at [1252, 461] on div "[PERSON_NAME] Bookings Golf Space Settings Your Notifications Timeline Schedule…" at bounding box center [812, 326] width 1134 height 652
click at [600, 540] on span "Update" at bounding box center [606, 540] width 45 height 16
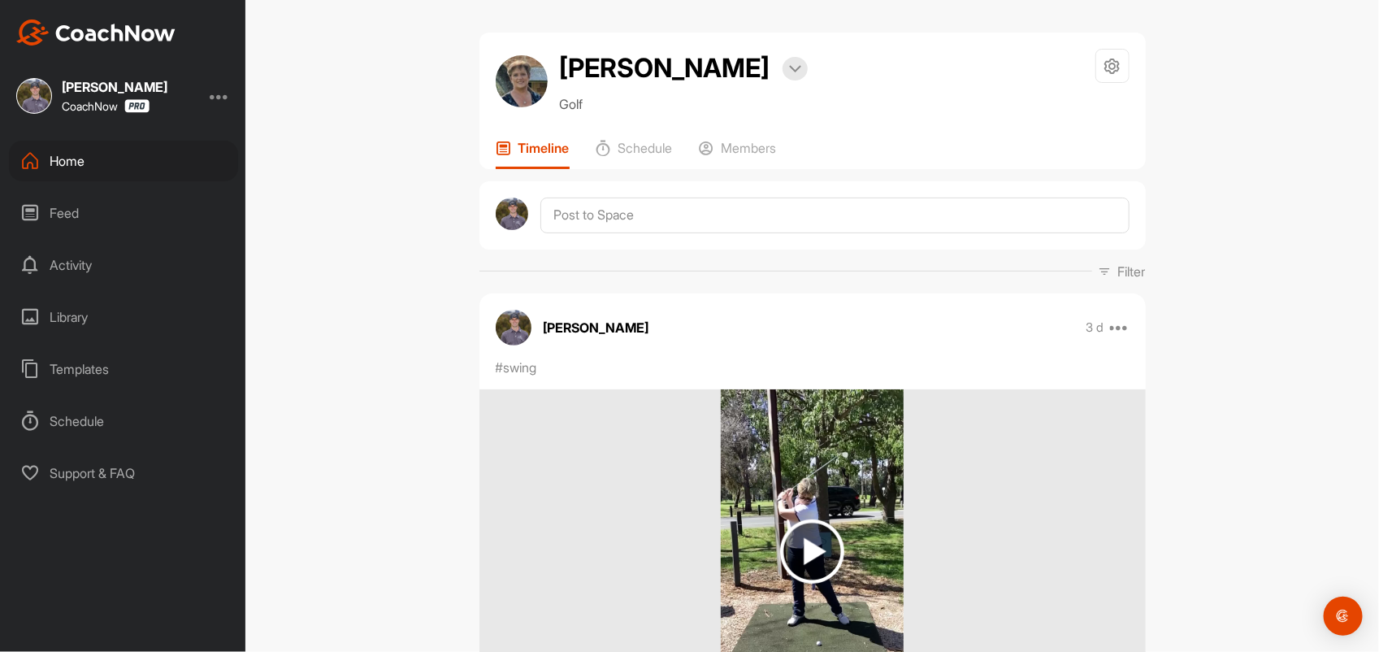
click at [810, 553] on img at bounding box center [812, 551] width 64 height 64
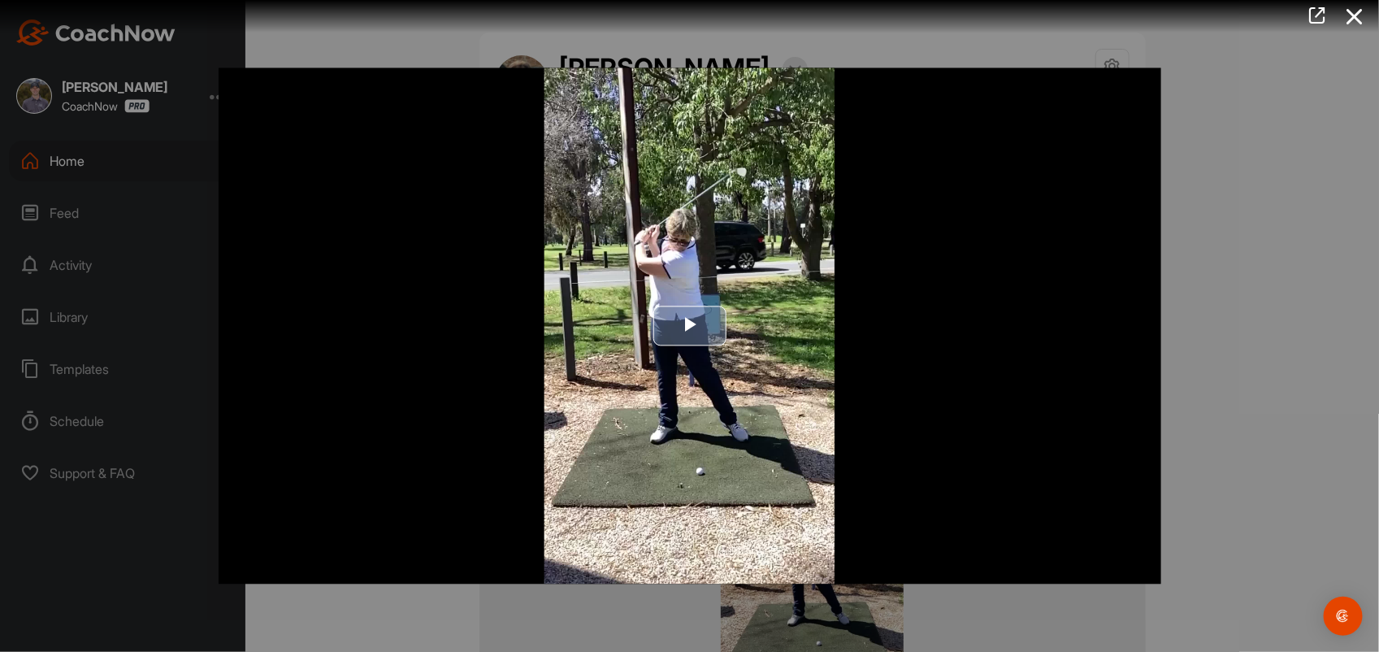
click at [690, 326] on span "Video Player" at bounding box center [690, 326] width 0 height 0
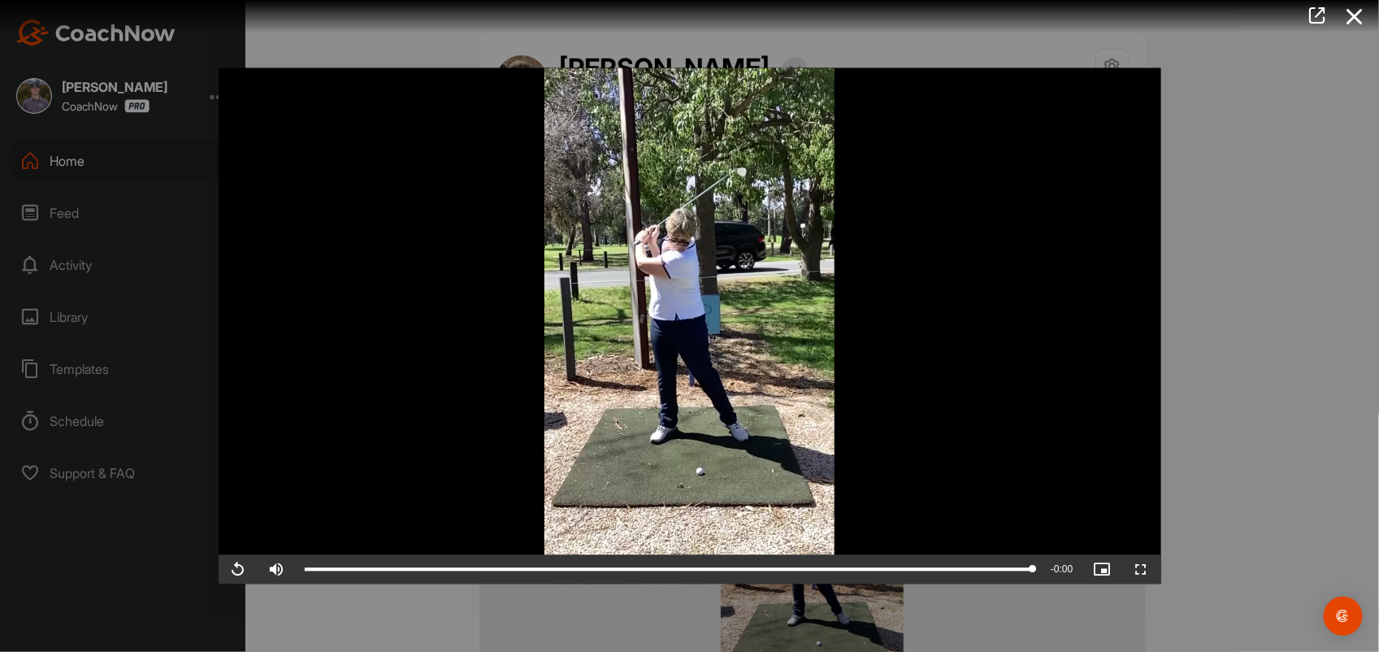
click at [1233, 445] on div at bounding box center [689, 326] width 1379 height 652
